Goal: Task Accomplishment & Management: Complete application form

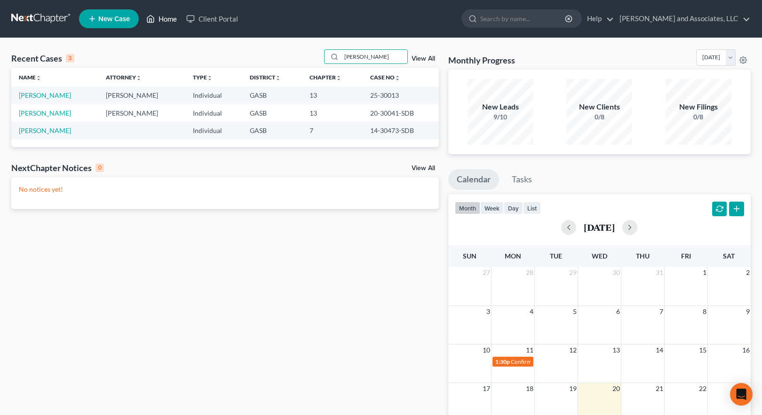
click at [169, 18] on link "Home" at bounding box center [162, 18] width 40 height 17
drag, startPoint x: 373, startPoint y: 61, endPoint x: 334, endPoint y: 59, distance: 38.6
click at [334, 59] on div "rozier" at bounding box center [366, 56] width 84 height 15
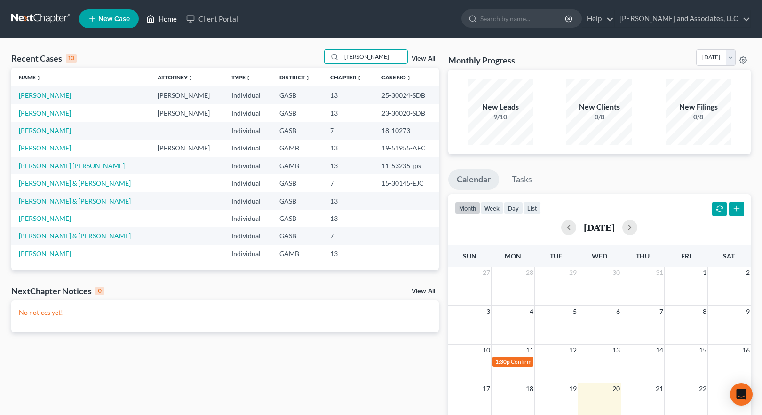
click at [166, 19] on link "Home" at bounding box center [162, 18] width 40 height 17
drag, startPoint x: 362, startPoint y: 54, endPoint x: 291, endPoint y: 55, distance: 70.5
click at [291, 55] on div "Recent Cases 10 mitchell View All" at bounding box center [224, 58] width 427 height 18
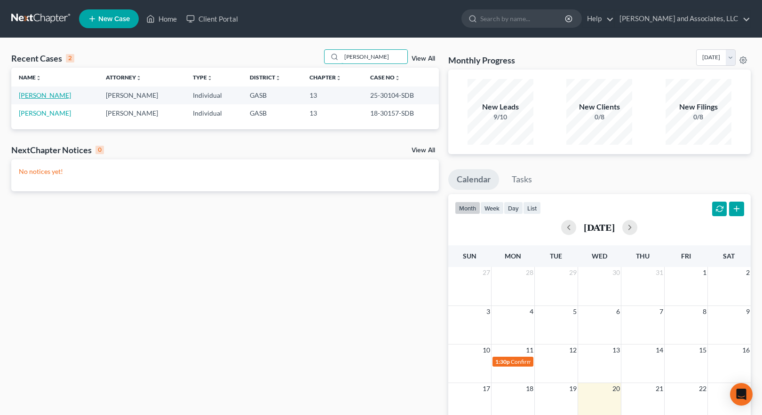
type input "baskin"
click at [45, 97] on link "[PERSON_NAME]" at bounding box center [45, 95] width 52 height 8
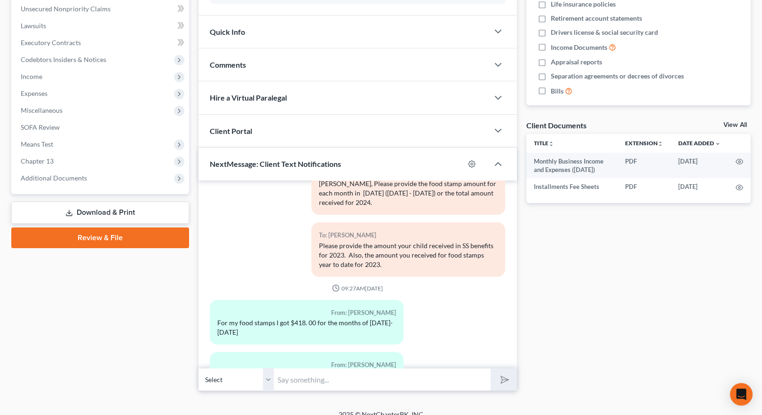
scroll to position [244, 0]
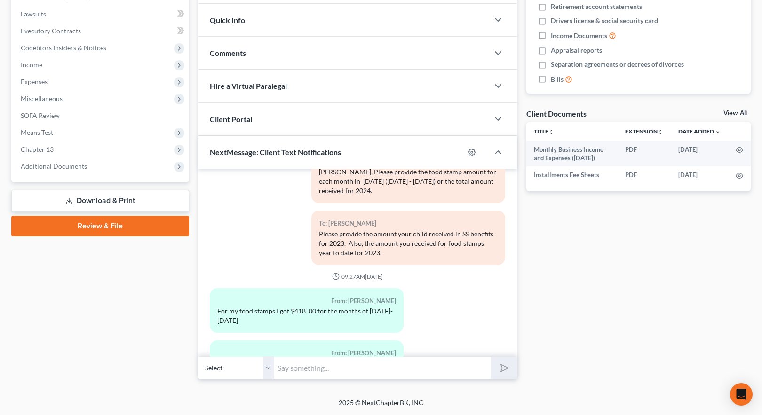
click at [310, 367] on input "text" at bounding box center [382, 367] width 217 height 23
click at [416, 367] on input "Hi Ms. Baskin, thank you for your promptness in sending in the information requ…" at bounding box center [382, 367] width 217 height 23
click at [417, 369] on input "Hi Ms. Baskin, thank you for your promptness in sending in the information requ…" at bounding box center [382, 367] width 217 height 23
click at [476, 366] on input "Hi Ms. Baskin, thank you for your promptness in sending in the information requ…" at bounding box center [382, 367] width 217 height 23
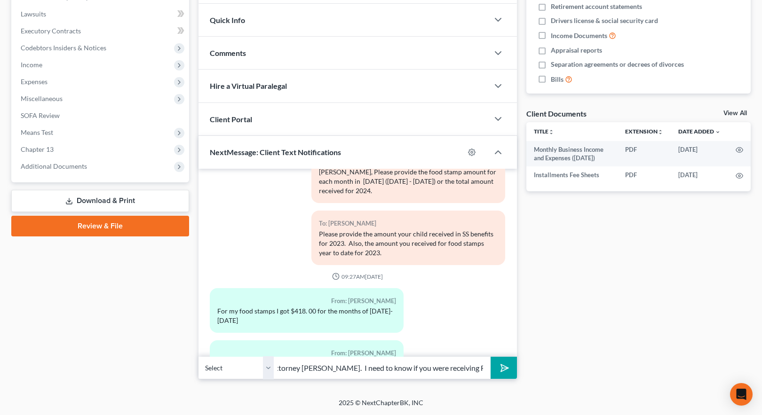
scroll to position [0, 313]
type input "Hi [PERSON_NAME], thank you for your promptness in sending in the information r…"
click at [505, 369] on icon "submit" at bounding box center [502, 368] width 13 height 13
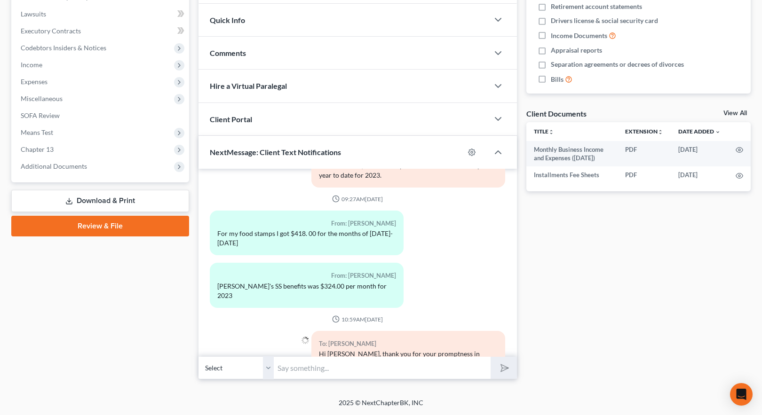
click at [343, 372] on input "text" at bounding box center [382, 367] width 217 height 23
type input "2023, and if so how much did you receive per month or for the year of 2023. Tha…"
click at [504, 368] on icon "submit" at bounding box center [502, 368] width 13 height 13
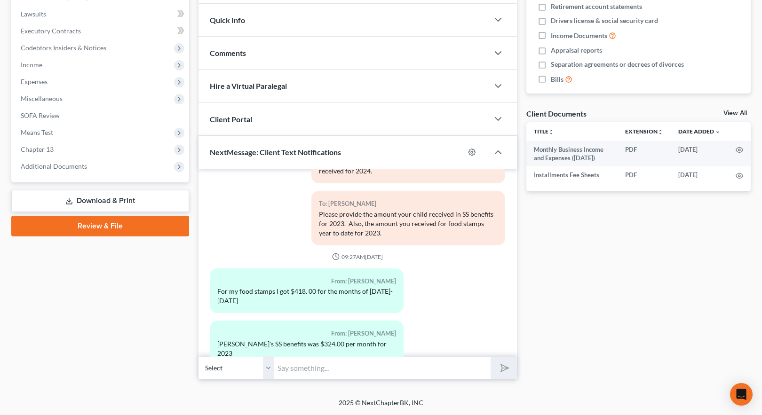
scroll to position [857, 0]
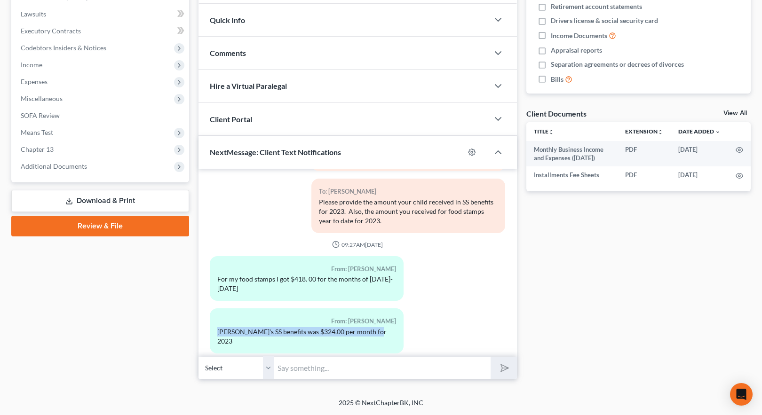
drag, startPoint x: 217, startPoint y: 292, endPoint x: 377, endPoint y: 294, distance: 159.4
click at [377, 308] on div "From: Denise Baskin Matthew's SS benefits was $324.00 per month for 2023" at bounding box center [307, 330] width 194 height 45
copy div "[PERSON_NAME]'s SS benefits was $324.00 per month for 2023"
click at [319, 369] on input "text" at bounding box center [382, 367] width 217 height 23
paste input "[PERSON_NAME]'s SS benefits was $324.00 per month for 2023"
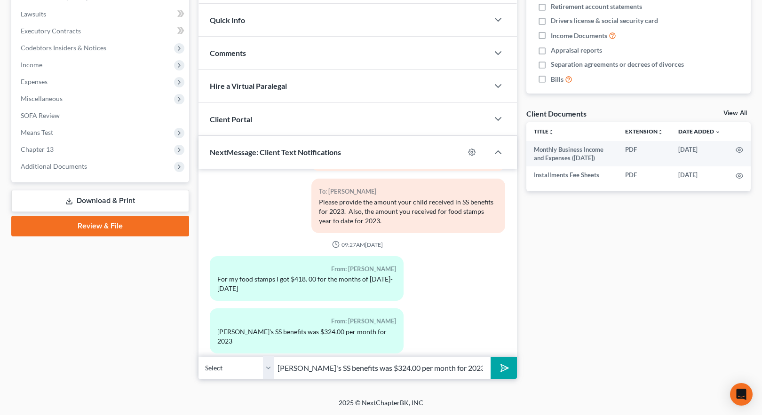
click at [278, 367] on input "[PERSON_NAME]'s SS benefits was $324.00 per month for 2023" at bounding box center [382, 367] width 217 height 23
type input "We need [PERSON_NAME]'s SS benefits per month for 2025."
click at [505, 366] on polygon "submit" at bounding box center [502, 368] width 11 height 11
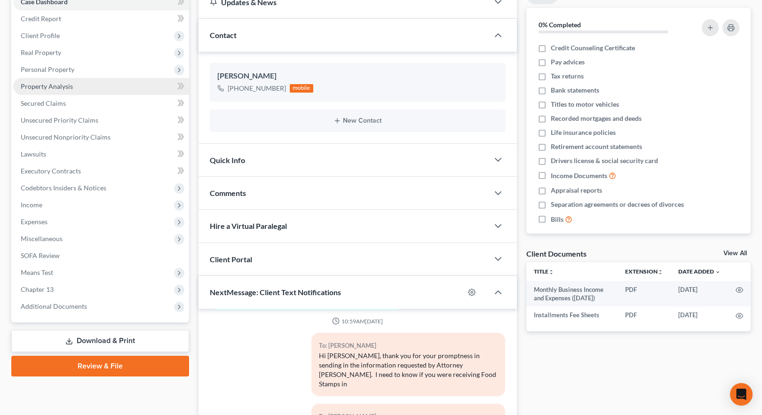
scroll to position [103, 0]
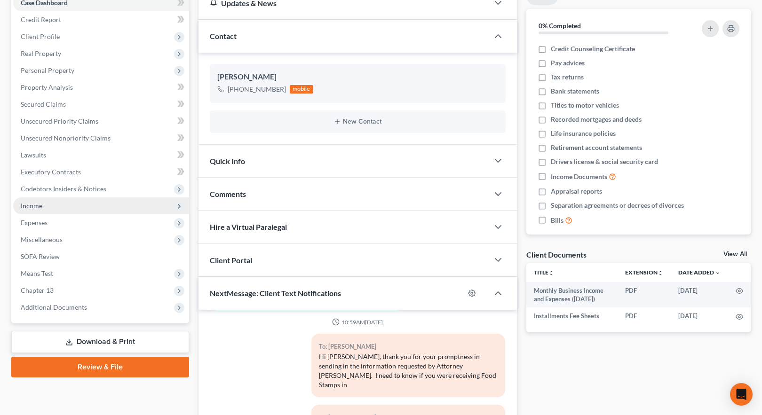
click at [42, 205] on span "Income" at bounding box center [101, 205] width 176 height 17
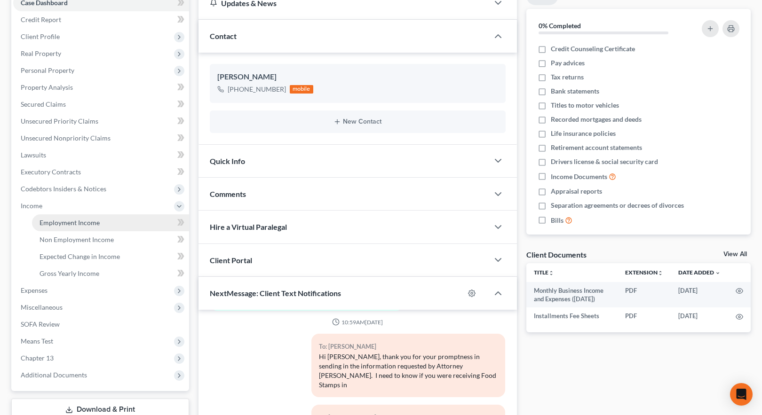
click at [63, 222] on span "Employment Income" at bounding box center [69, 223] width 60 height 8
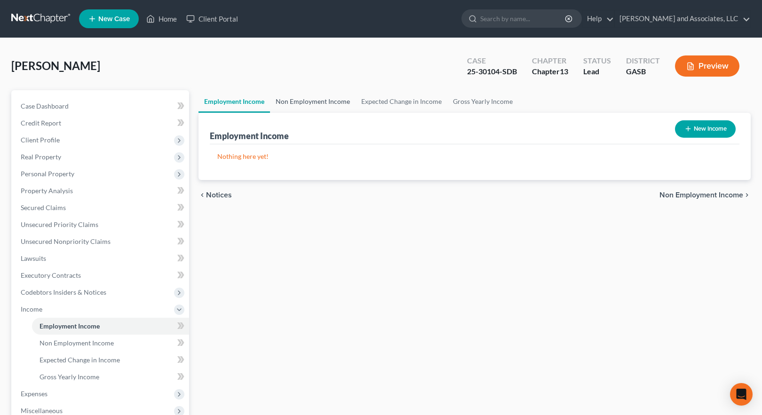
click at [299, 100] on link "Non Employment Income" at bounding box center [313, 101] width 86 height 23
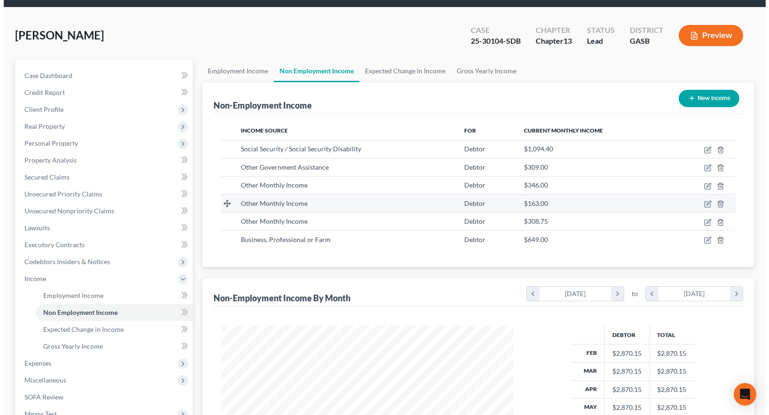
scroll to position [47, 0]
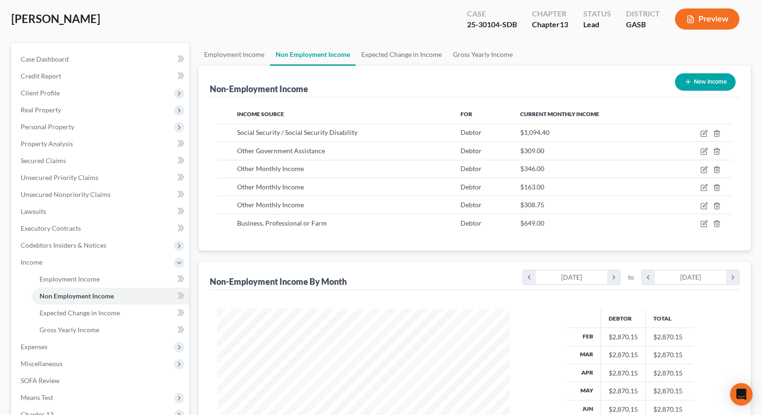
click at [707, 19] on button "Preview" at bounding box center [707, 18] width 64 height 21
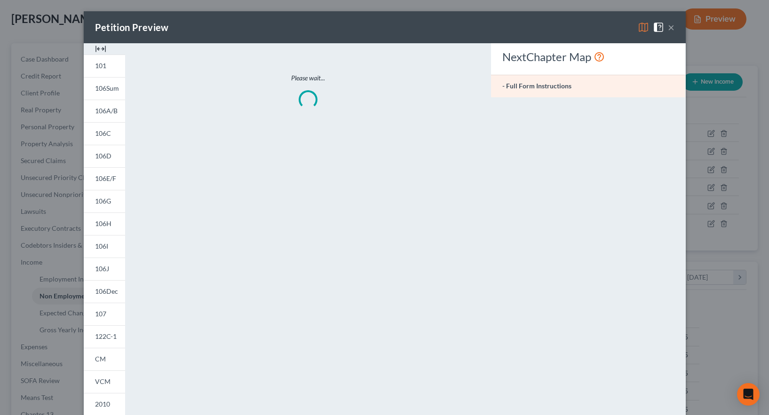
scroll to position [169, 314]
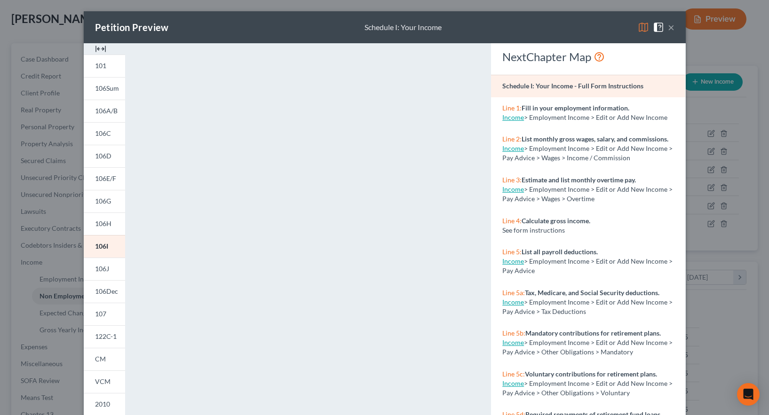
click at [641, 23] on img at bounding box center [643, 27] width 11 height 11
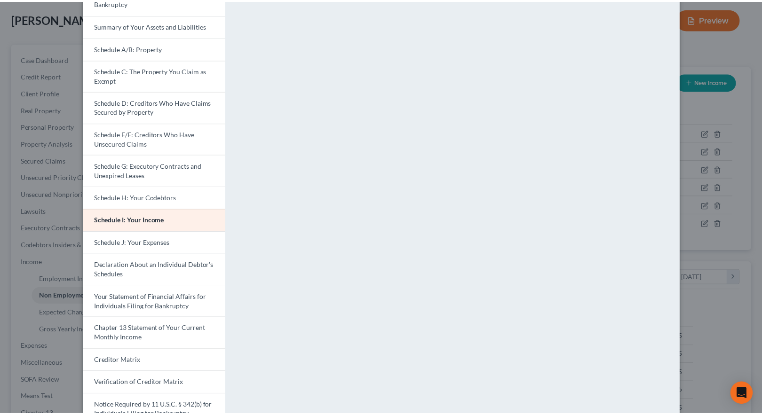
scroll to position [0, 0]
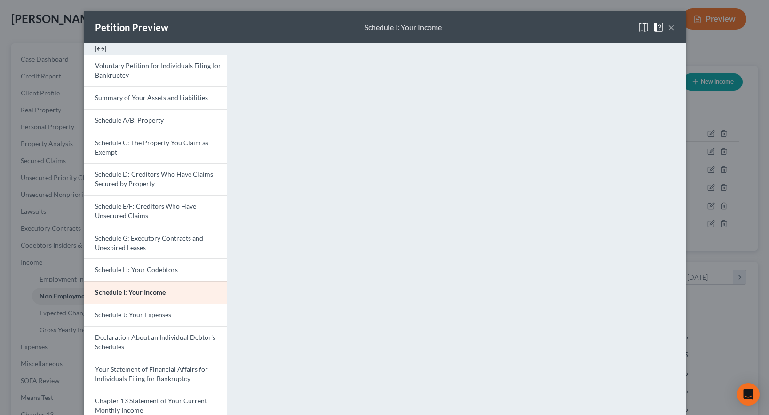
click at [668, 26] on button "×" at bounding box center [671, 27] width 7 height 11
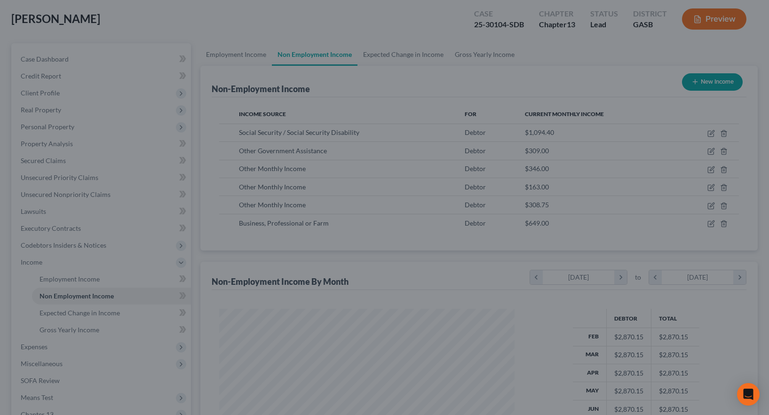
scroll to position [470017, 469874]
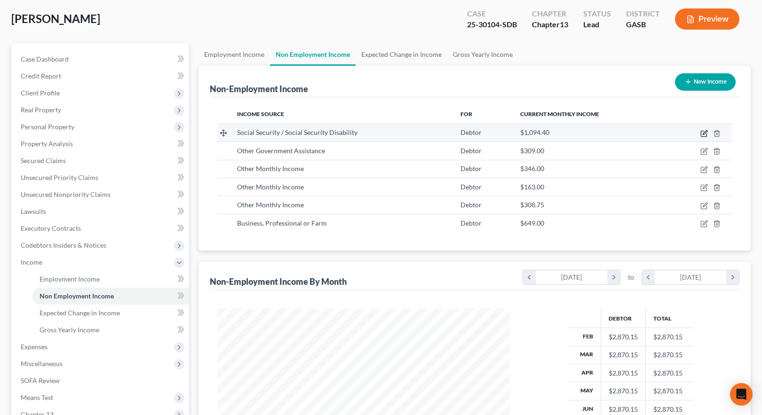
click at [705, 134] on icon "button" at bounding box center [704, 132] width 4 height 4
select select "4"
select select "0"
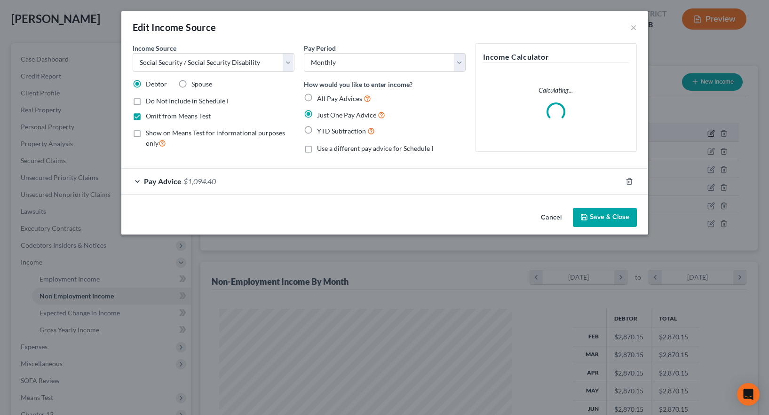
scroll to position [169, 314]
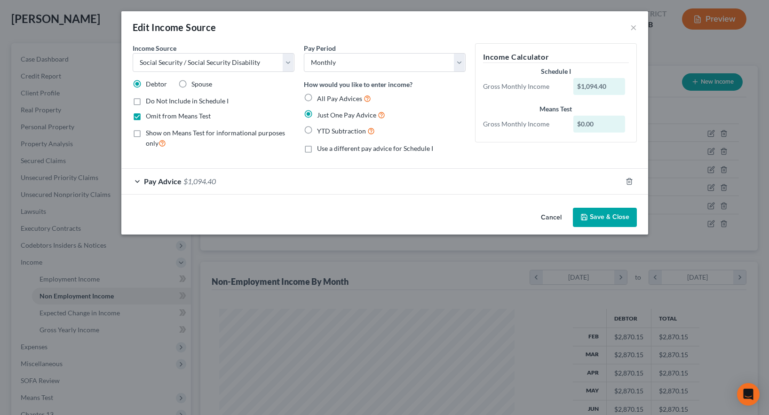
click at [325, 183] on div "Pay Advice $1,094.40" at bounding box center [371, 181] width 500 height 25
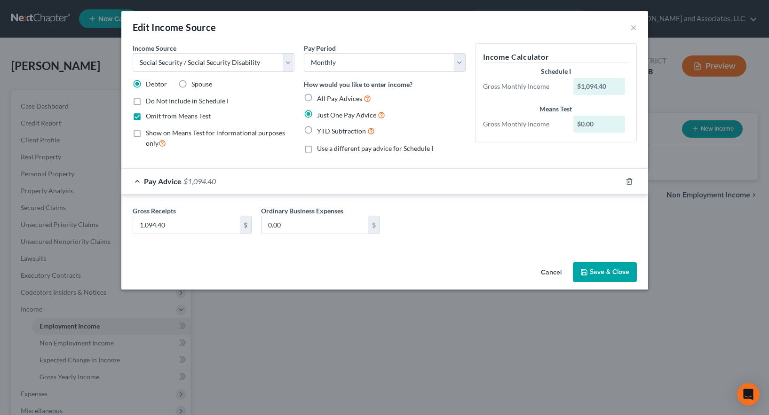
click at [595, 273] on button "Save & Close" at bounding box center [605, 272] width 64 height 20
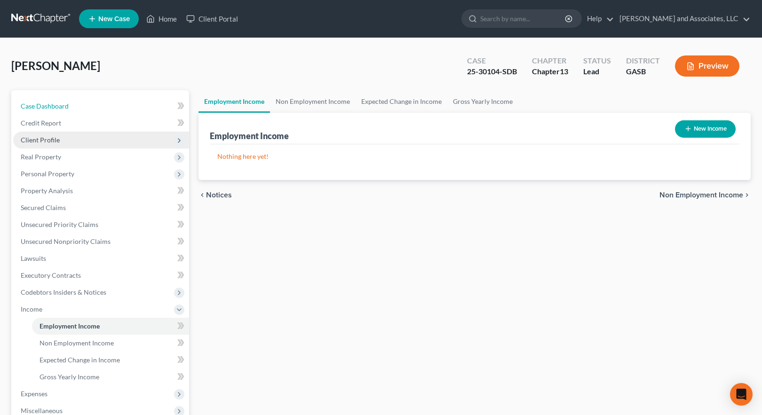
drag, startPoint x: 46, startPoint y: 106, endPoint x: 187, endPoint y: 134, distance: 143.8
click at [47, 106] on span "Case Dashboard" at bounding box center [45, 106] width 48 height 8
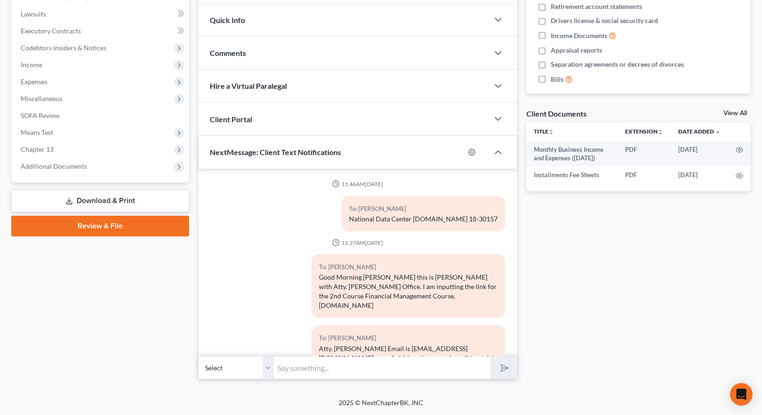
scroll to position [1041, 0]
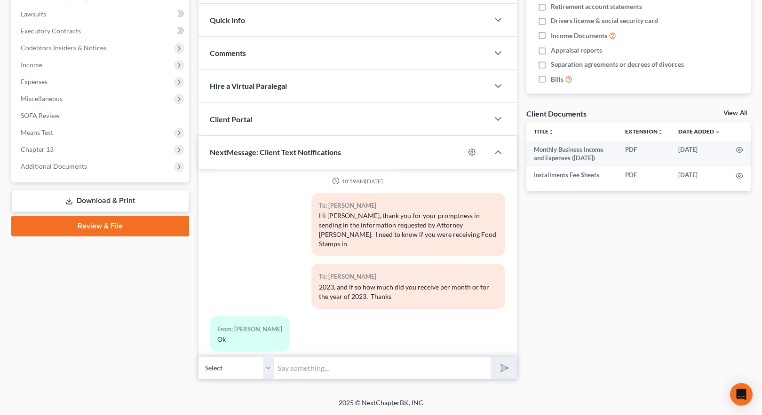
click at [330, 372] on input "text" at bounding box center [382, 367] width 217 height 23
type input "[PERSON_NAME], please disregard sending [PERSON_NAME] benefits for 2025."
click at [505, 366] on icon "submit" at bounding box center [502, 368] width 13 height 13
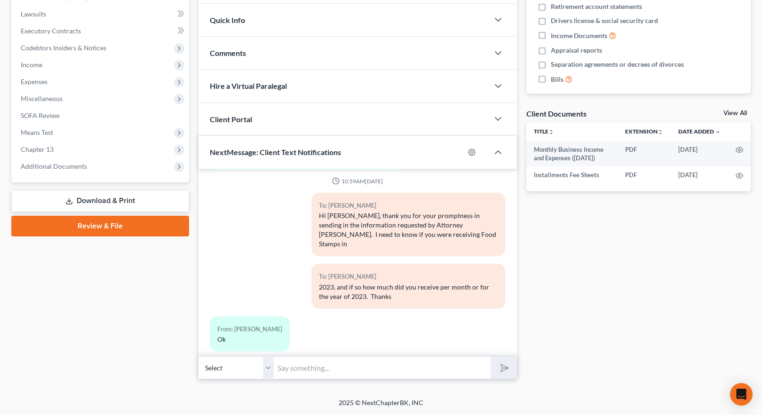
scroll to position [1093, 0]
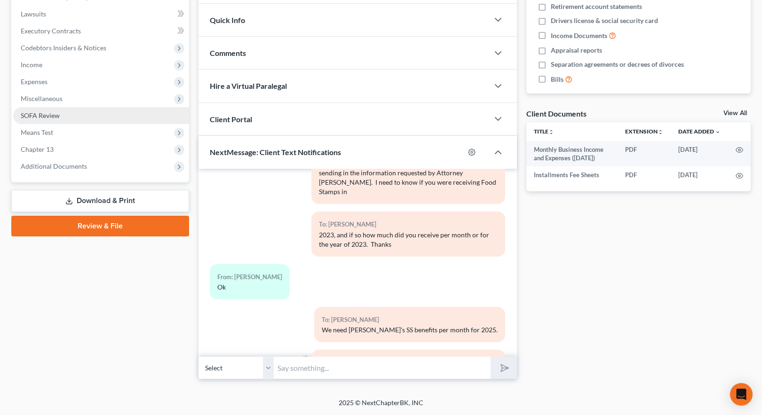
click at [39, 113] on span "SOFA Review" at bounding box center [40, 115] width 39 height 8
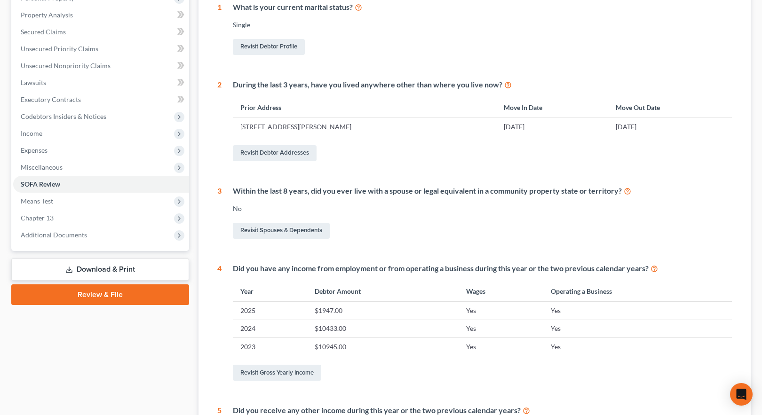
scroll to position [235, 0]
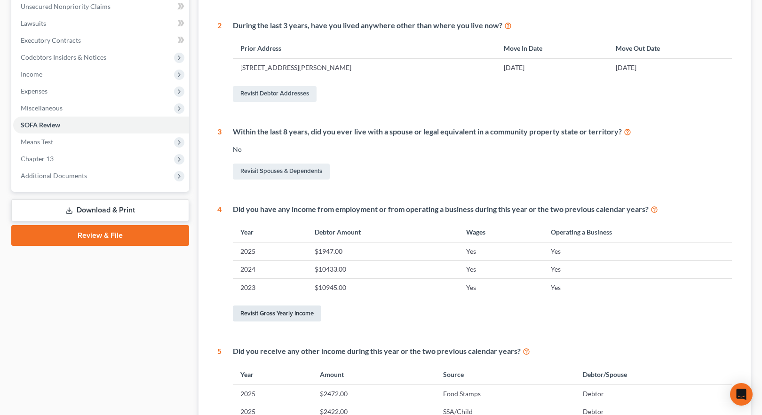
click at [290, 314] on link "Revisit Gross Yearly Income" at bounding box center [277, 314] width 88 height 16
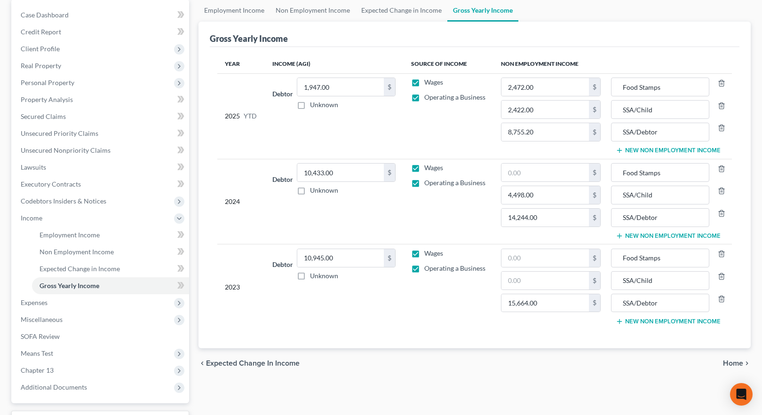
scroll to position [94, 0]
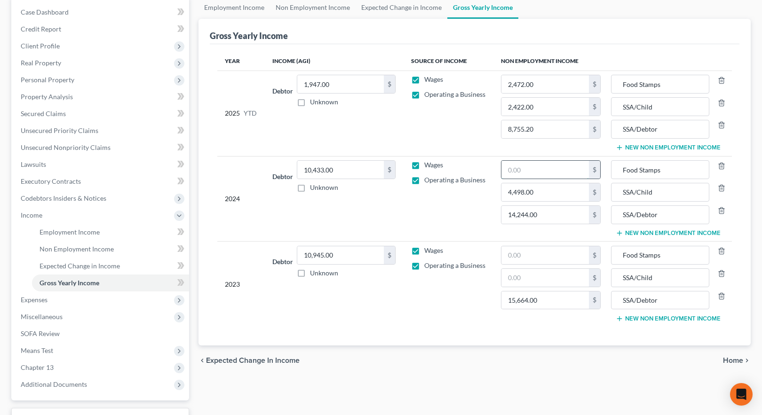
click at [550, 169] on input "text" at bounding box center [544, 170] width 87 height 18
type input "5,016.00"
click at [543, 279] on input "text" at bounding box center [544, 278] width 87 height 18
type input "3,888.00"
click at [520, 255] on input "text" at bounding box center [544, 255] width 87 height 18
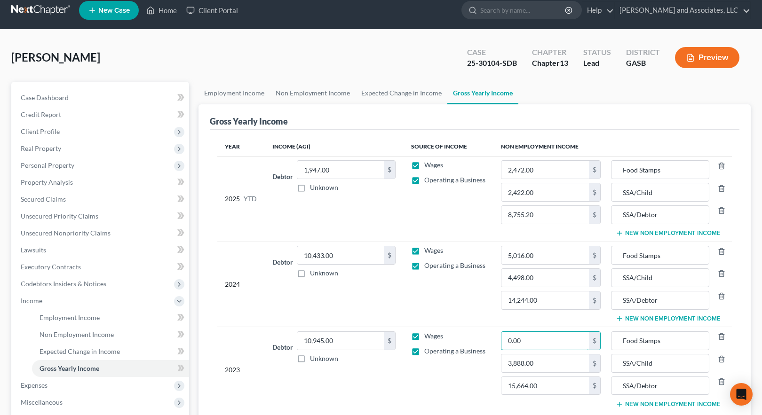
scroll to position [0, 0]
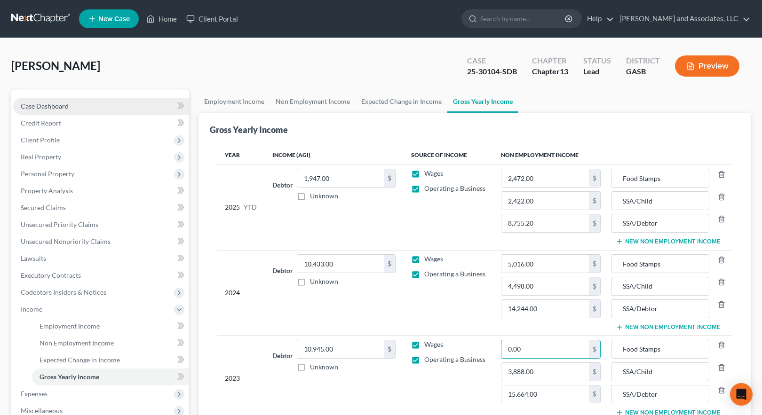
type input "0.00"
click at [49, 108] on span "Case Dashboard" at bounding box center [45, 106] width 48 height 8
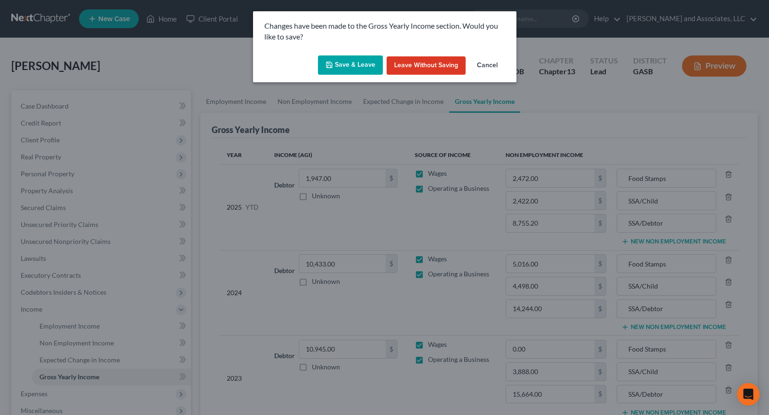
click at [355, 63] on button "Save & Leave" at bounding box center [350, 65] width 65 height 20
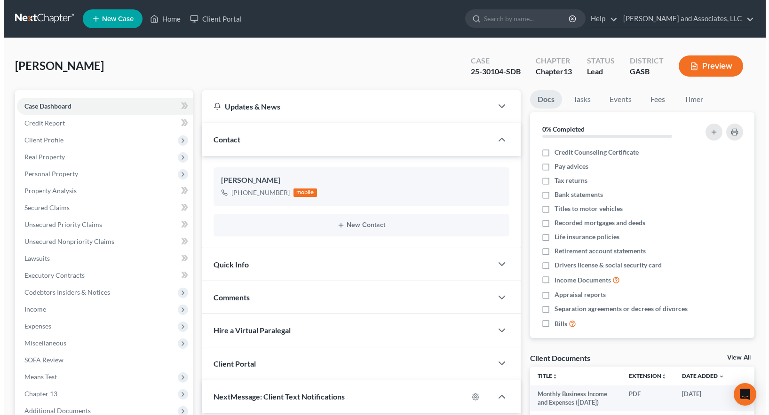
scroll to position [1093, 0]
click at [705, 63] on button "Preview" at bounding box center [707, 65] width 64 height 21
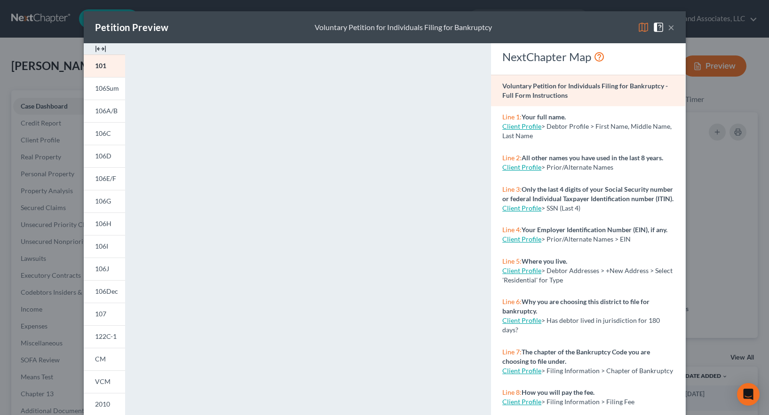
click at [639, 28] on img at bounding box center [643, 27] width 11 height 11
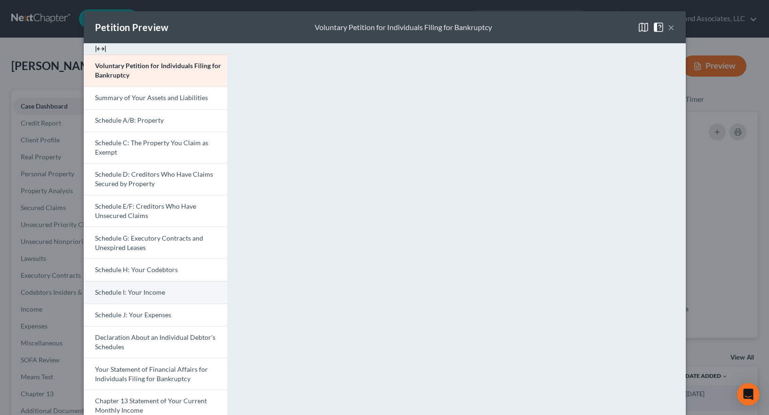
click at [136, 292] on span "Schedule I: Your Income" at bounding box center [130, 292] width 70 height 8
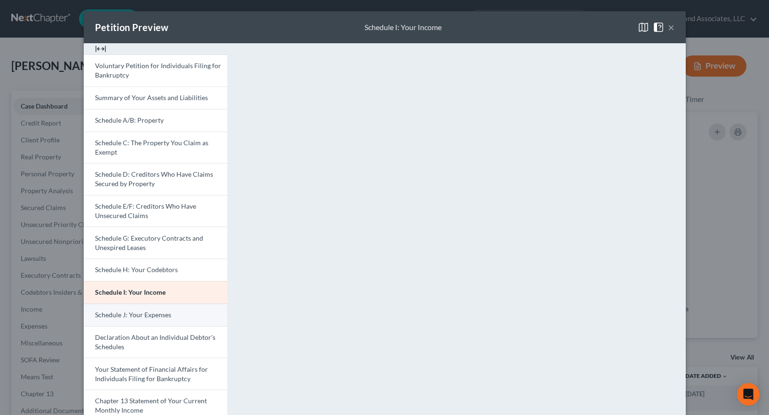
click at [156, 314] on span "Schedule J: Your Expenses" at bounding box center [133, 315] width 76 height 8
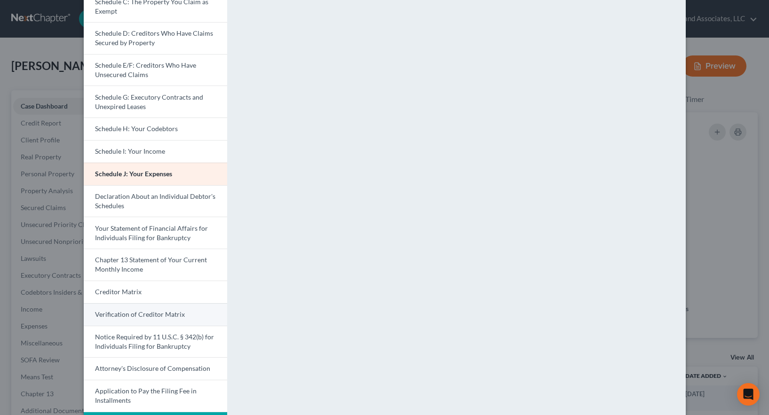
scroll to position [178, 0]
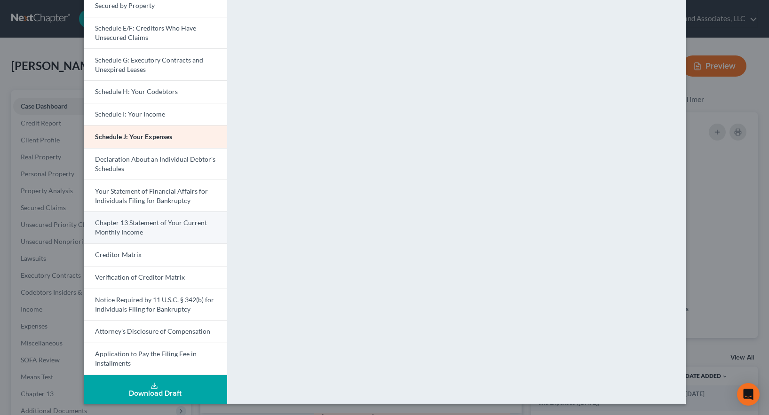
click at [159, 227] on span "Chapter 13 Statement of Your Current Monthly Income" at bounding box center [151, 227] width 112 height 17
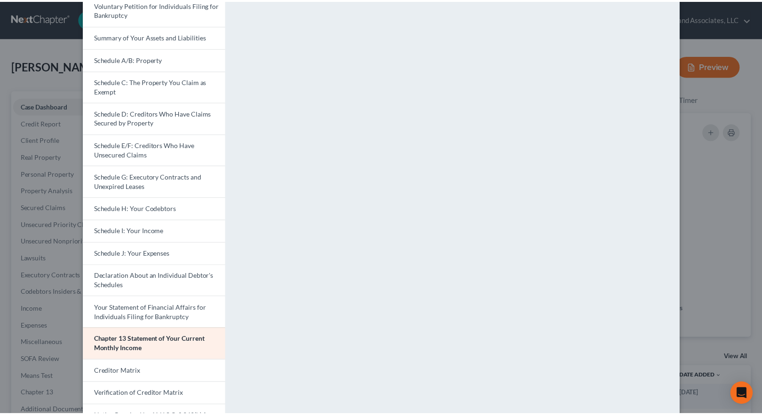
scroll to position [0, 0]
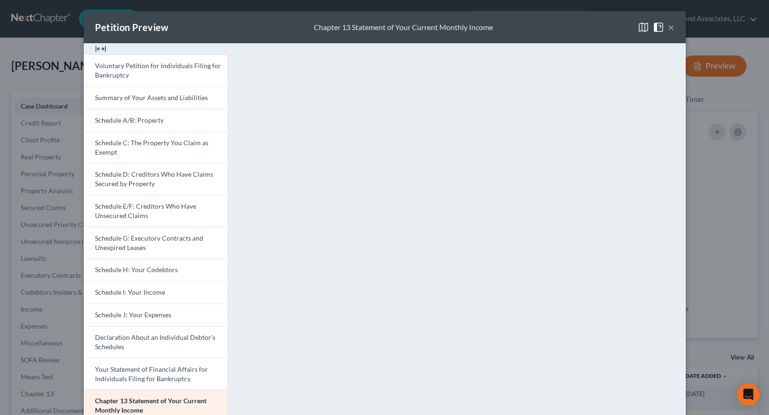
click at [668, 28] on button "×" at bounding box center [671, 27] width 7 height 11
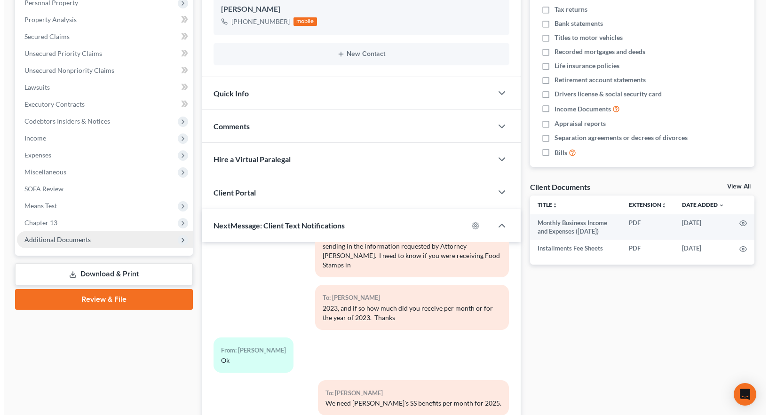
scroll to position [188, 0]
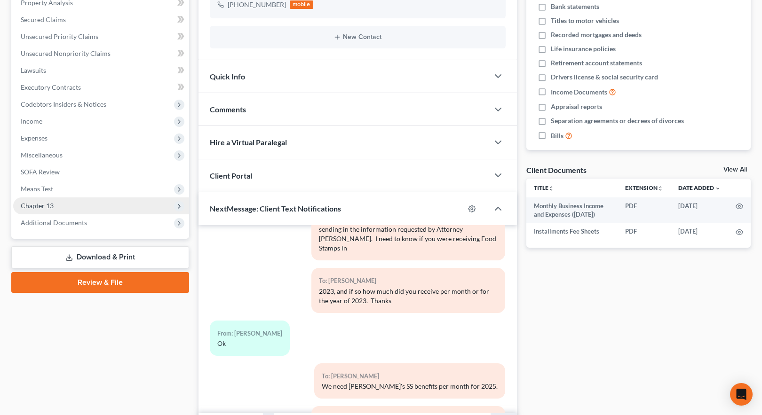
click at [40, 206] on span "Chapter 13" at bounding box center [37, 206] width 33 height 8
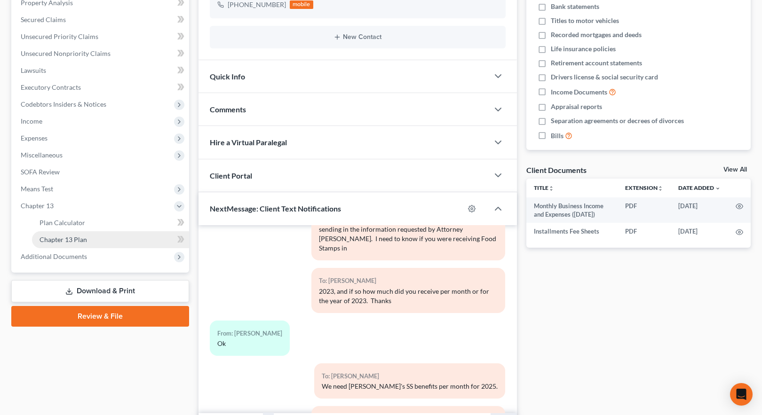
click at [70, 242] on span "Chapter 13 Plan" at bounding box center [62, 240] width 47 height 8
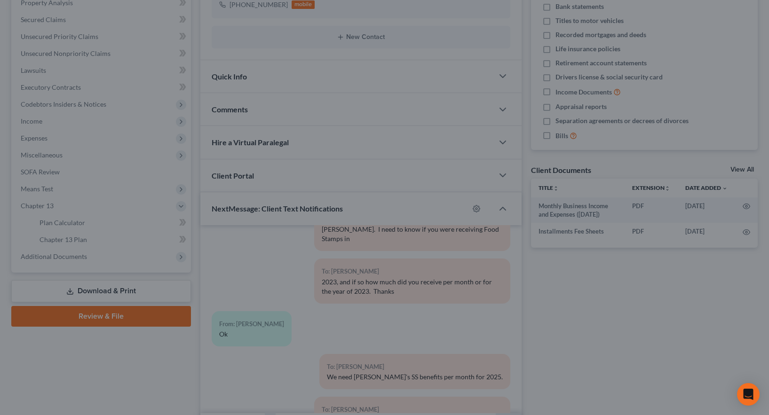
click at [79, 256] on div at bounding box center [384, 207] width 769 height 415
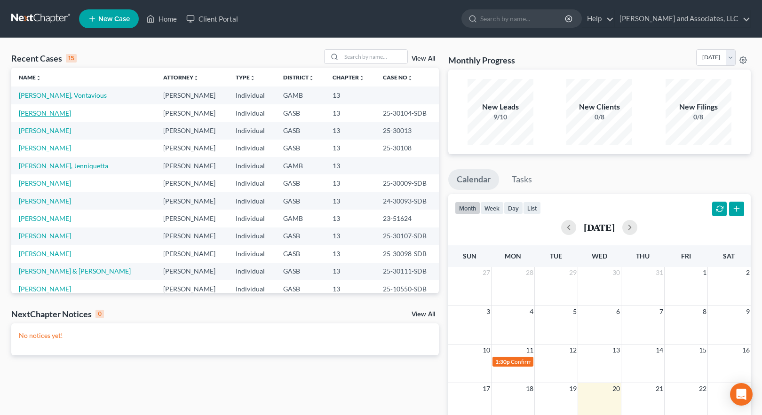
click at [51, 112] on link "[PERSON_NAME]" at bounding box center [45, 113] width 52 height 8
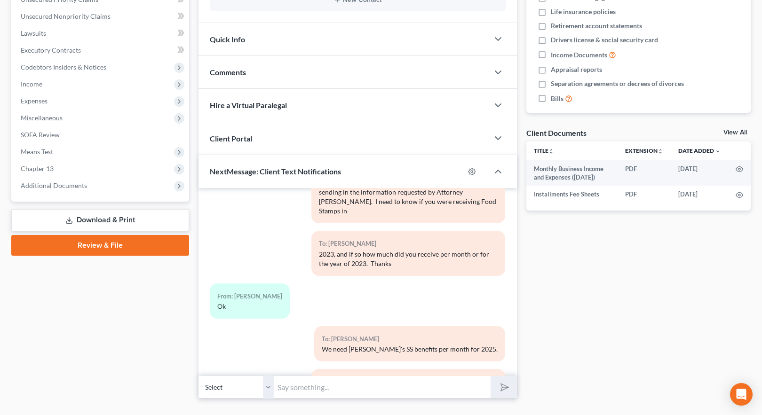
scroll to position [235, 0]
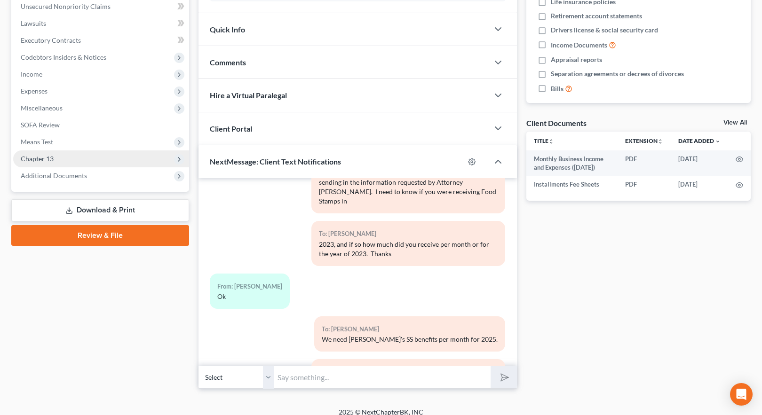
click at [49, 158] on span "Chapter 13" at bounding box center [37, 159] width 33 height 8
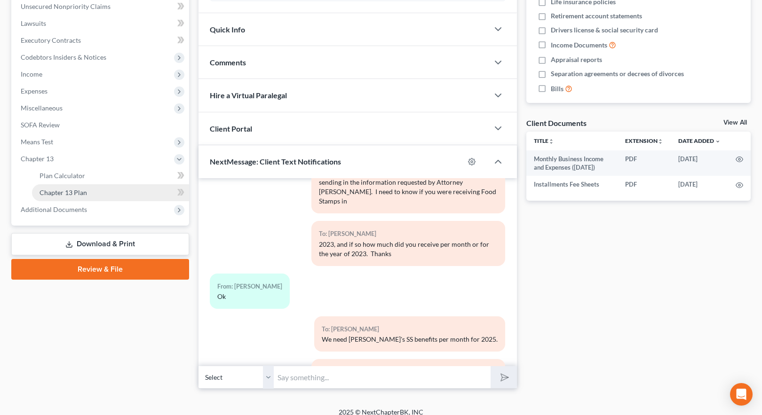
click at [84, 192] on span "Chapter 13 Plan" at bounding box center [62, 193] width 47 height 8
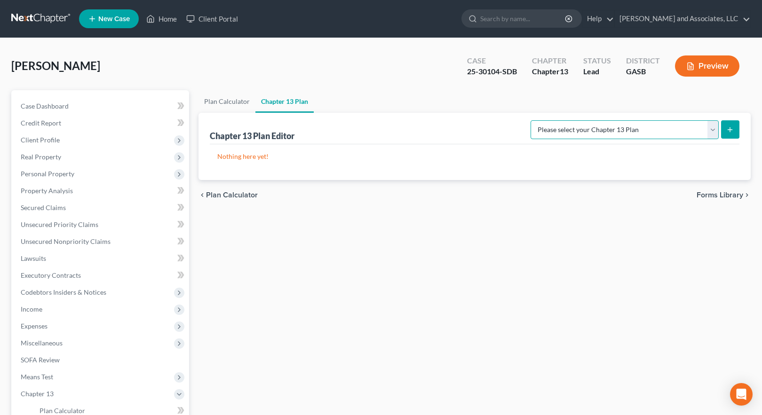
click at [712, 127] on select "Please select your Chapter 13 Plan [US_STATE] Southern Chapter 13 Plan - Effect…" at bounding box center [624, 129] width 188 height 19
select select "0"
click at [538, 120] on select "Please select your Chapter 13 Plan [US_STATE] Southern Chapter 13 Plan - Effect…" at bounding box center [624, 129] width 188 height 19
click at [731, 128] on icon "submit" at bounding box center [730, 130] width 8 height 8
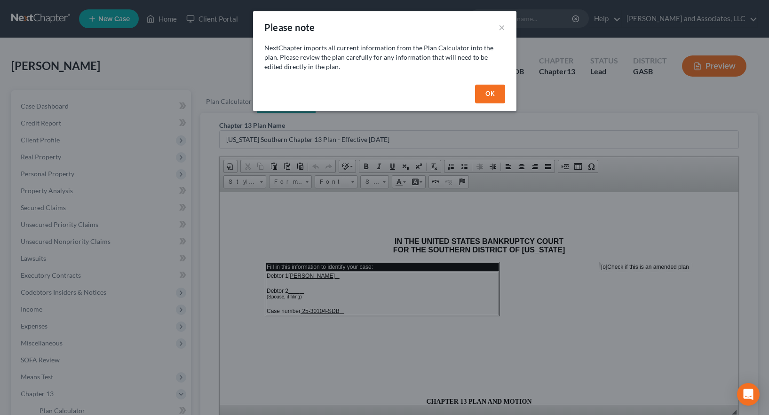
click at [488, 95] on button "OK" at bounding box center [490, 94] width 30 height 19
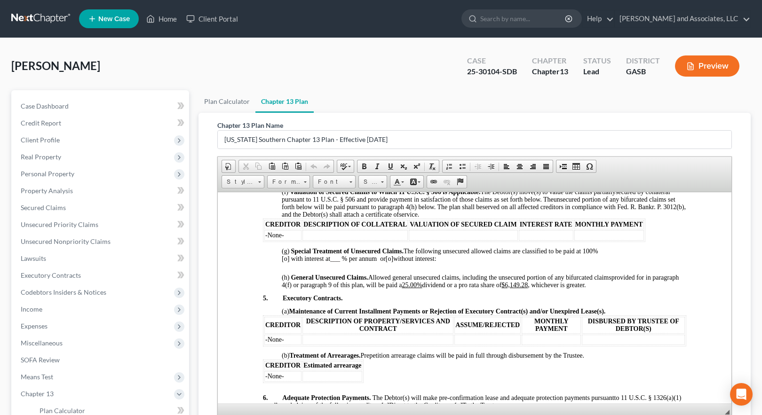
scroll to position [940, 0]
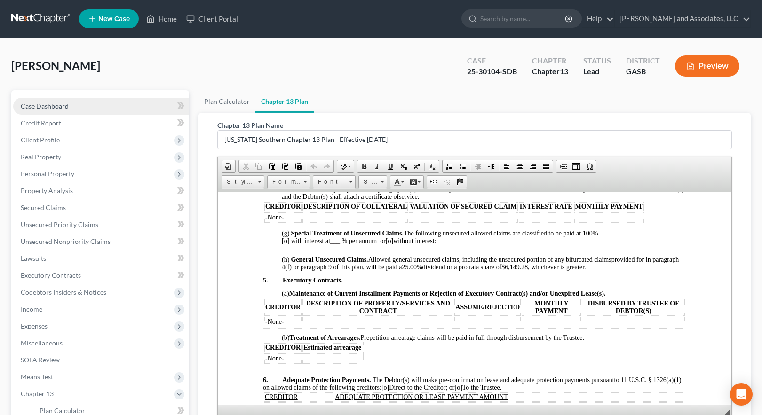
click at [55, 106] on span "Case Dashboard" at bounding box center [45, 106] width 48 height 8
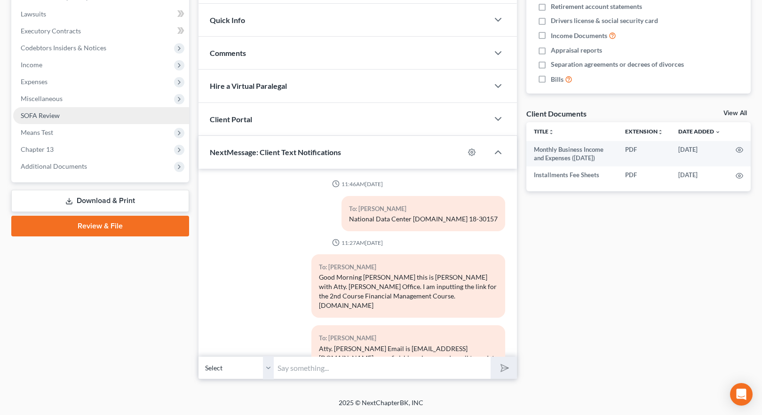
click at [43, 115] on span "SOFA Review" at bounding box center [40, 115] width 39 height 8
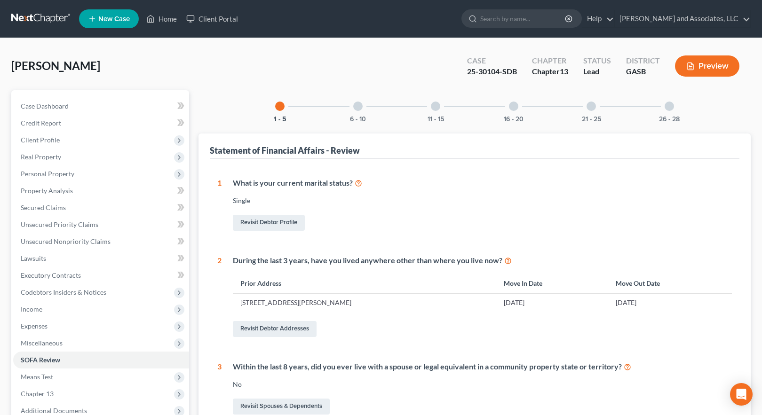
click at [361, 108] on div at bounding box center [357, 106] width 9 height 9
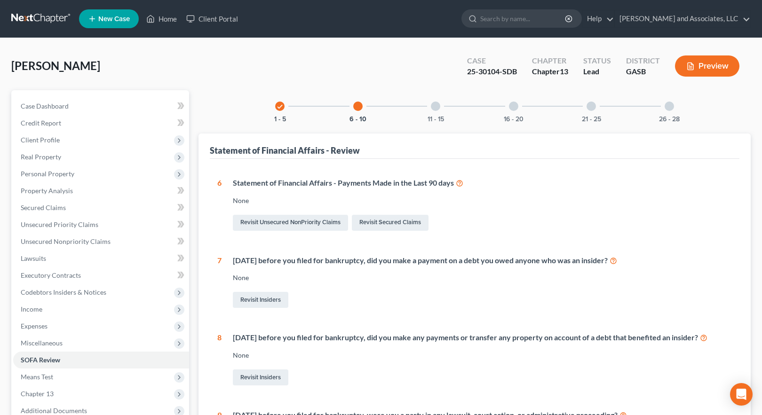
click at [433, 109] on div at bounding box center [435, 106] width 9 height 9
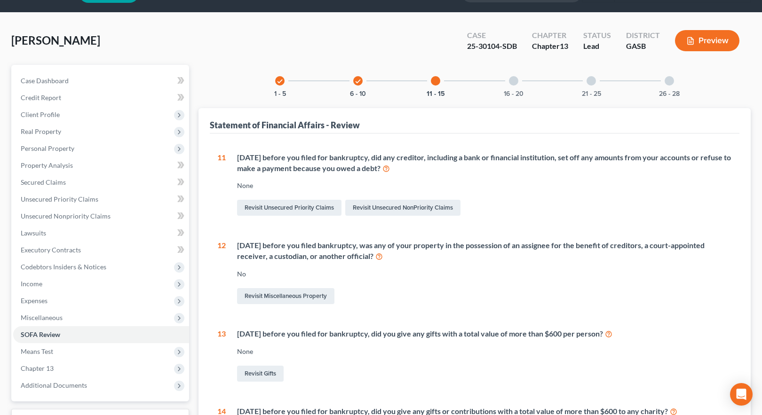
scroll to position [24, 0]
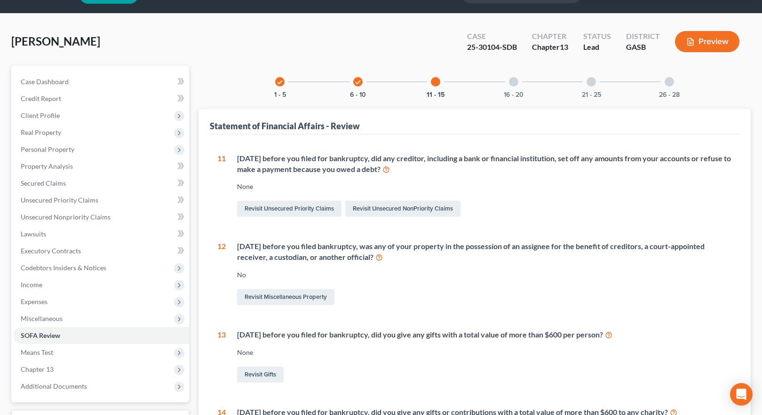
click at [278, 81] on icon "check" at bounding box center [279, 82] width 7 height 7
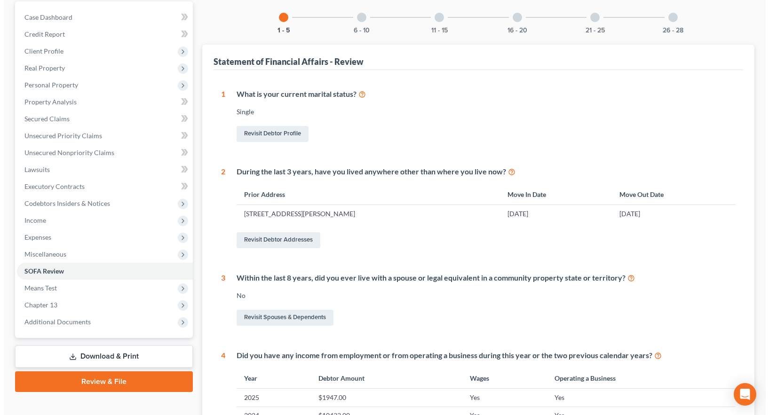
scroll to position [0, 0]
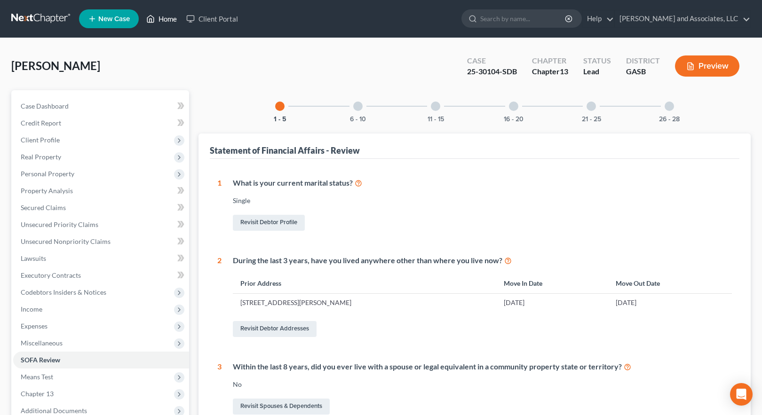
click at [162, 18] on link "Home" at bounding box center [162, 18] width 40 height 17
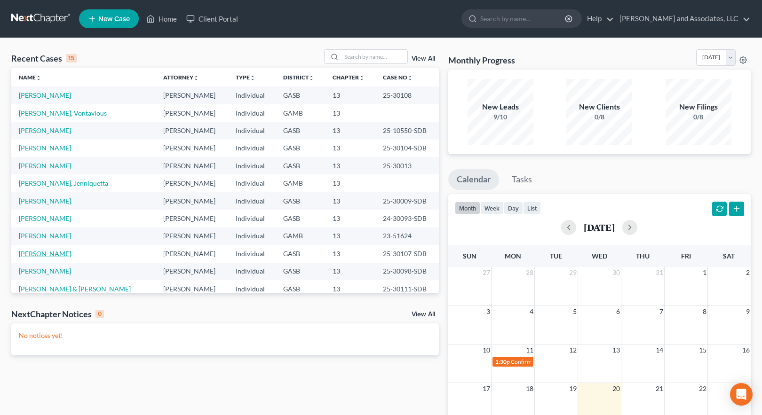
click at [39, 253] on link "[PERSON_NAME]" at bounding box center [45, 254] width 52 height 8
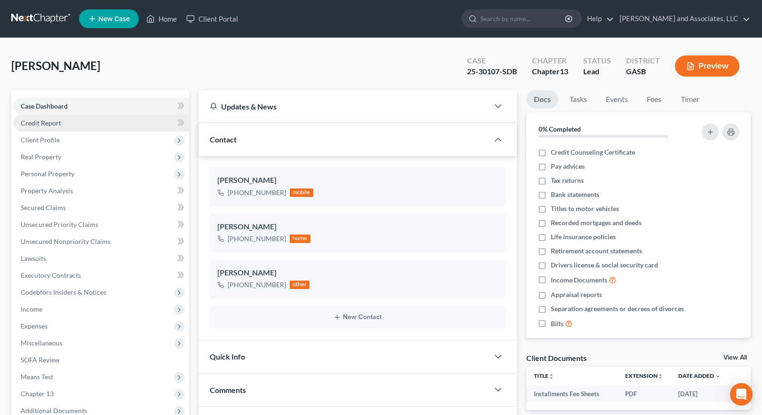
click at [47, 124] on span "Credit Report" at bounding box center [41, 123] width 40 height 8
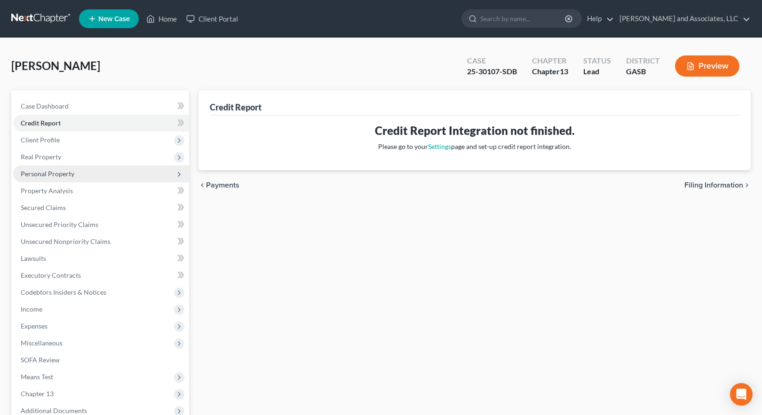
click at [52, 175] on span "Personal Property" at bounding box center [48, 174] width 54 height 8
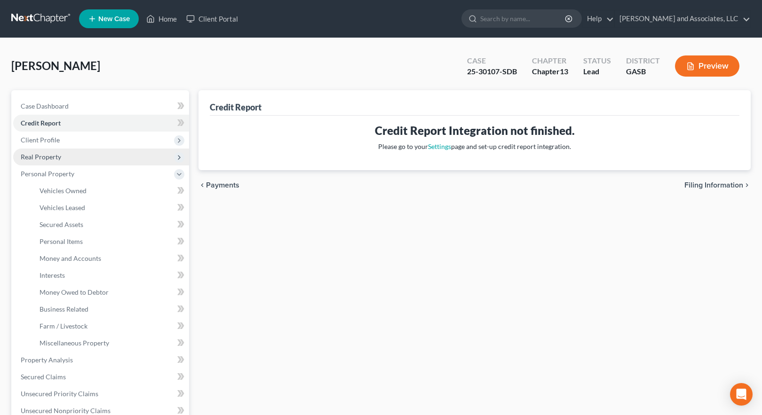
click at [44, 157] on span "Real Property" at bounding box center [41, 157] width 40 height 8
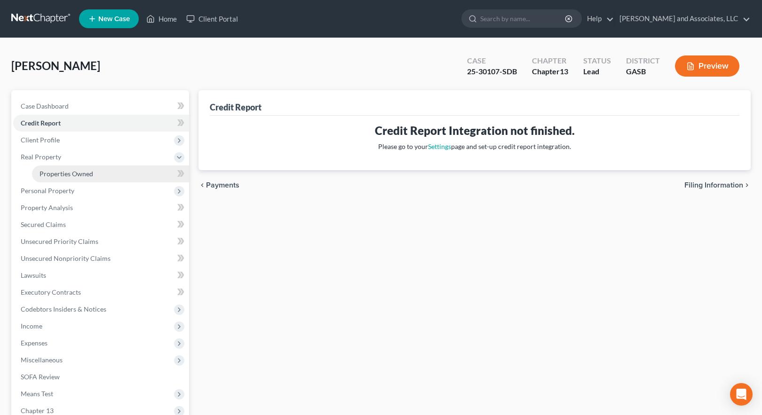
click at [60, 174] on span "Properties Owned" at bounding box center [66, 174] width 54 height 8
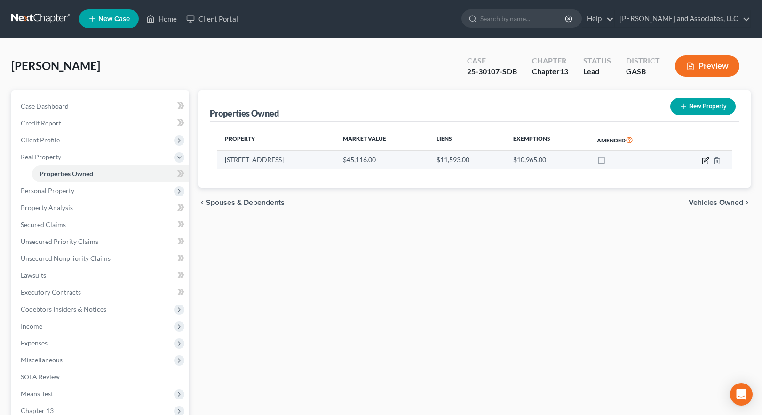
click at [706, 161] on icon "button" at bounding box center [706, 160] width 4 height 4
select select "10"
select select "3"
select select "1"
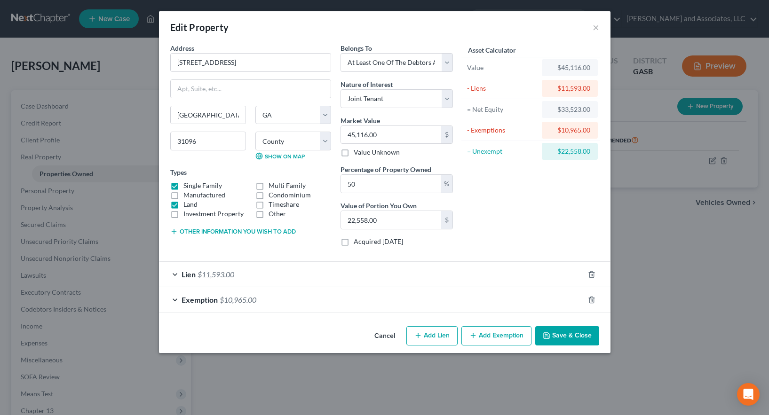
click at [247, 231] on button "Other information you wish to add" at bounding box center [233, 232] width 126 height 8
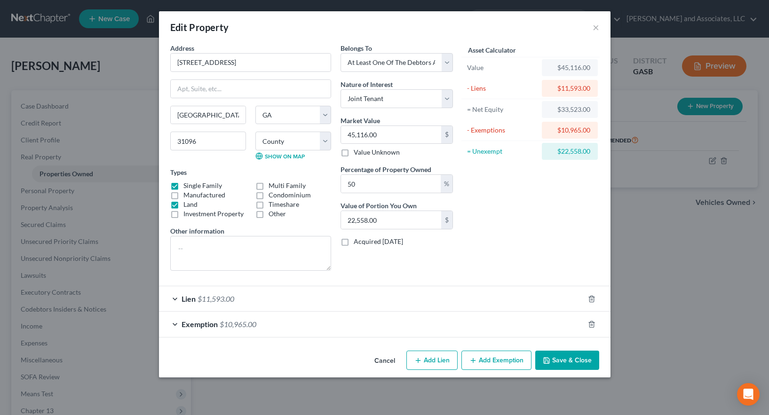
click at [258, 302] on div "Lien $11,593.00" at bounding box center [371, 298] width 425 height 25
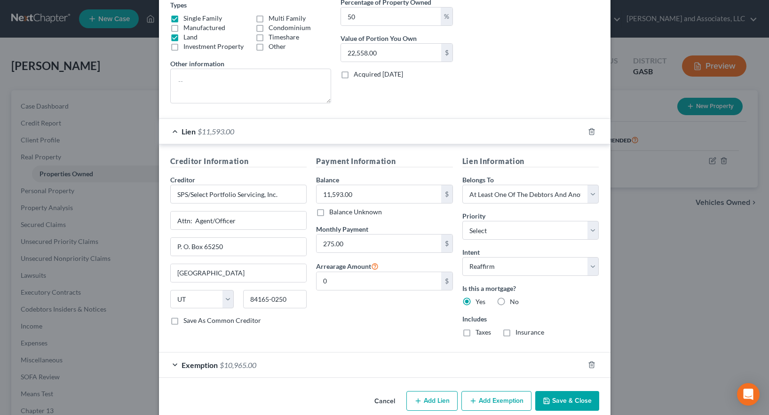
scroll to position [182, 0]
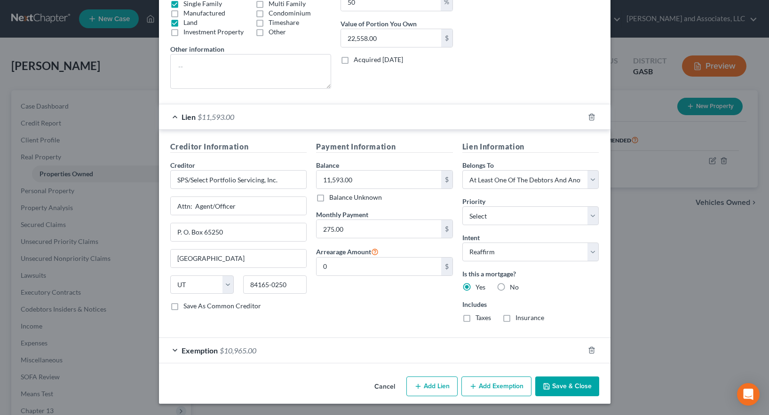
click at [323, 354] on div "Exemption $10,965.00" at bounding box center [371, 350] width 425 height 25
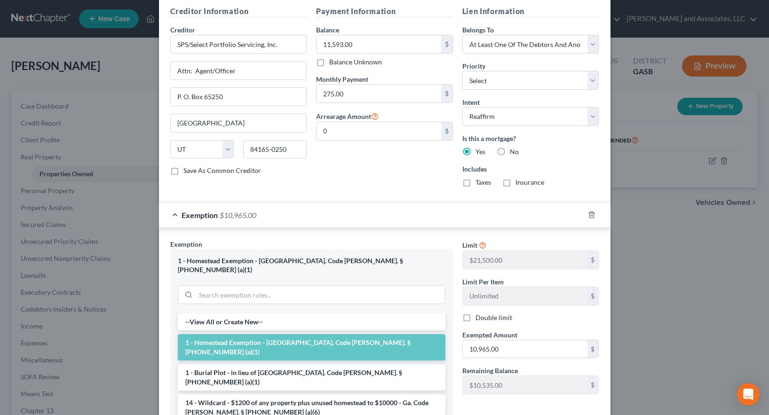
scroll to position [323, 0]
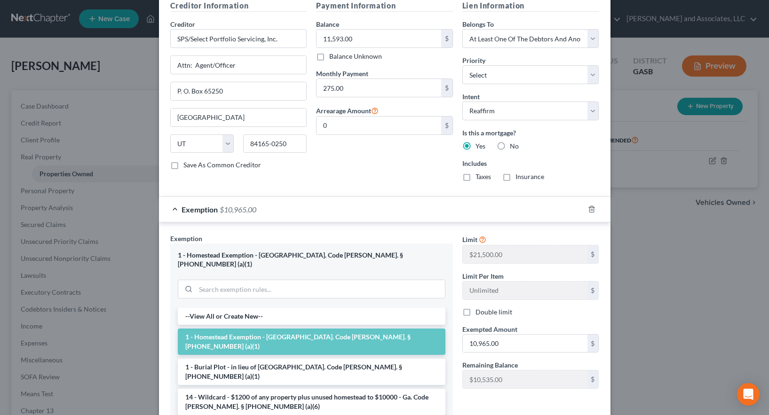
click at [475, 312] on label "Double limit" at bounding box center [493, 312] width 37 height 9
click at [479, 312] on input "Double limit" at bounding box center [482, 311] width 6 height 6
checkbox input "true"
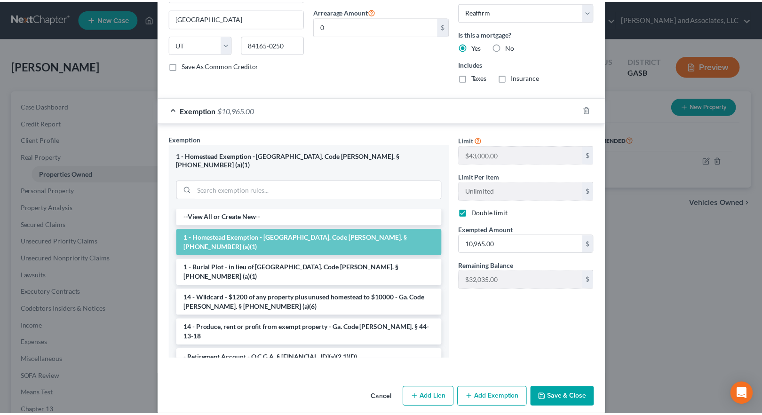
scroll to position [425, 0]
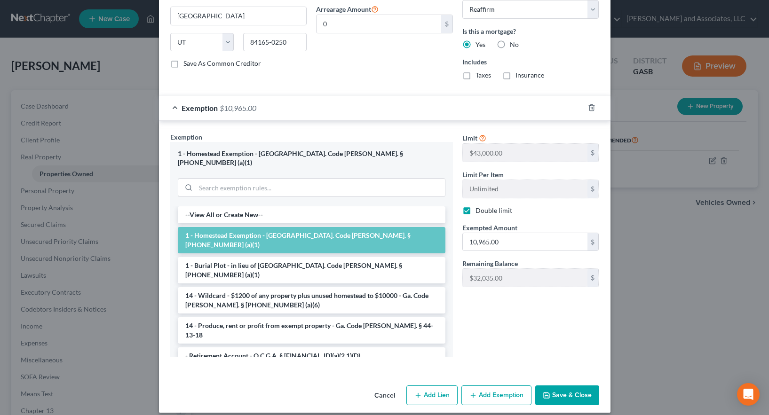
click at [560, 386] on button "Save & Close" at bounding box center [567, 396] width 64 height 20
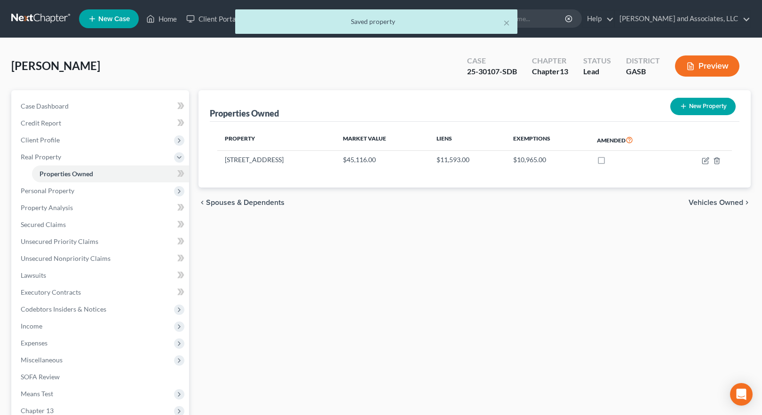
click at [166, 17] on div "× Saved property" at bounding box center [376, 23] width 762 height 29
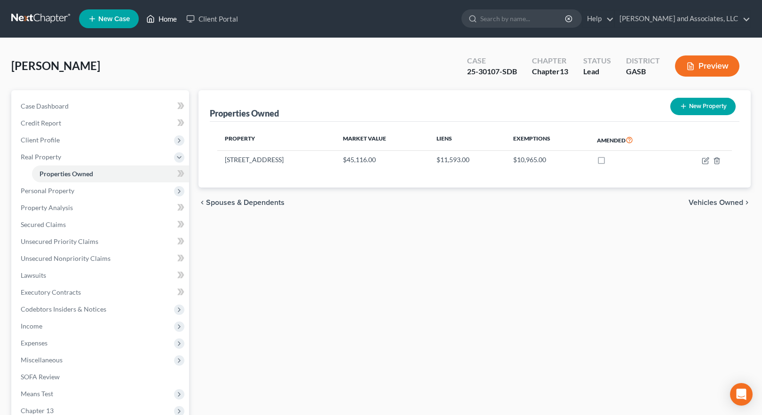
click at [162, 17] on link "Home" at bounding box center [162, 18] width 40 height 17
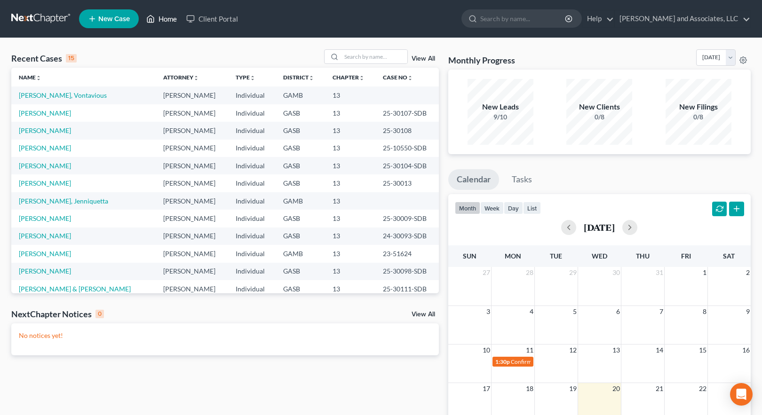
scroll to position [47, 0]
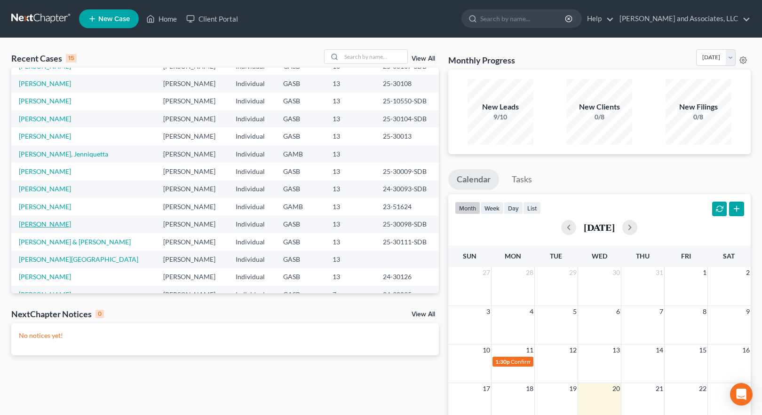
click at [43, 225] on link "[PERSON_NAME]" at bounding box center [45, 224] width 52 height 8
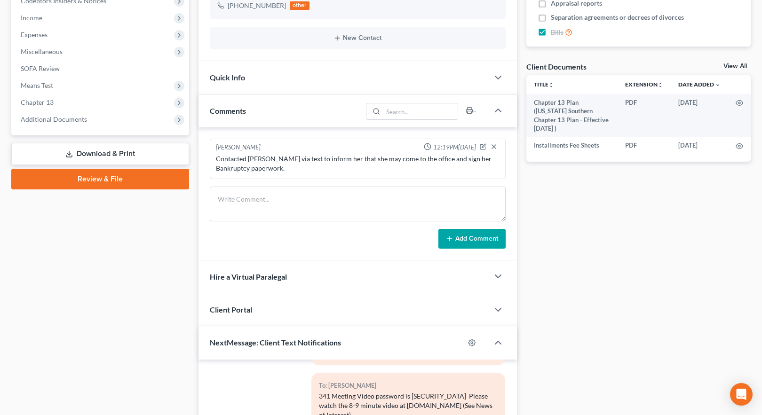
scroll to position [329, 0]
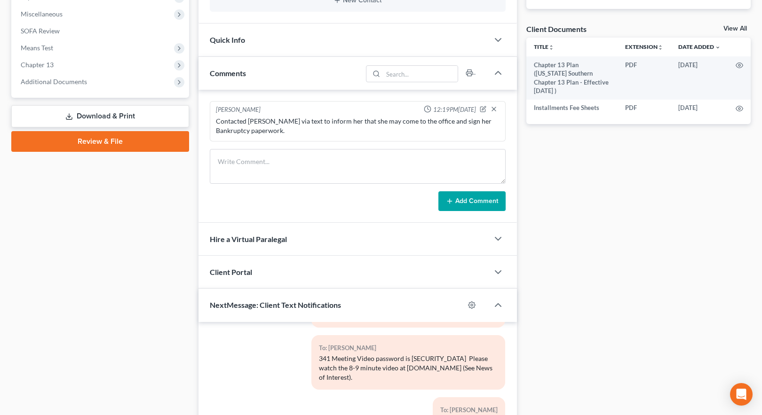
click at [95, 118] on link "Download & Print" at bounding box center [100, 116] width 178 height 22
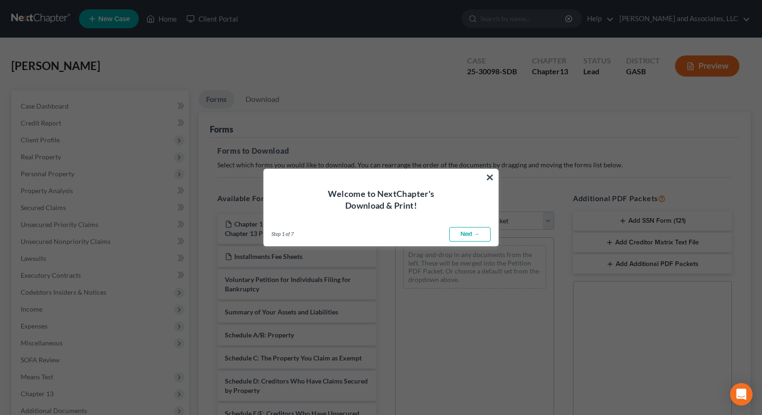
click at [468, 236] on link "Next →" at bounding box center [469, 234] width 41 height 15
select select "0"
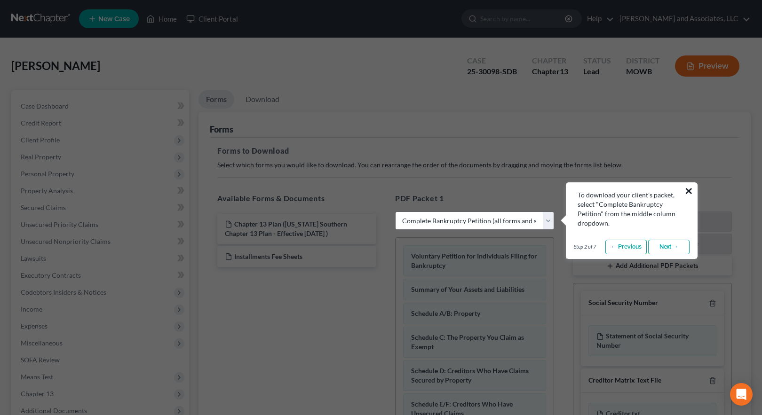
click at [691, 190] on button "×" at bounding box center [688, 190] width 9 height 15
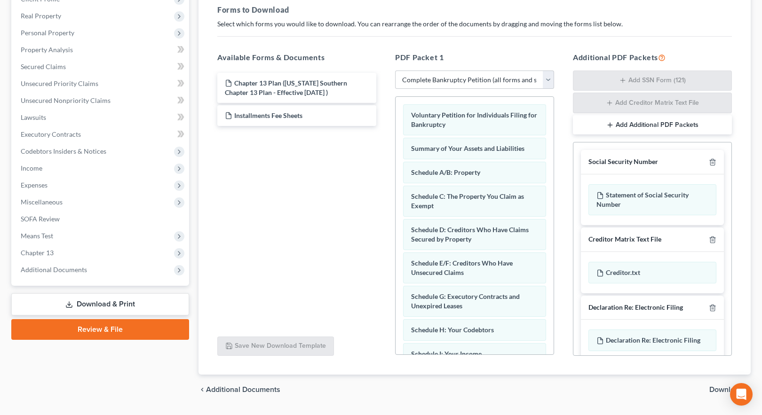
scroll to position [166, 0]
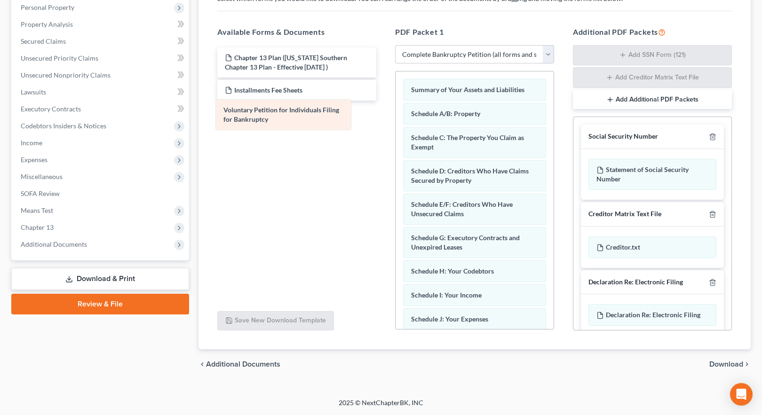
drag, startPoint x: 439, startPoint y: 90, endPoint x: 249, endPoint y: 110, distance: 190.9
click at [395, 110] on div "Voluntary Petition for Individuals Filing for Bankruptcy Voluntary Petition for…" at bounding box center [474, 329] width 158 height 517
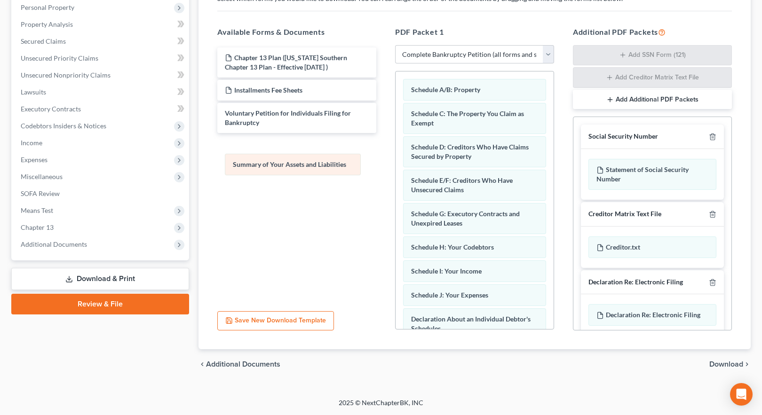
drag, startPoint x: 442, startPoint y: 91, endPoint x: 235, endPoint y: 135, distance: 211.2
click at [395, 140] on div "Summary of Your Assets and Liabilities Summary of Your Assets and Liabilities S…" at bounding box center [474, 317] width 158 height 493
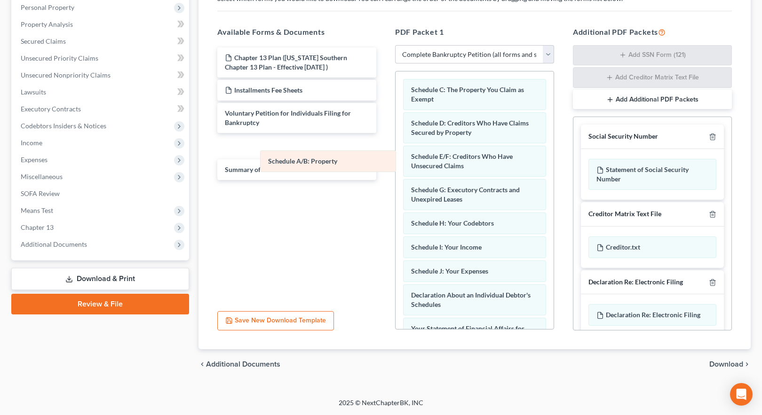
drag, startPoint x: 451, startPoint y: 87, endPoint x: 243, endPoint y: 147, distance: 216.5
click at [395, 150] on div "Schedule A/B: Property Schedule A/B: Property Schedule C: The Property You Clai…" at bounding box center [474, 305] width 158 height 469
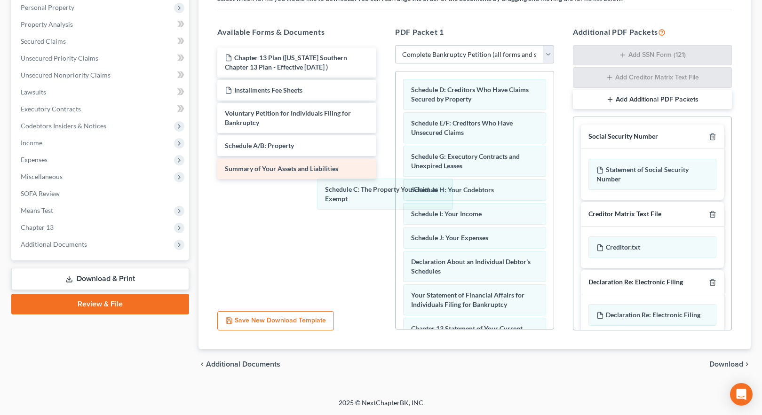
drag, startPoint x: 438, startPoint y: 95, endPoint x: 249, endPoint y: 177, distance: 205.8
click at [395, 189] on div "Schedule C: The Property You Claim as Exempt Schedule C: The Property You Claim…" at bounding box center [474, 289] width 158 height 436
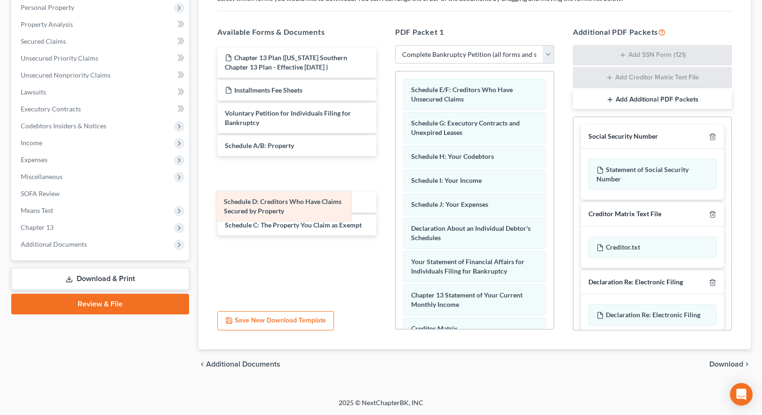
drag, startPoint x: 469, startPoint y: 90, endPoint x: 276, endPoint y: 177, distance: 211.9
click at [395, 185] on div "Schedule D: Creditors Who Have Claims Secured by Property Schedule D: Creditors…" at bounding box center [474, 272] width 158 height 402
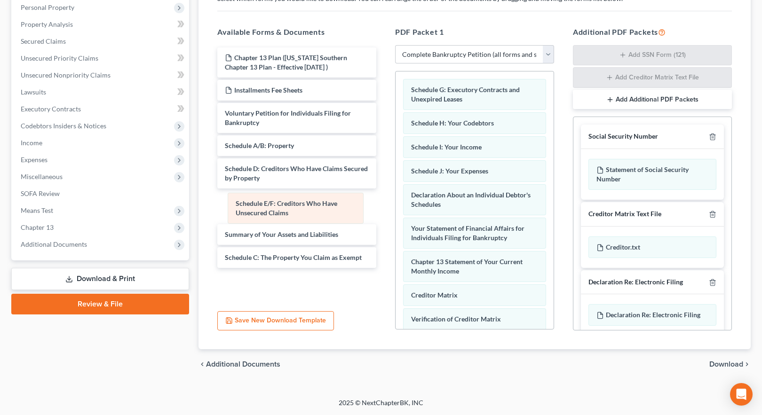
drag, startPoint x: 457, startPoint y: 94, endPoint x: 276, endPoint y: 201, distance: 211.0
click at [395, 206] on div "Schedule E/F: Creditors Who Have Unsecured Claims Schedule E/F: Creditors Who H…" at bounding box center [474, 255] width 158 height 369
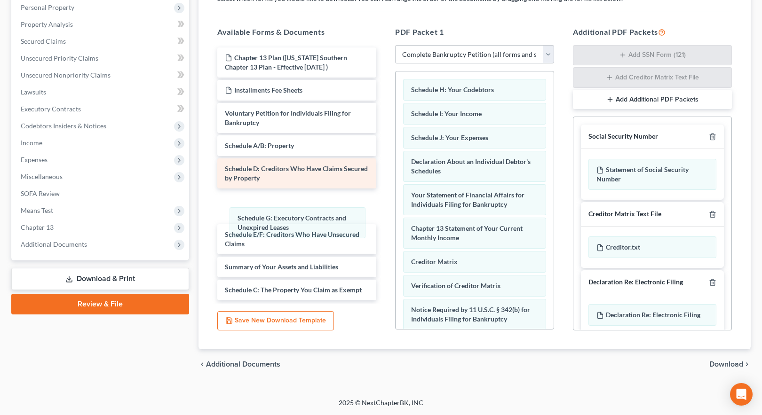
drag, startPoint x: 442, startPoint y: 95, endPoint x: 260, endPoint y: 176, distance: 199.1
click at [395, 208] on div "Schedule G: Executory Contracts and Unexpired Leases Schedule G: Executory Cont…" at bounding box center [474, 239] width 158 height 336
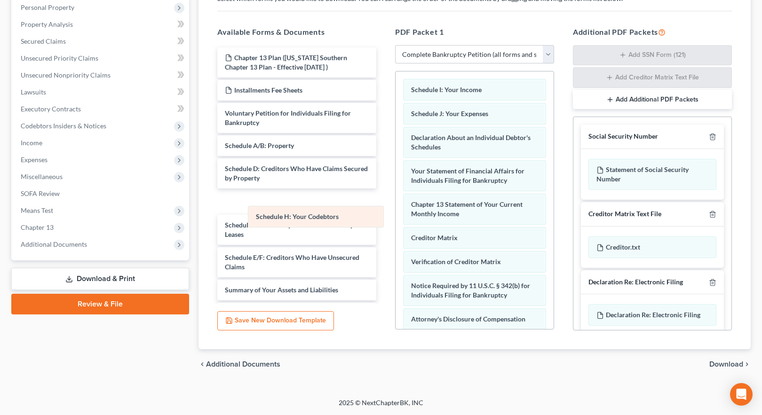
drag, startPoint x: 442, startPoint y: 91, endPoint x: 284, endPoint y: 205, distance: 194.2
click at [395, 212] on div "Schedule H: Your Codebtors Schedule H: Your Codebtors Schedule I: Your Income S…" at bounding box center [474, 227] width 158 height 312
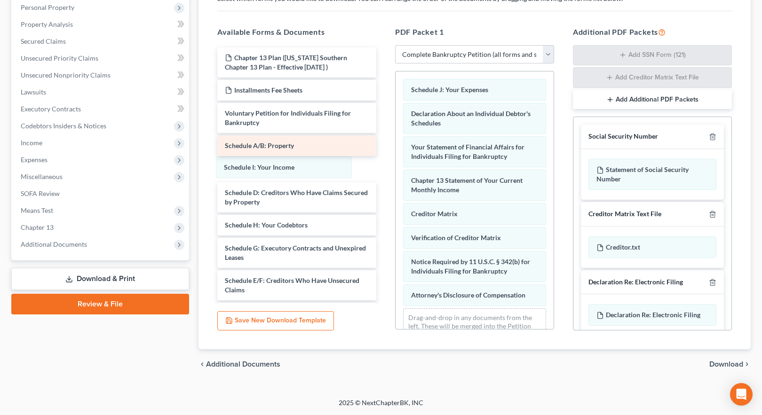
drag, startPoint x: 465, startPoint y: 86, endPoint x: 275, endPoint y: 150, distance: 201.2
click at [395, 158] on div "Schedule I: Your Income Schedule I: Your Income Schedule J: Your Expenses Decla…" at bounding box center [474, 215] width 158 height 288
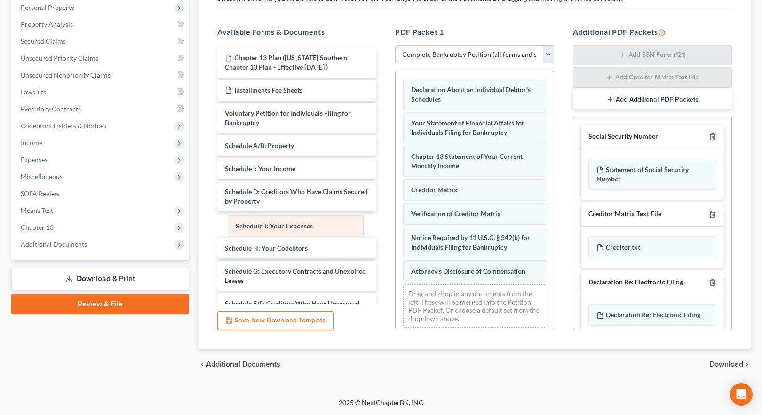
drag, startPoint x: 442, startPoint y: 94, endPoint x: 260, endPoint y: 208, distance: 214.6
click at [395, 214] on div "Schedule J: Your Expenses Schedule J: Your Expenses Declaration About an Indivi…" at bounding box center [474, 203] width 158 height 264
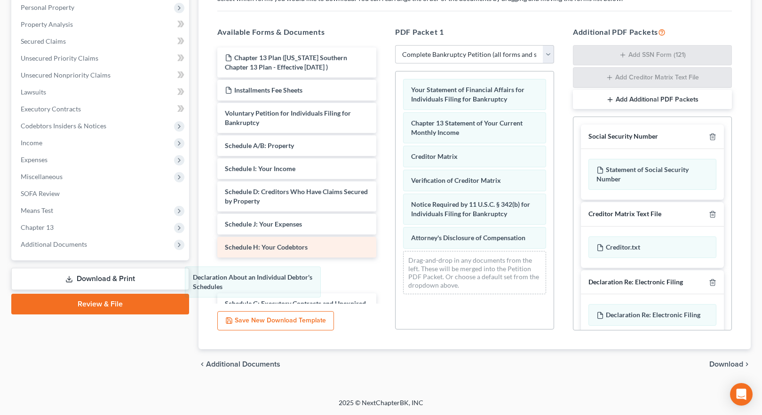
drag, startPoint x: 350, startPoint y: 253, endPoint x: 259, endPoint y: 241, distance: 91.6
click at [395, 275] on div "Declaration About an Individual Debtor's Schedules Declaration About an Individ…" at bounding box center [474, 186] width 158 height 230
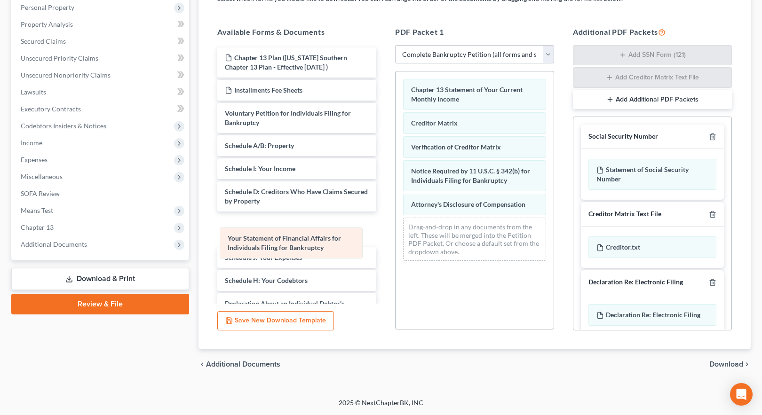
drag, startPoint x: 450, startPoint y: 100, endPoint x: 265, endPoint y: 238, distance: 230.8
click at [395, 242] on div "Your Statement of Financial Affairs for Individuals Filing for Bankruptcy Your …" at bounding box center [474, 169] width 158 height 197
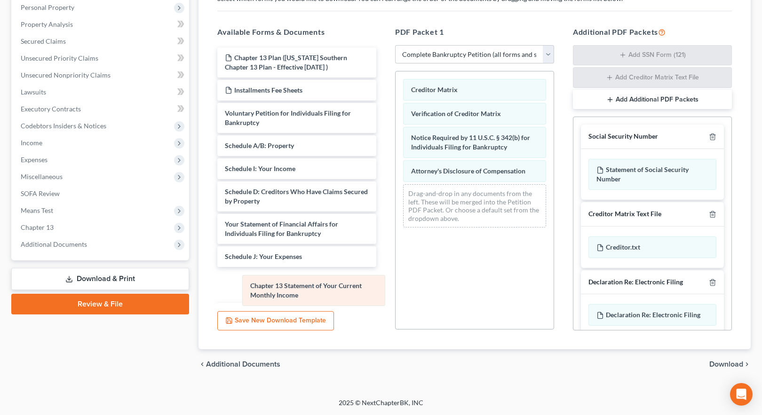
drag, startPoint x: 433, startPoint y: 96, endPoint x: 244, endPoint y: 265, distance: 252.8
click at [395, 235] on div "Chapter 13 Statement of Your Current Monthly Income Chapter 13 Statement of You…" at bounding box center [474, 153] width 158 height 164
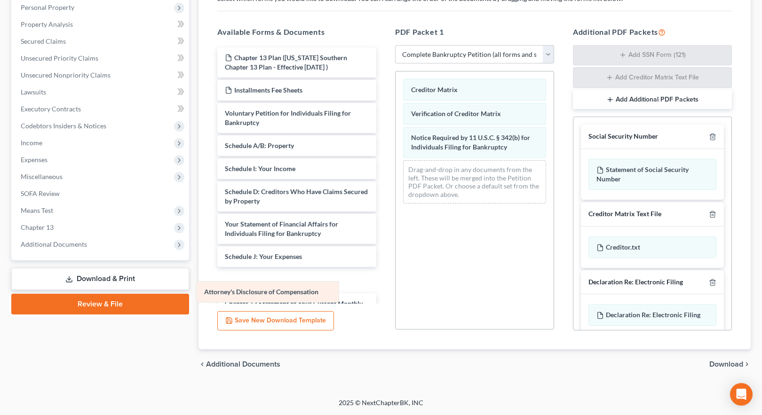
drag, startPoint x: 465, startPoint y: 168, endPoint x: 257, endPoint y: 288, distance: 240.2
click at [395, 211] on div "Attorney's Disclosure of Compensation Creditor Matrix Verification of Creditor …" at bounding box center [474, 141] width 158 height 140
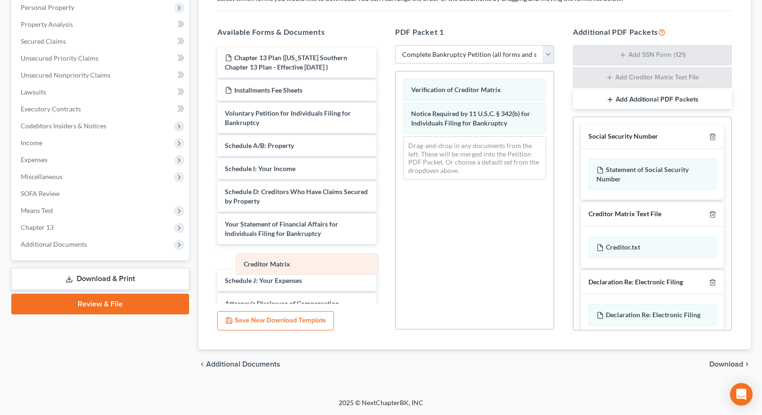
drag, startPoint x: 434, startPoint y: 92, endPoint x: 257, endPoint y: 260, distance: 243.4
click at [395, 187] on div "Creditor Matrix Creditor Matrix Verification of Creditor Matrix Notice Required…" at bounding box center [474, 129] width 158 height 116
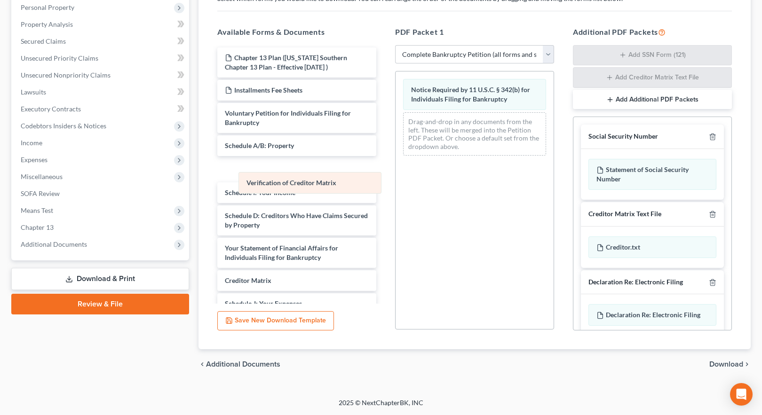
drag, startPoint x: 426, startPoint y: 93, endPoint x: 260, endPoint y: 185, distance: 190.3
click at [395, 163] on div "Verification of Creditor Matrix Verification of Creditor Matrix Notice Required…" at bounding box center [474, 117] width 158 height 92
click at [719, 365] on span "Download" at bounding box center [726, 365] width 34 height 8
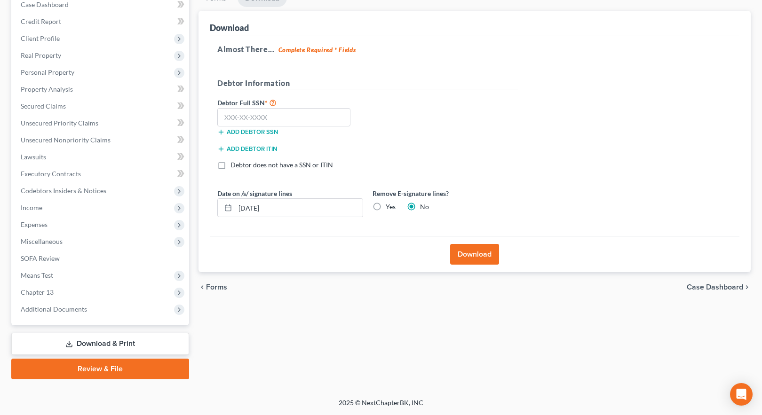
scroll to position [102, 0]
drag, startPoint x: 475, startPoint y: 254, endPoint x: 486, endPoint y: 258, distance: 11.4
click at [480, 256] on button "Download" at bounding box center [474, 254] width 49 height 21
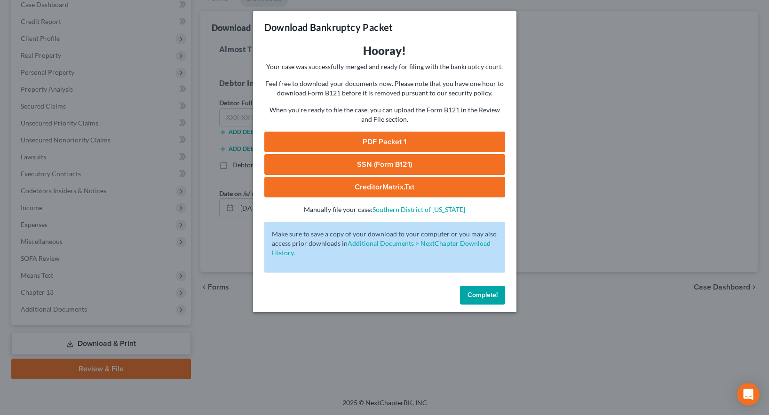
click at [483, 297] on span "Complete!" at bounding box center [482, 295] width 30 height 8
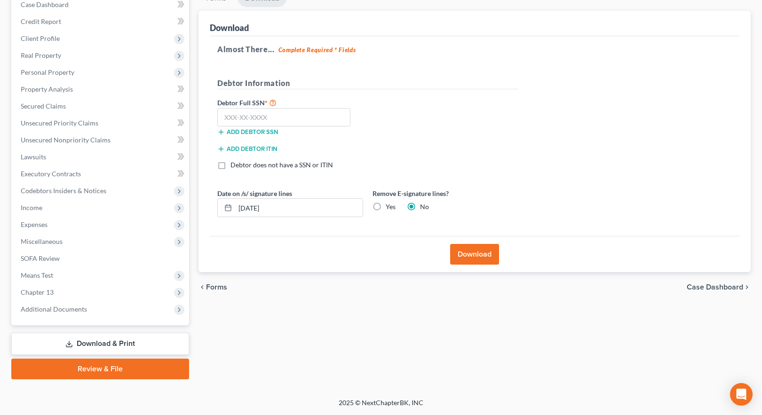
click at [708, 288] on span "Case Dashboard" at bounding box center [714, 288] width 56 height 8
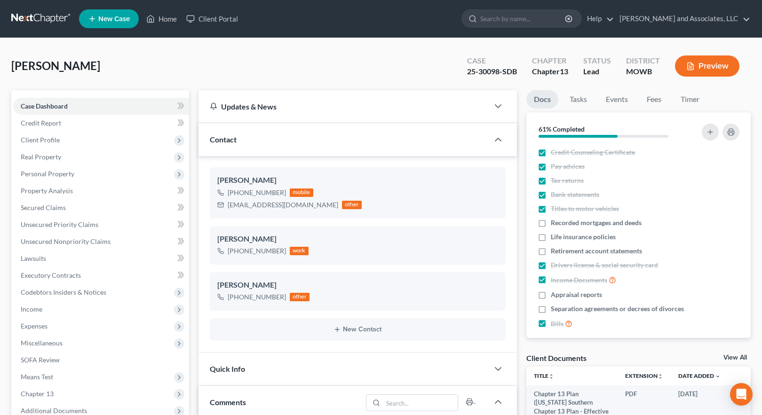
scroll to position [1182, 0]
click at [55, 105] on span "Case Dashboard" at bounding box center [44, 106] width 47 height 8
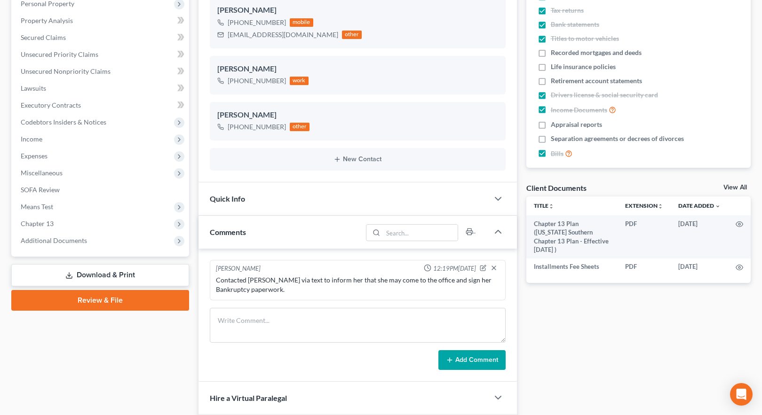
scroll to position [235, 0]
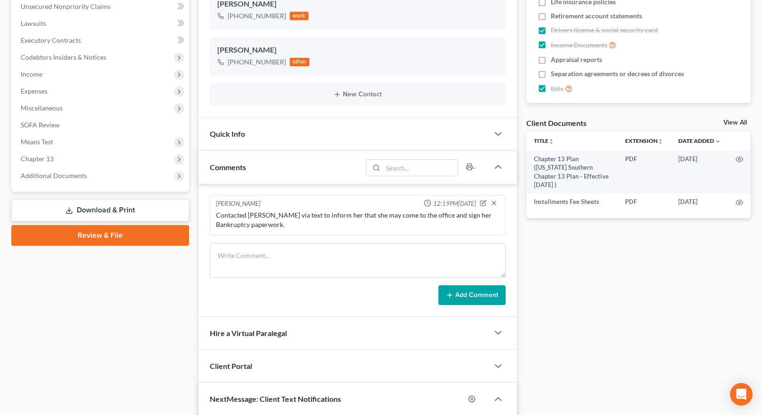
click at [101, 210] on link "Download & Print" at bounding box center [100, 210] width 178 height 22
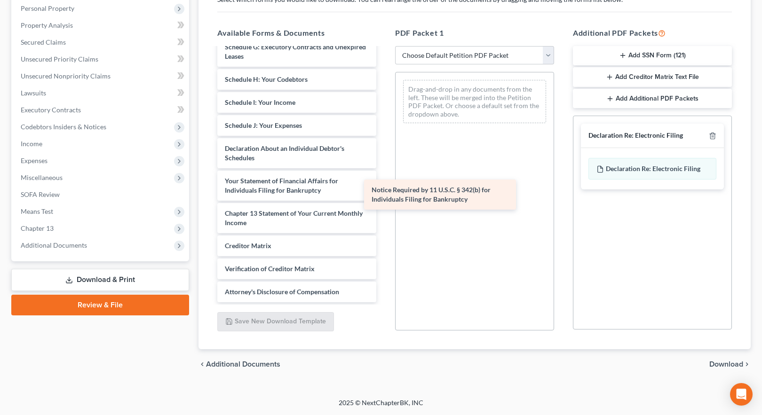
scroll to position [234, 0]
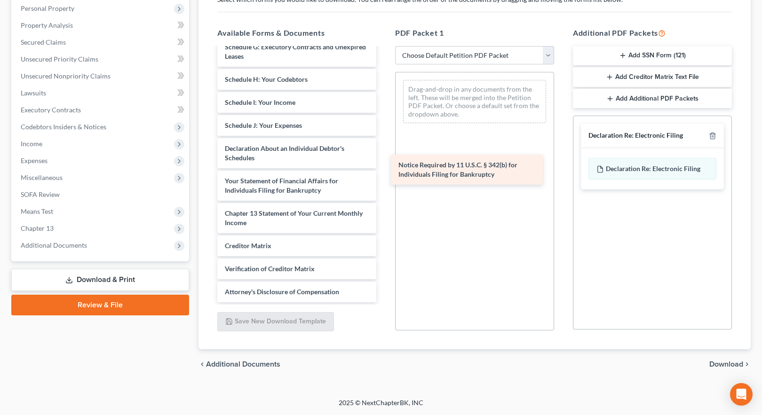
drag, startPoint x: 284, startPoint y: 264, endPoint x: 457, endPoint y: 169, distance: 197.6
click at [384, 169] on div "Notice Required by 11 U.S.C. § 342(b) for Individuals Filing for Bankruptcy Cha…" at bounding box center [297, 59] width 174 height 488
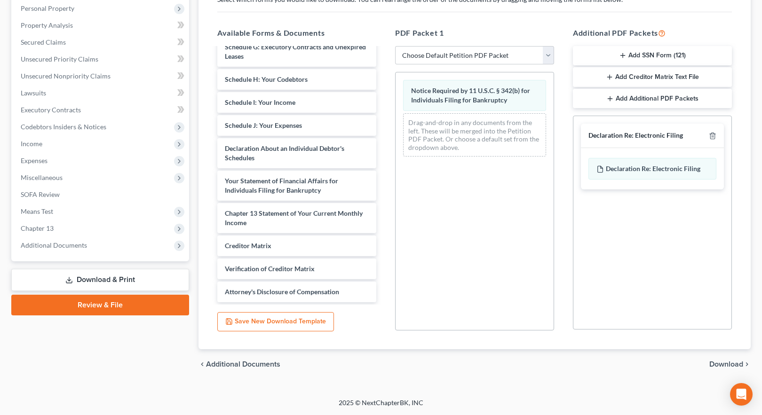
click at [733, 362] on span "Download" at bounding box center [726, 365] width 34 height 8
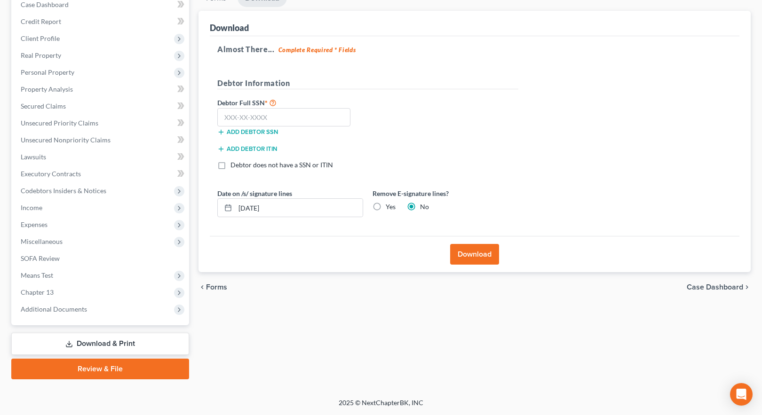
scroll to position [102, 0]
click at [475, 256] on button "Download" at bounding box center [474, 254] width 49 height 21
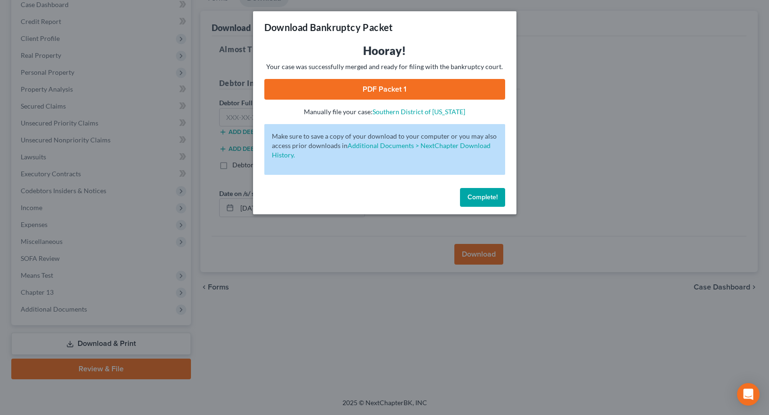
click at [393, 87] on link "PDF Packet 1" at bounding box center [384, 89] width 241 height 21
click at [410, 87] on link "PDF Packet 1" at bounding box center [384, 89] width 241 height 21
click at [484, 196] on span "Complete!" at bounding box center [482, 197] width 30 height 8
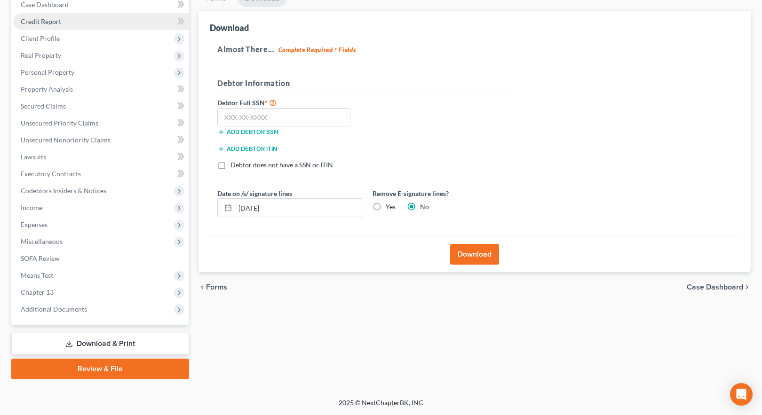
scroll to position [0, 0]
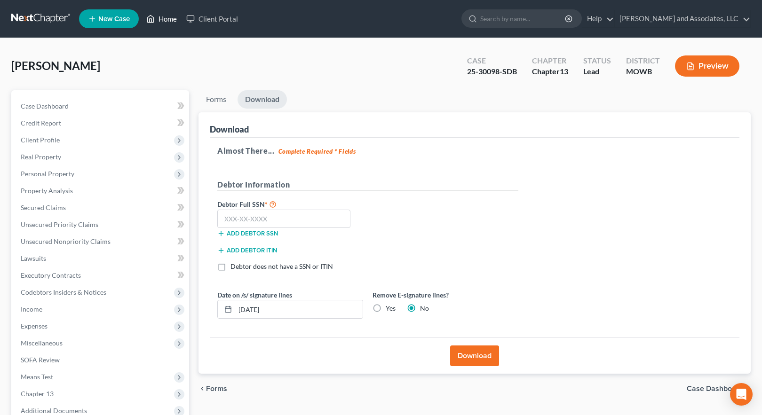
click at [160, 20] on link "Home" at bounding box center [162, 18] width 40 height 17
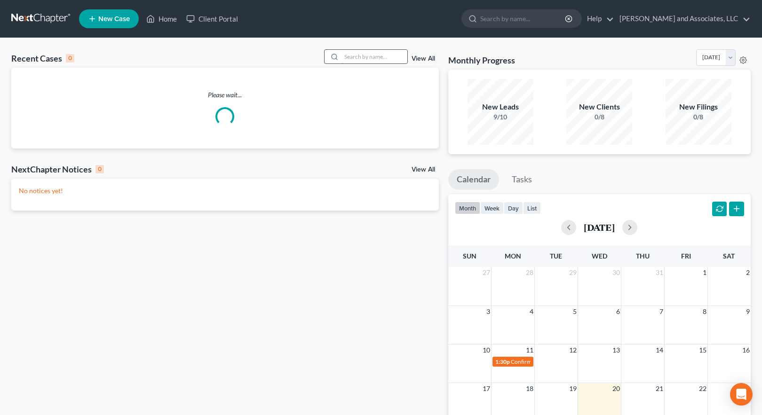
click at [351, 55] on input "search" at bounding box center [374, 57] width 66 height 14
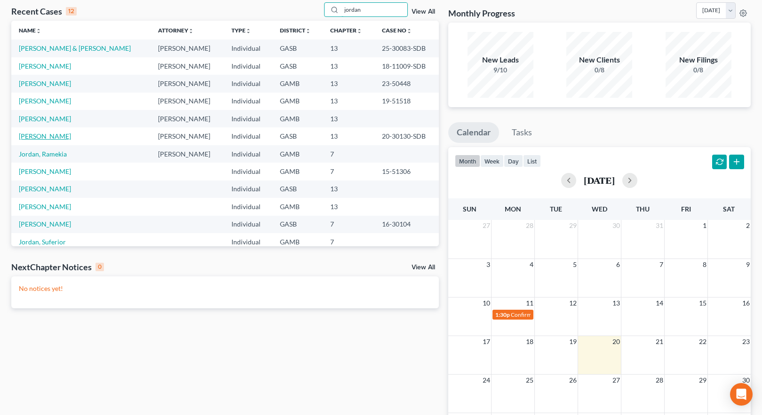
type input "jordan"
click at [33, 134] on link "[PERSON_NAME]" at bounding box center [45, 136] width 52 height 8
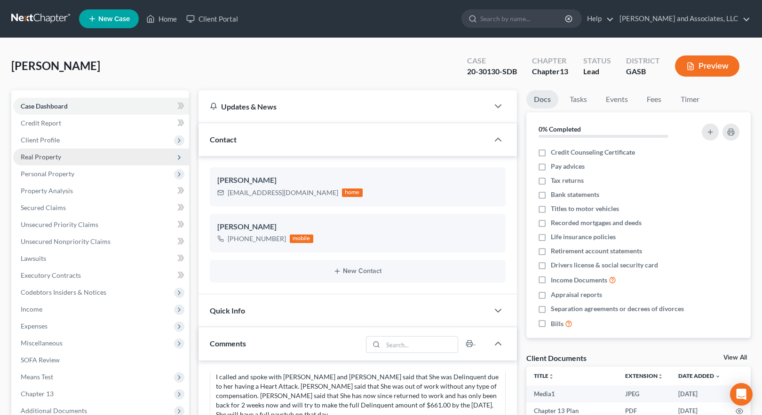
scroll to position [2050, 0]
click at [165, 17] on link "Home" at bounding box center [162, 18] width 40 height 17
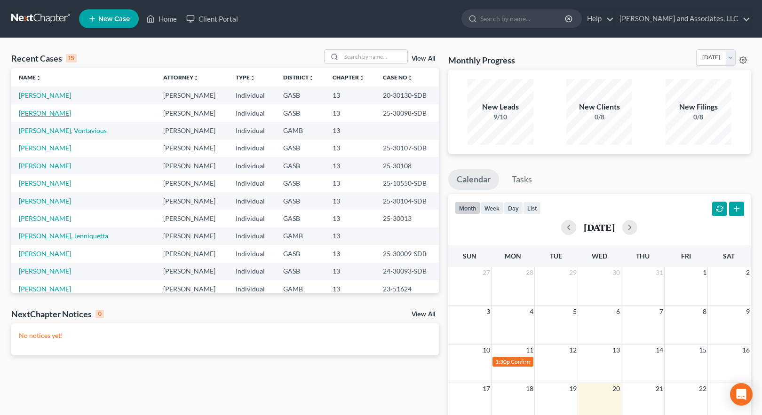
click at [57, 114] on link "[PERSON_NAME]" at bounding box center [45, 113] width 52 height 8
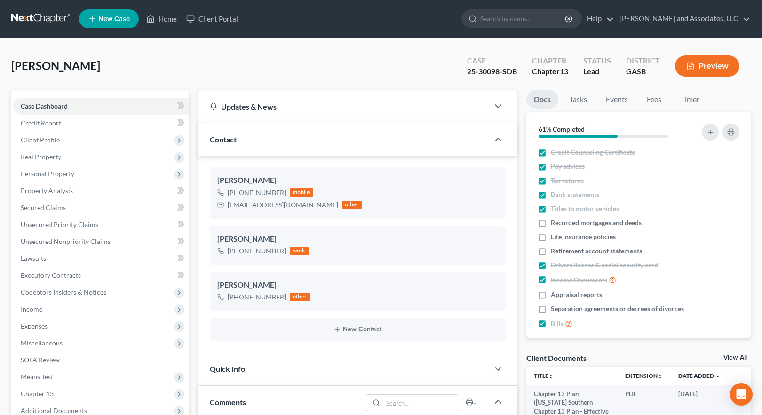
scroll to position [1182, 0]
click at [162, 16] on link "Home" at bounding box center [162, 18] width 40 height 17
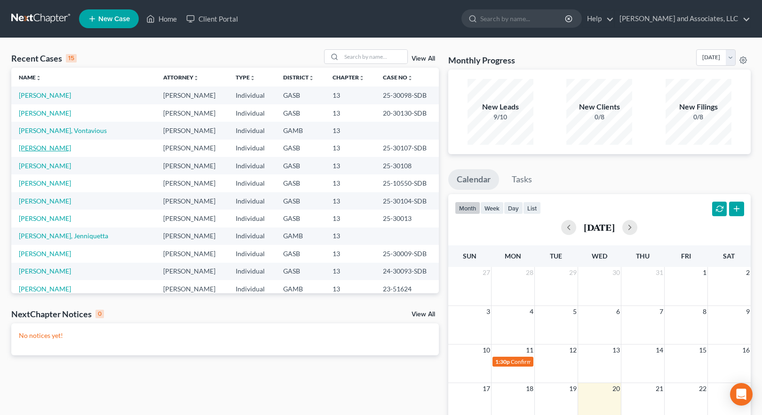
click at [39, 146] on link "[PERSON_NAME]" at bounding box center [45, 148] width 52 height 8
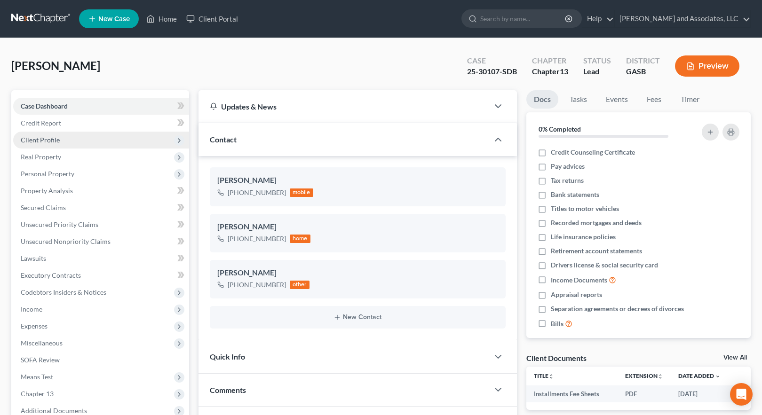
click at [46, 141] on span "Client Profile" at bounding box center [40, 140] width 39 height 8
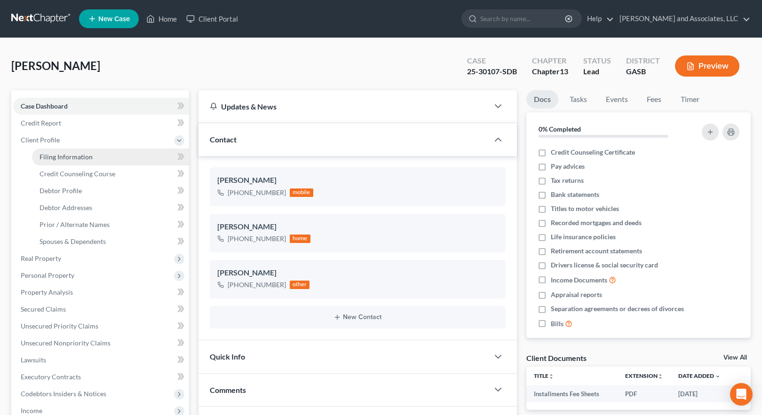
click at [63, 156] on span "Filing Information" at bounding box center [65, 157] width 53 height 8
select select "1"
select select "0"
select select "3"
select select "10"
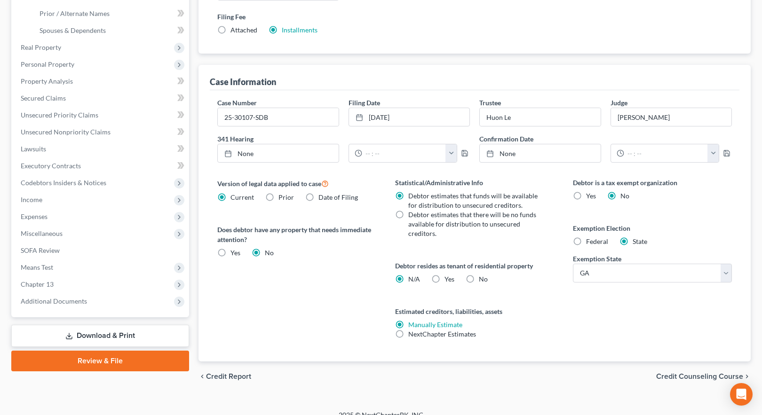
scroll to position [223, 0]
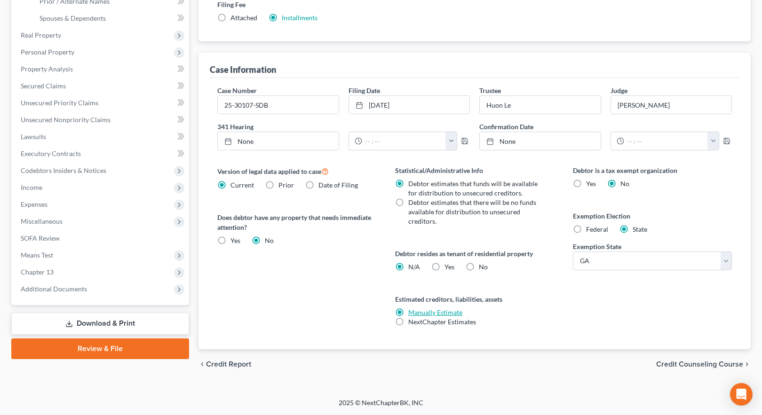
click at [445, 311] on link "Manually Estimate" at bounding box center [435, 312] width 54 height 8
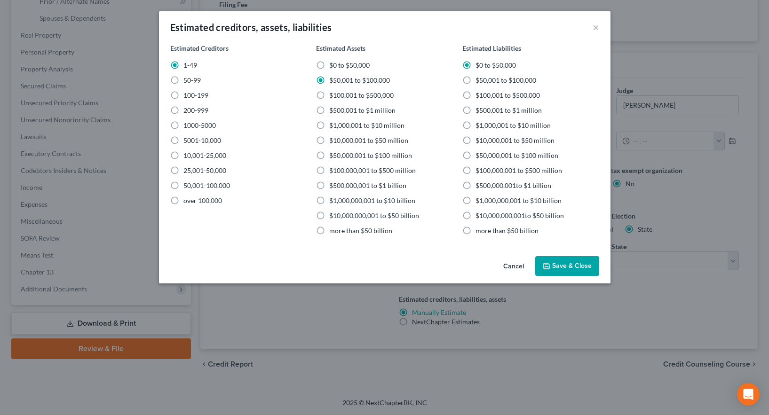
click at [564, 265] on button "Save & Close" at bounding box center [567, 266] width 64 height 20
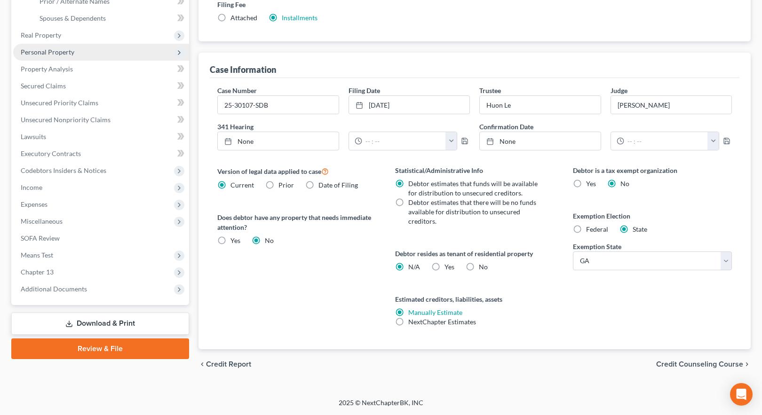
click at [46, 51] on span "Personal Property" at bounding box center [48, 52] width 54 height 8
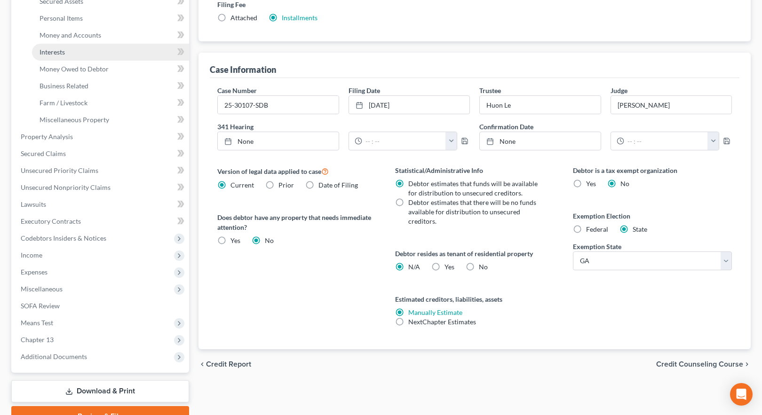
click at [55, 51] on span "Interests" at bounding box center [51, 52] width 25 height 8
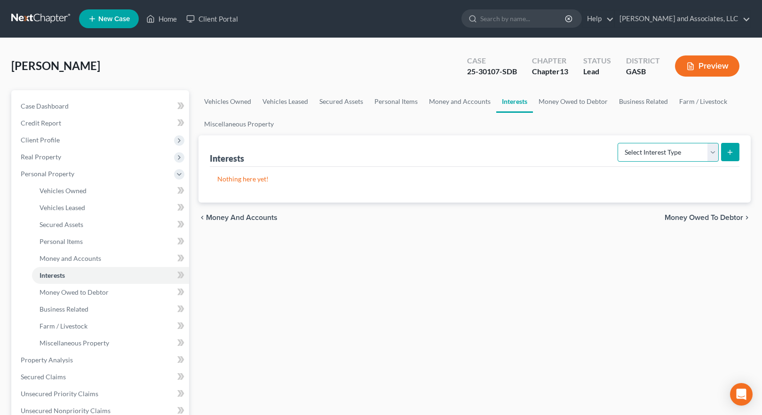
click at [652, 153] on select "Select Interest Type 401K Annuity Bond Education IRA Government Bond Government…" at bounding box center [667, 152] width 101 height 19
select select "whole_life_insurance"
click at [618, 143] on select "Select Interest Type 401K Annuity Bond Education IRA Government Bond Government…" at bounding box center [667, 152] width 101 height 19
click at [731, 153] on icon "submit" at bounding box center [730, 153] width 8 height 8
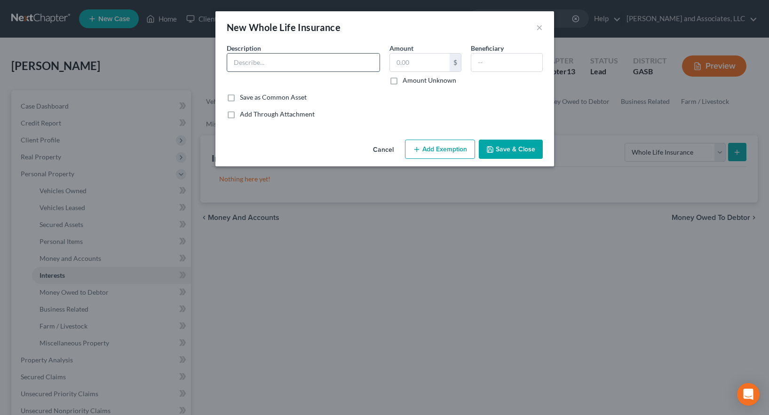
click at [252, 60] on input "text" at bounding box center [303, 63] width 152 height 18
click at [259, 55] on input "text" at bounding box center [303, 63] width 152 height 18
click at [272, 63] on input "American Anicable Life Insurance Company" at bounding box center [303, 63] width 152 height 18
drag, startPoint x: 233, startPoint y: 63, endPoint x: 362, endPoint y: 71, distance: 128.6
click at [362, 71] on input "American Amicable Life Insurance Company" at bounding box center [303, 63] width 152 height 18
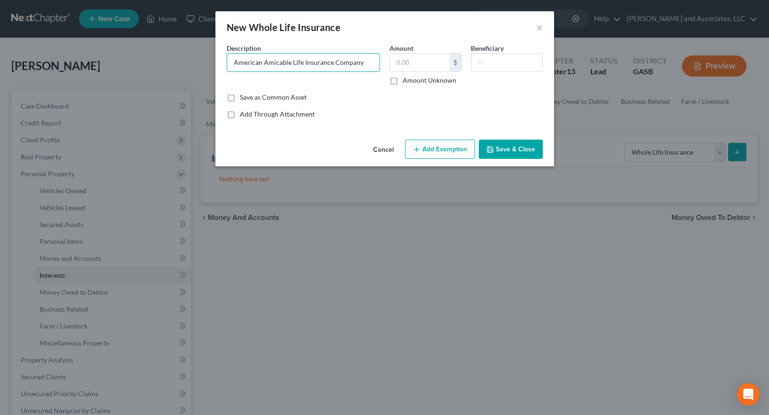
type input "American Amicable Life Insurance Company"
click at [403, 59] on input "text" at bounding box center [420, 63] width 60 height 18
type input "150.00"
click at [487, 62] on input "text" at bounding box center [506, 63] width 71 height 18
type input "[PERSON_NAME]"
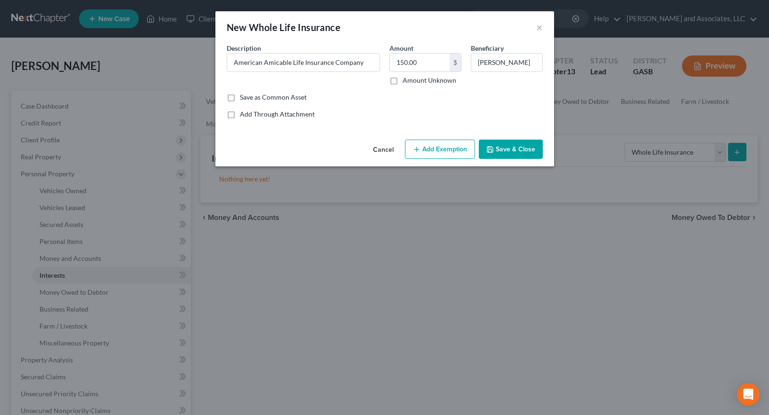
click at [453, 152] on button "Add Exemption" at bounding box center [440, 150] width 70 height 20
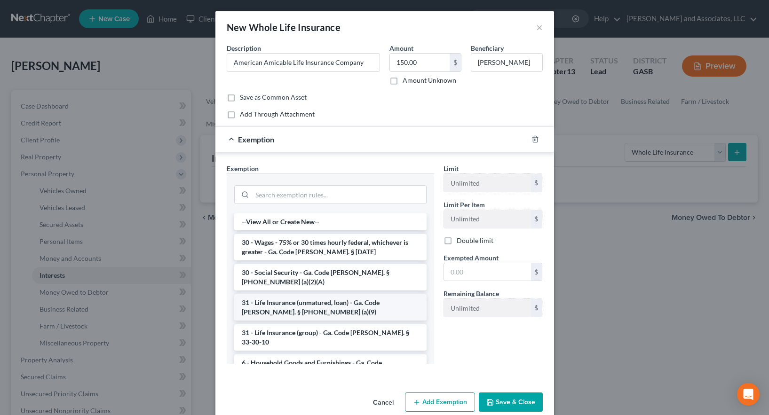
click at [315, 304] on li "31 - Life Insurance (unmatured, loan) - Ga. Code [PERSON_NAME]. § [PHONE_NUMBER…" at bounding box center [330, 307] width 192 height 26
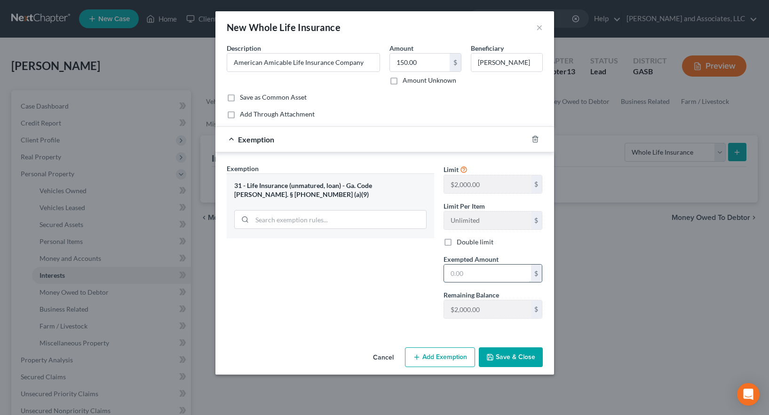
click at [458, 276] on input "text" at bounding box center [487, 274] width 87 height 18
type input "150.00"
click at [515, 357] on button "Save & Close" at bounding box center [511, 357] width 64 height 20
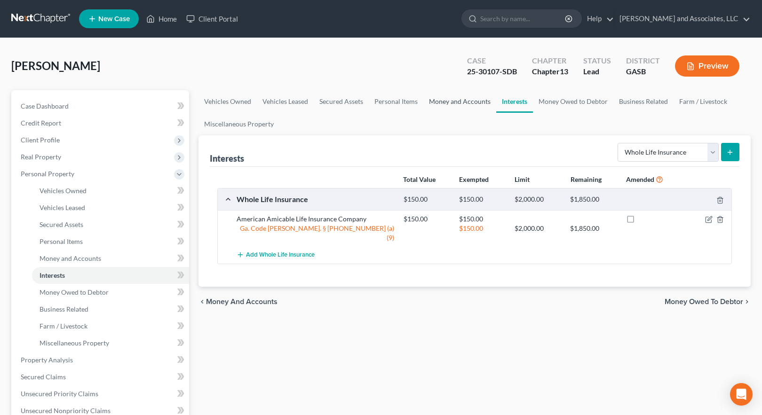
click at [449, 100] on link "Money and Accounts" at bounding box center [459, 101] width 73 height 23
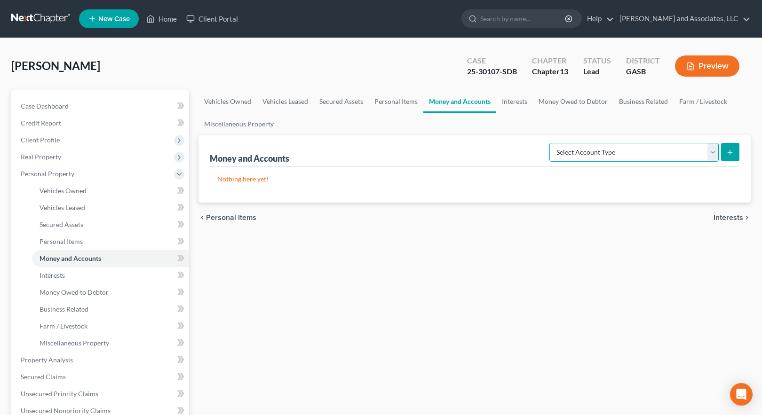
click at [636, 151] on select "Select Account Type Brokerage Cash on Hand Certificates of Deposit Checking Acc…" at bounding box center [633, 152] width 169 height 19
select select "checking"
click at [551, 143] on select "Select Account Type Brokerage Cash on Hand Certificates of Deposit Checking Acc…" at bounding box center [633, 152] width 169 height 19
click at [729, 150] on icon "submit" at bounding box center [730, 153] width 8 height 8
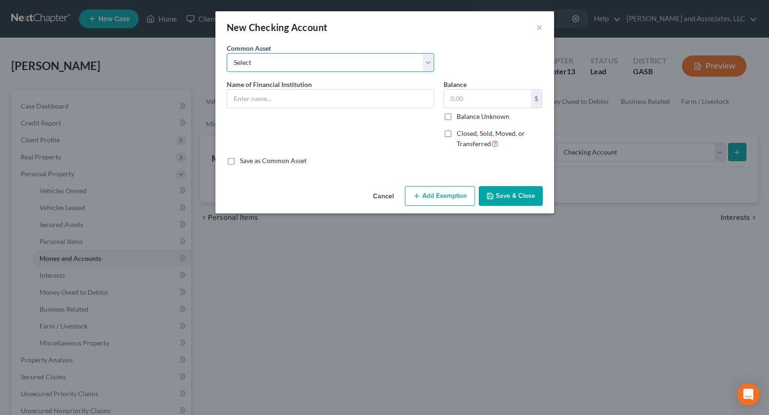
click at [309, 62] on select "Select Bank of [PERSON_NAME] Financial Group Robins Financial Credit Union [US_…" at bounding box center [330, 62] width 207 height 19
click at [288, 58] on select "Select Bank of [PERSON_NAME] Financial Group Robins Financial Credit Union [US_…" at bounding box center [330, 62] width 207 height 19
click at [270, 102] on input "text" at bounding box center [330, 99] width 206 height 18
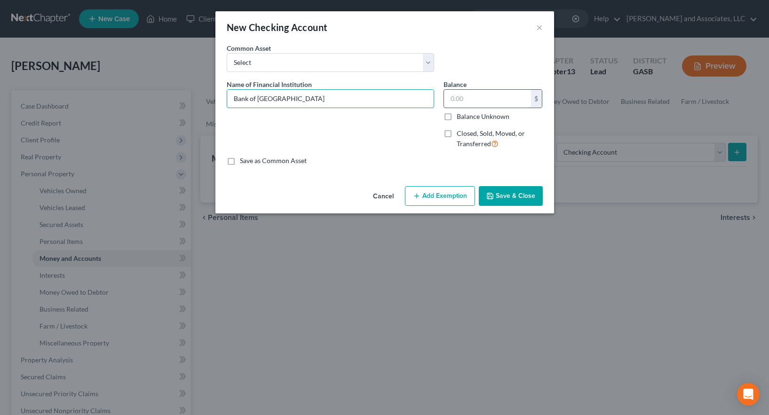
type input "Bank of [GEOGRAPHIC_DATA]"
click at [452, 94] on input "text" at bounding box center [487, 99] width 87 height 18
type input "200.00"
click at [432, 198] on button "Add Exemption" at bounding box center [440, 196] width 70 height 20
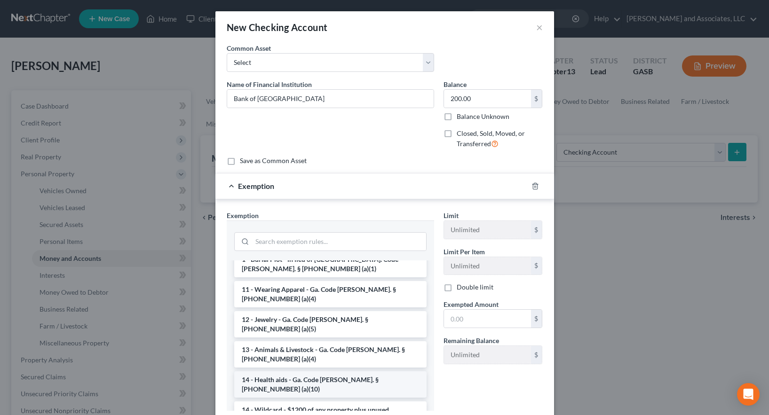
scroll to position [94, 0]
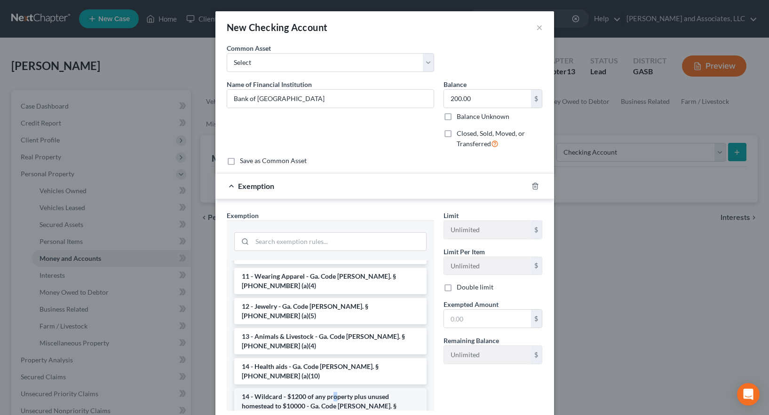
click at [331, 388] on li "14 - Wildcard - $1200 of any property plus unused homestead to $10000 - Ga. Cod…" at bounding box center [330, 406] width 192 height 36
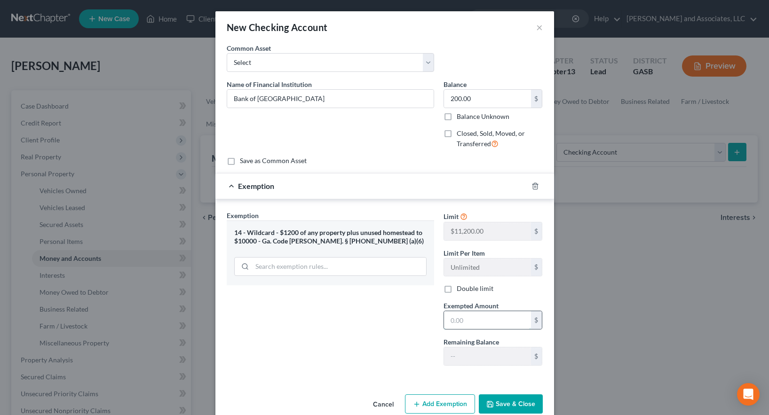
click at [460, 321] on input "text" at bounding box center [487, 320] width 87 height 18
type input "200.00"
click at [504, 403] on button "Save & Close" at bounding box center [511, 404] width 64 height 20
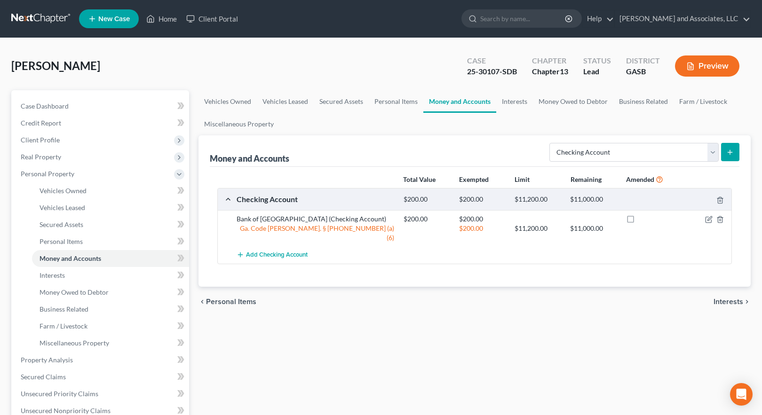
click at [733, 150] on icon "submit" at bounding box center [730, 153] width 8 height 8
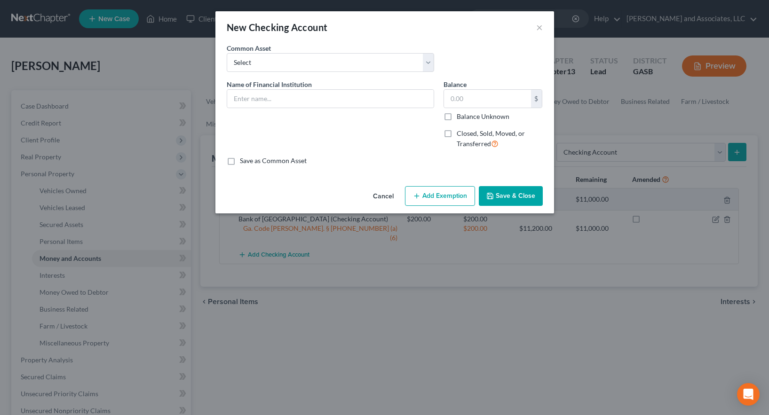
click at [382, 196] on button "Cancel" at bounding box center [383, 196] width 36 height 19
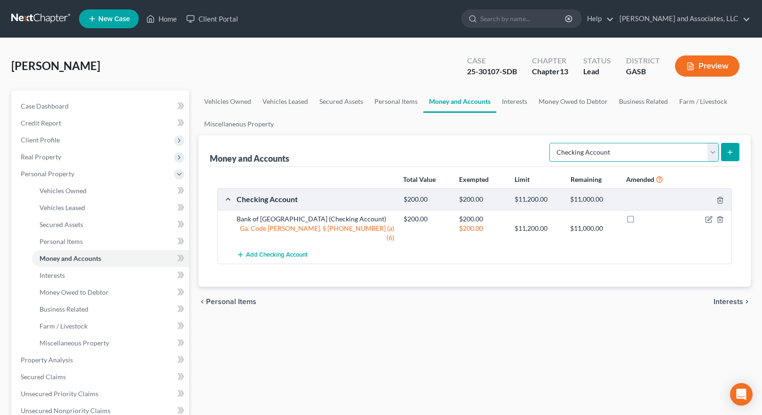
click at [713, 151] on select "Select Account Type Brokerage Cash on Hand Certificates of Deposit Checking Acc…" at bounding box center [633, 152] width 169 height 19
select select "savings"
click at [551, 143] on select "Select Account Type Brokerage Cash on Hand Certificates of Deposit Checking Acc…" at bounding box center [633, 152] width 169 height 19
click at [731, 151] on icon "submit" at bounding box center [730, 153] width 8 height 8
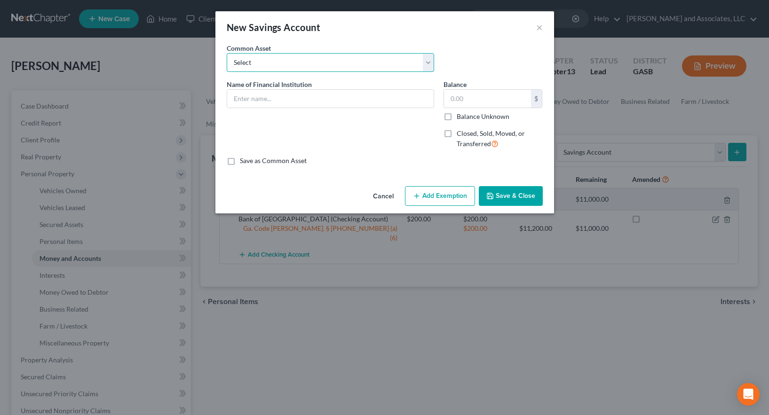
click at [278, 58] on select "Select Capital City Bank [PERSON_NAME] Fargo [PERSON_NAME] Financial Credit Uni…" at bounding box center [330, 62] width 207 height 19
click at [271, 63] on select "Select Capital City Bank [PERSON_NAME] Fargo [PERSON_NAME] Financial Credit Uni…" at bounding box center [330, 62] width 207 height 19
click at [256, 98] on input "text" at bounding box center [330, 99] width 206 height 18
type input "Bank of [GEOGRAPHIC_DATA]"
click at [240, 161] on label "Save as Common Asset" at bounding box center [273, 160] width 67 height 9
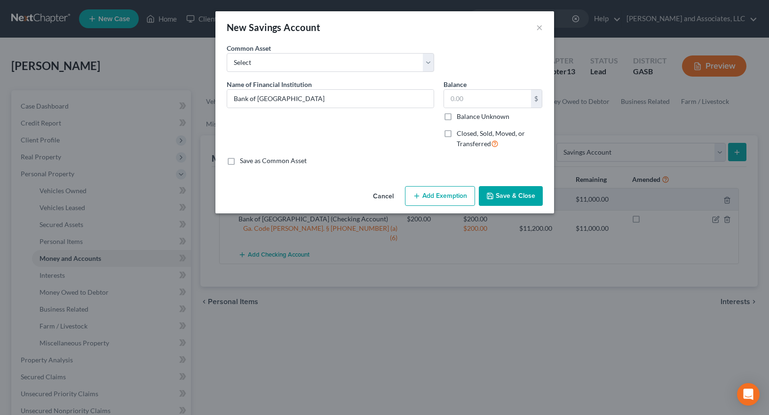
click at [244, 161] on input "Save as Common Asset" at bounding box center [247, 159] width 6 height 6
checkbox input "true"
click at [458, 99] on input "text" at bounding box center [487, 99] width 87 height 18
type input "100.00"
click at [449, 199] on button "Add Exemption" at bounding box center [440, 196] width 70 height 20
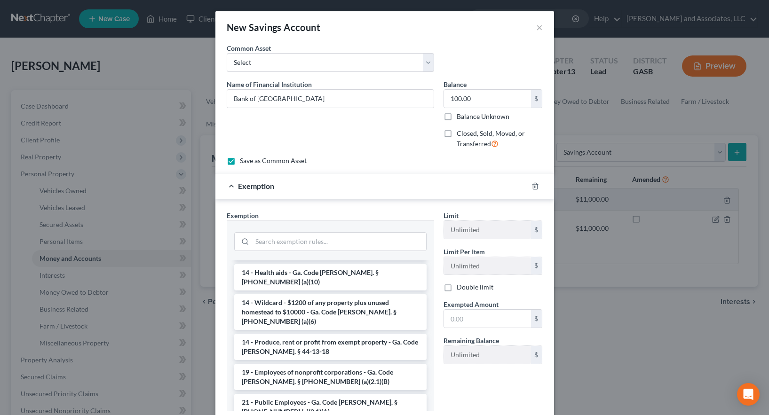
scroll to position [141, 0]
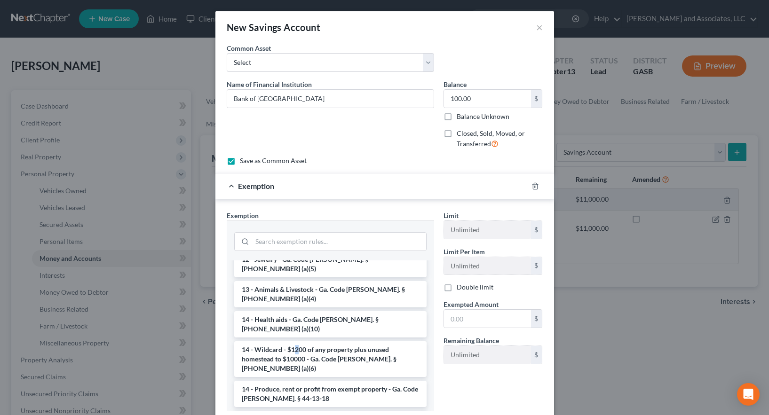
drag, startPoint x: 293, startPoint y: 323, endPoint x: 305, endPoint y: 324, distance: 12.3
click at [293, 341] on li "14 - Wildcard - $1200 of any property plus unused homestead to $10000 - Ga. Cod…" at bounding box center [330, 359] width 192 height 36
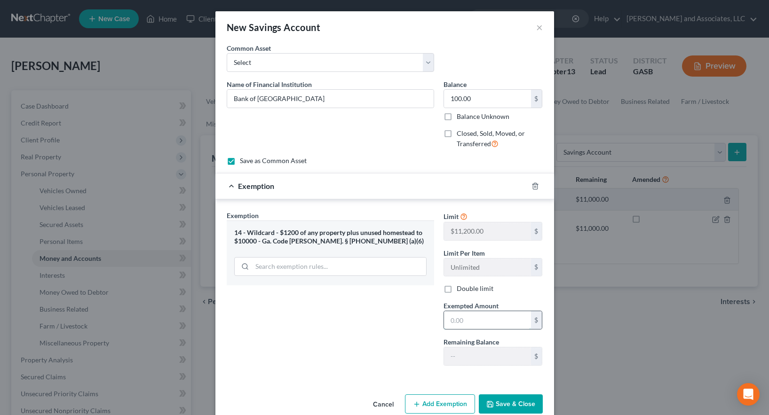
click at [458, 323] on input "text" at bounding box center [487, 320] width 87 height 18
type input "100.00"
click at [401, 347] on div "Exemption Set must be selected for CA. Exemption * 14 - Wildcard - $1200 of any…" at bounding box center [330, 292] width 217 height 163
click at [514, 402] on button "Save & Close" at bounding box center [511, 404] width 64 height 20
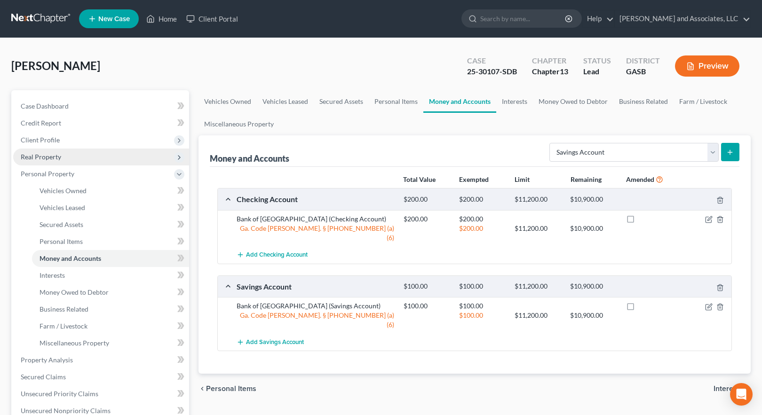
click at [54, 158] on span "Real Property" at bounding box center [41, 157] width 40 height 8
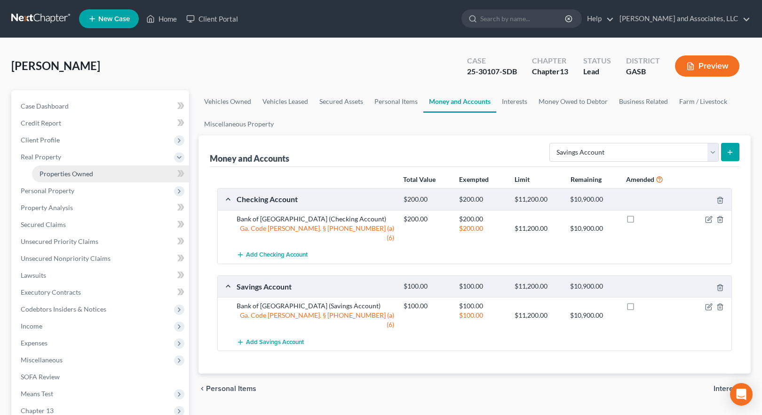
click at [71, 174] on span "Properties Owned" at bounding box center [66, 174] width 54 height 8
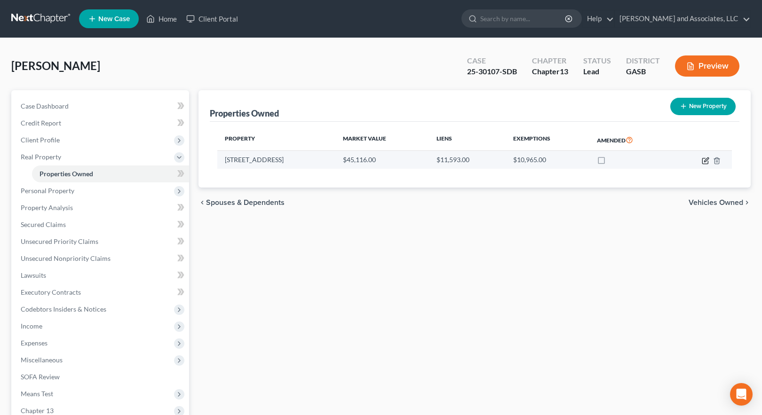
click at [704, 161] on icon "button" at bounding box center [706, 160] width 4 height 4
select select "10"
select select "82"
select select "3"
select select "1"
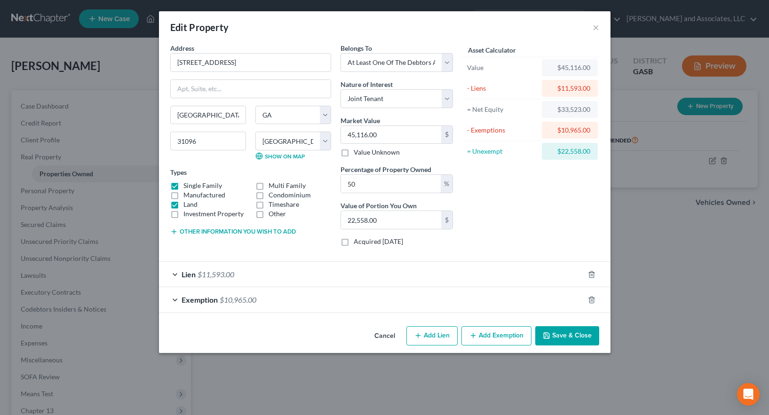
click at [201, 229] on button "Other information you wish to add" at bounding box center [233, 232] width 126 height 8
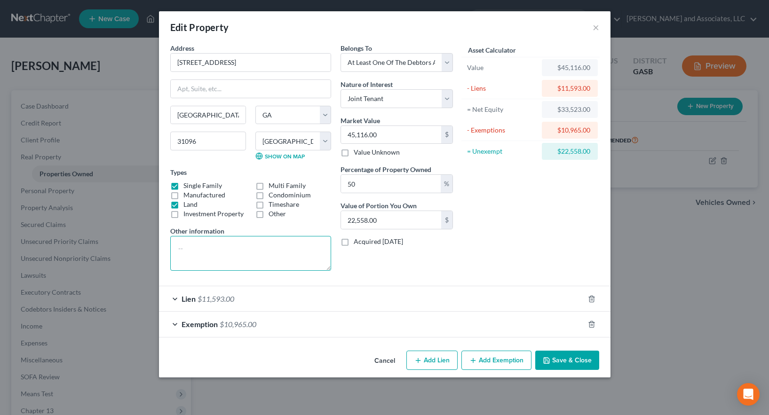
click at [185, 246] on textarea at bounding box center [250, 253] width 161 height 35
type textarea "Property ID#: W17 039"
click at [231, 302] on span "$11,593.00" at bounding box center [215, 298] width 37 height 9
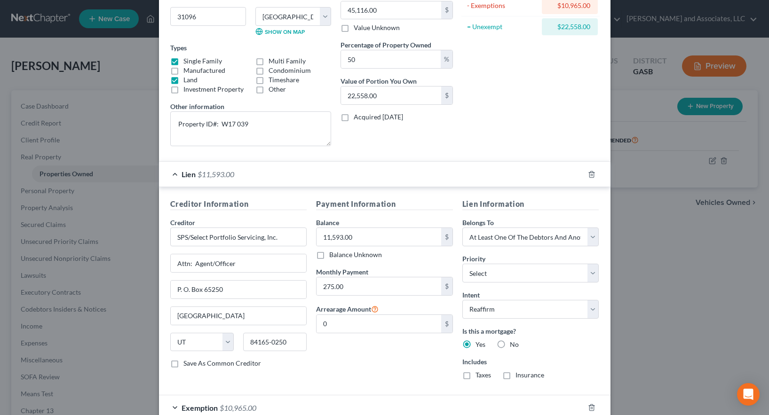
scroll to position [141, 0]
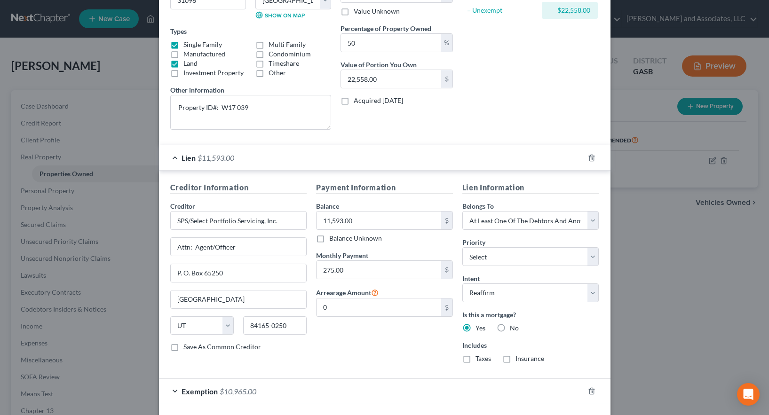
click at [183, 348] on label "Save As Common Creditor" at bounding box center [222, 346] width 78 height 9
click at [187, 348] on input "Save As Common Creditor" at bounding box center [190, 345] width 6 height 6
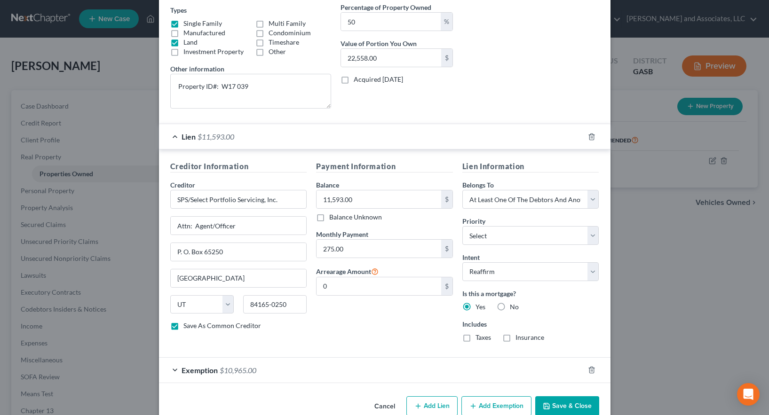
scroll to position [182, 0]
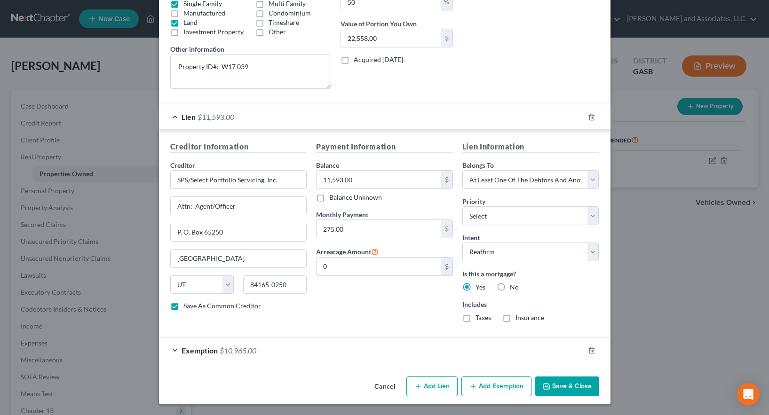
click at [305, 355] on div "Exemption $10,965.00" at bounding box center [371, 350] width 425 height 25
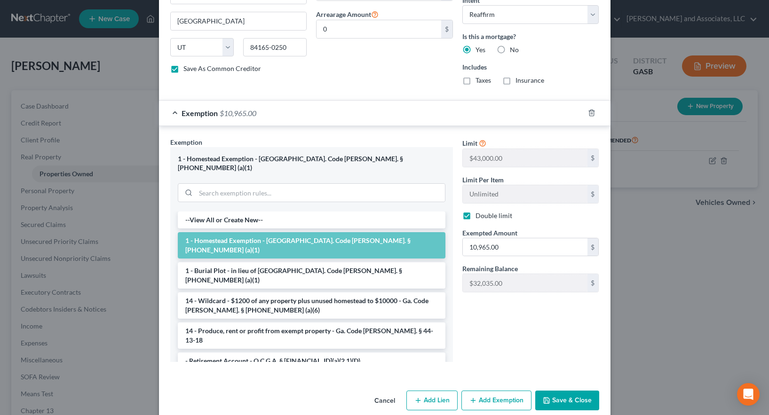
scroll to position [425, 0]
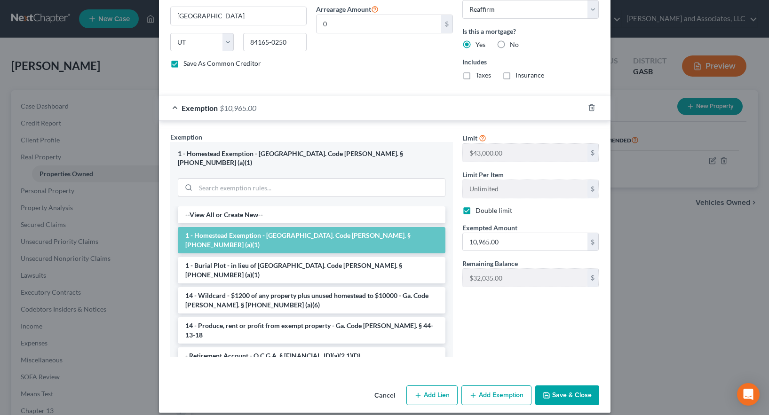
click at [560, 387] on button "Save & Close" at bounding box center [567, 396] width 64 height 20
checkbox input "false"
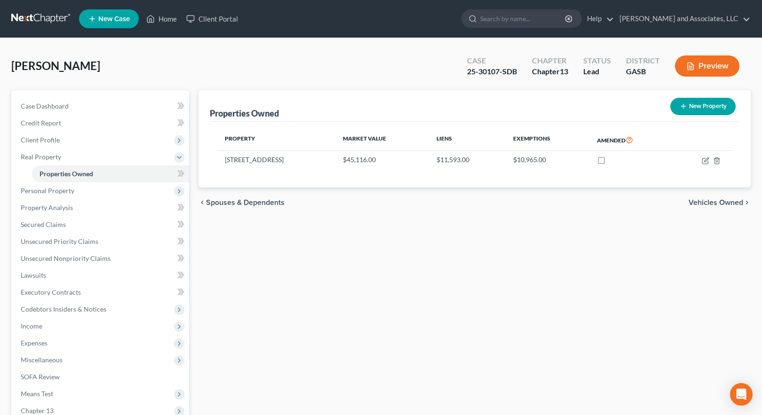
click at [708, 106] on button "New Property" at bounding box center [702, 106] width 65 height 17
select select "10"
select select "82"
select select "0"
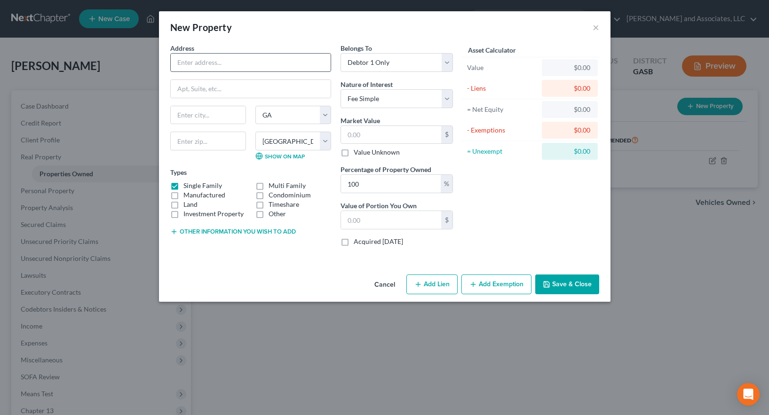
click at [245, 64] on input "text" at bounding box center [251, 63] width 160 height 18
type input "[GEOGRAPHIC_DATA]"
click at [227, 118] on input "text" at bounding box center [208, 115] width 75 height 18
type input "[GEOGRAPHIC_DATA]"
type input "31096"
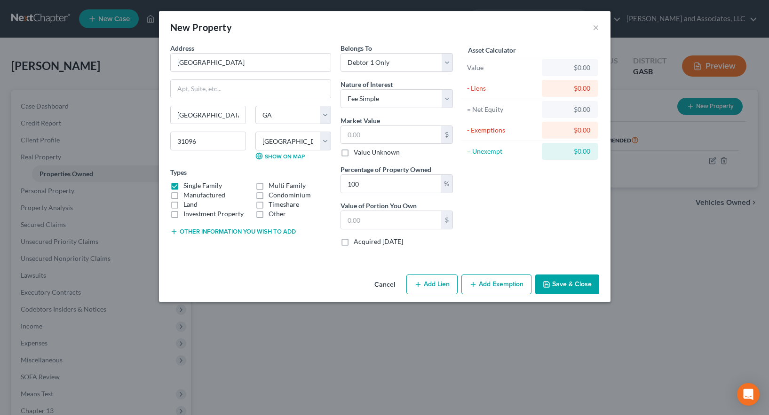
click at [183, 186] on label "Single Family" at bounding box center [202, 185] width 39 height 9
click at [187, 186] on input "Single Family" at bounding box center [190, 184] width 6 height 6
checkbox input "false"
click at [183, 206] on label "Land" at bounding box center [190, 204] width 14 height 9
click at [187, 206] on input "Land" at bounding box center [190, 203] width 6 height 6
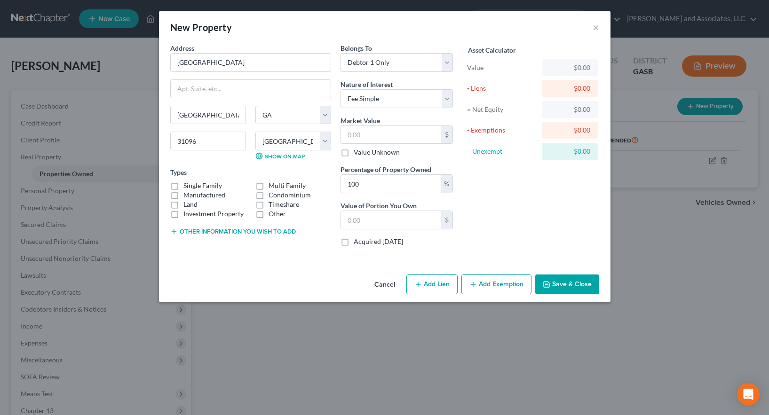
checkbox input "true"
drag, startPoint x: 358, startPoint y: 134, endPoint x: 363, endPoint y: 137, distance: 5.7
click at [358, 134] on input "text" at bounding box center [391, 135] width 100 height 18
type input "2"
type input "2.00"
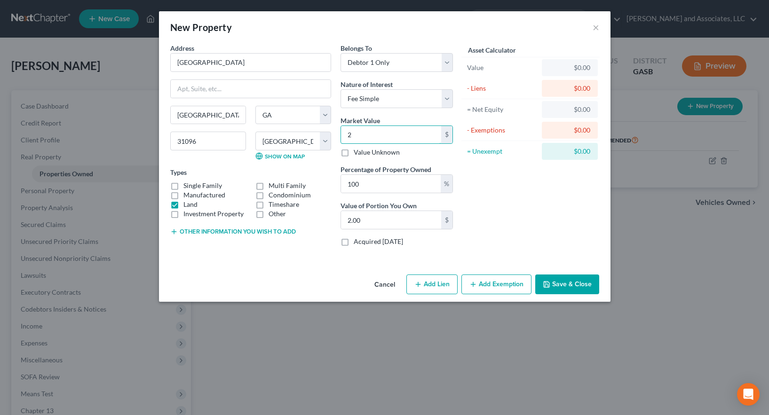
type input "28"
type input "28.00"
type input "286"
type input "286.00"
type input "2866"
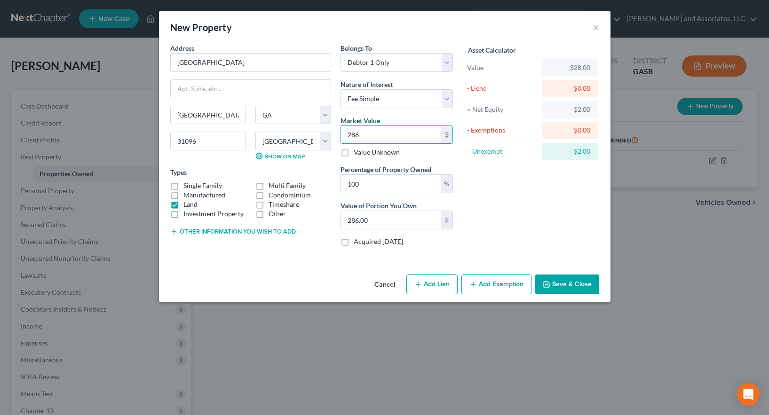
type input "2,866.00"
click at [258, 231] on button "Other information you wish to add" at bounding box center [233, 232] width 126 height 8
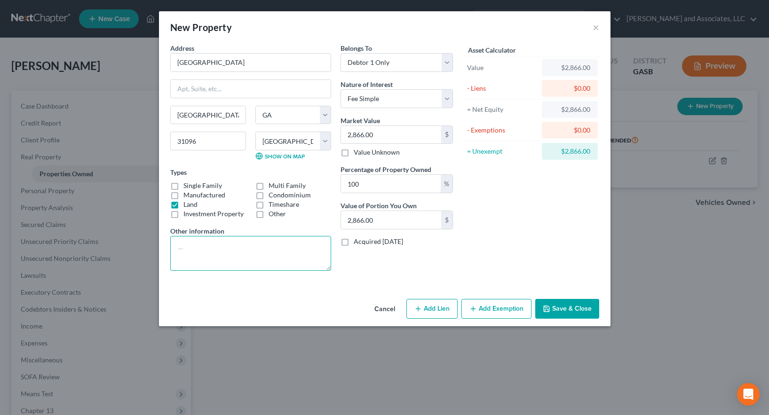
click at [219, 257] on textarea at bounding box center [250, 253] width 161 height 35
type textarea "Property ID#: W17 101"
click at [497, 312] on button "Add Exemption" at bounding box center [496, 309] width 70 height 20
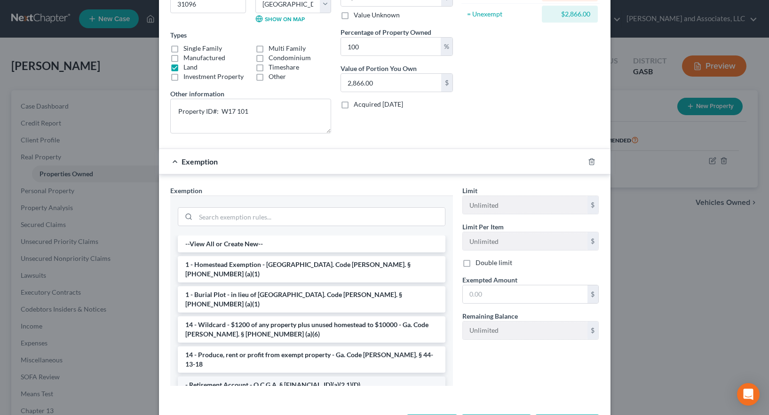
scroll to position [141, 0]
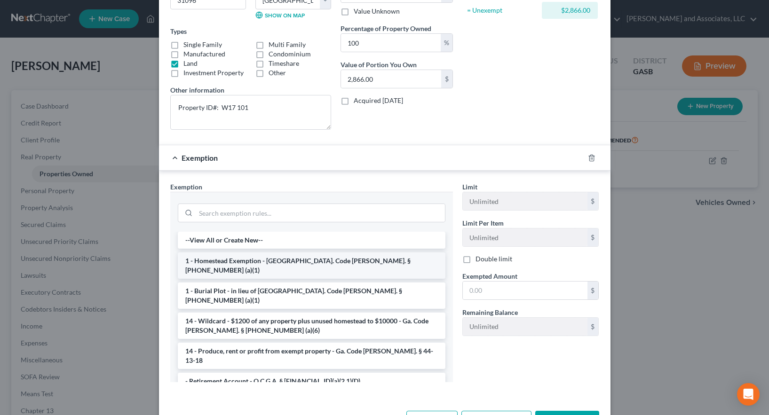
click at [268, 263] on li "1 - Homestead Exemption - [GEOGRAPHIC_DATA]. Code [PERSON_NAME]. § [PHONE_NUMBE…" at bounding box center [312, 265] width 268 height 26
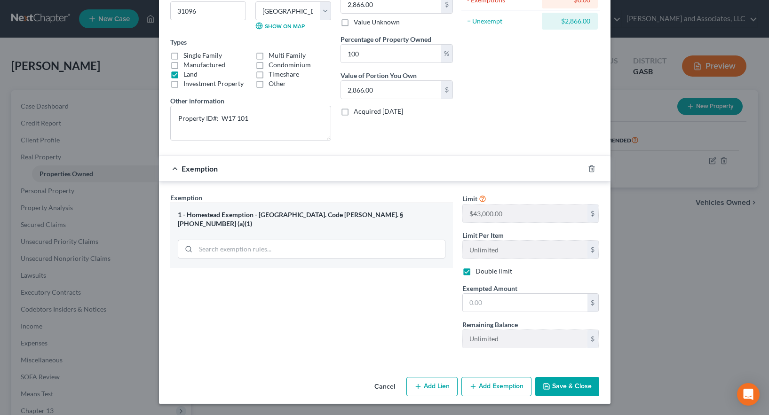
scroll to position [130, 0]
click at [475, 272] on label "Double limit" at bounding box center [493, 271] width 37 height 9
click at [479, 272] on input "Double limit" at bounding box center [482, 270] width 6 height 6
drag, startPoint x: 464, startPoint y: 267, endPoint x: 460, endPoint y: 278, distance: 11.9
click at [475, 270] on label "Double limit" at bounding box center [493, 271] width 37 height 9
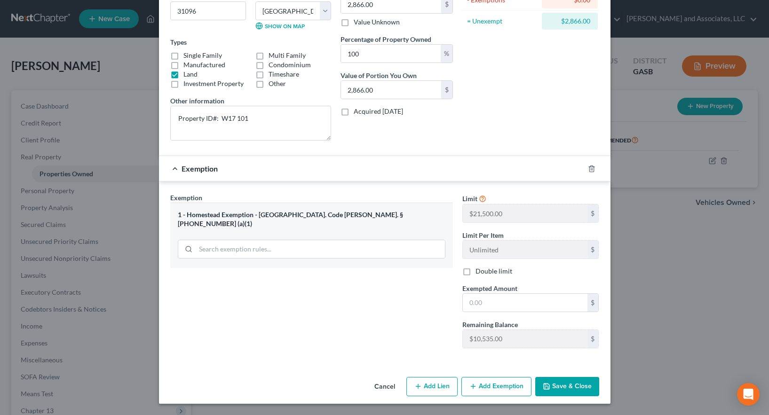
click at [479, 270] on input "Double limit" at bounding box center [482, 270] width 6 height 6
checkbox input "true"
click at [470, 304] on input "text" at bounding box center [525, 303] width 125 height 18
type input "2,866.00"
click at [424, 307] on div "Exemption Set must be selected for CA. Exemption * 1 - Homestead Exemption - [G…" at bounding box center [312, 274] width 292 height 163
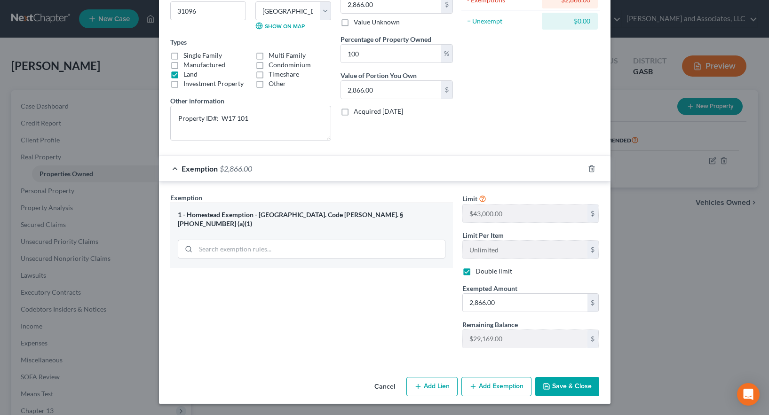
click at [564, 386] on button "Save & Close" at bounding box center [567, 387] width 64 height 20
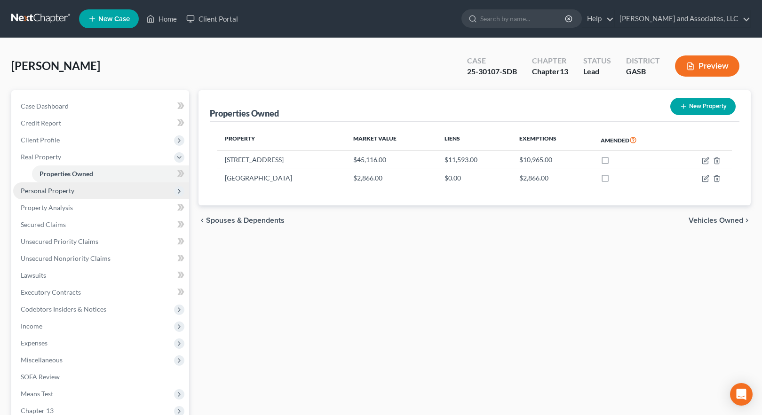
click at [51, 190] on span "Personal Property" at bounding box center [48, 191] width 54 height 8
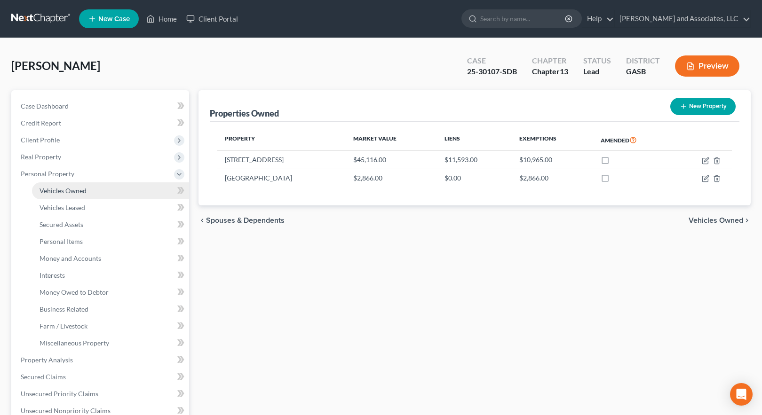
click at [71, 189] on span "Vehicles Owned" at bounding box center [62, 191] width 47 height 8
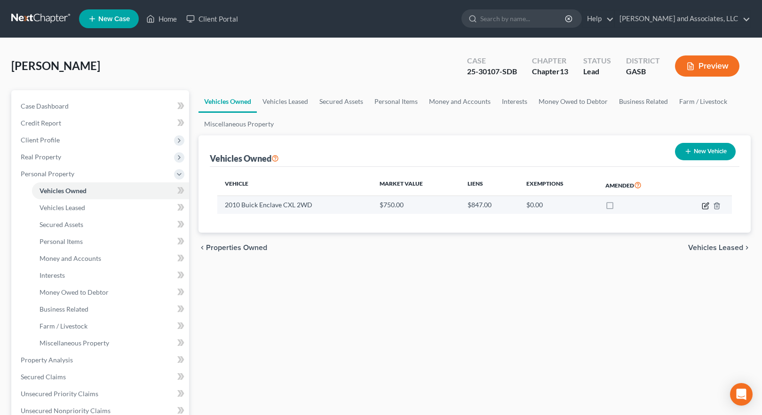
click at [705, 205] on icon "button" at bounding box center [706, 206] width 8 height 8
select select "0"
select select "16"
select select "3"
select select "0"
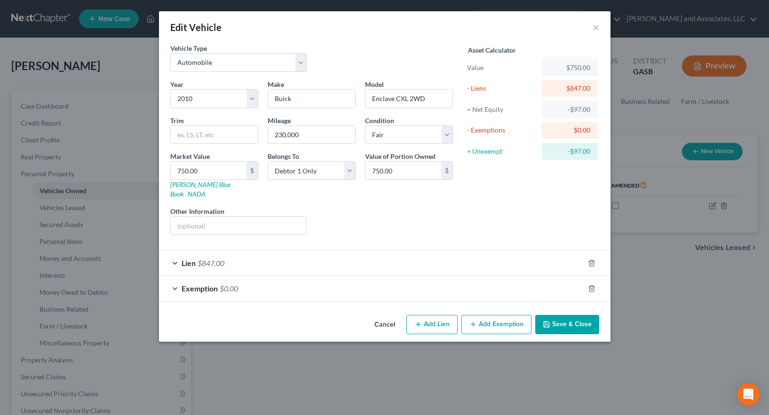
click at [263, 283] on div "Exemption $0.00" at bounding box center [371, 288] width 425 height 25
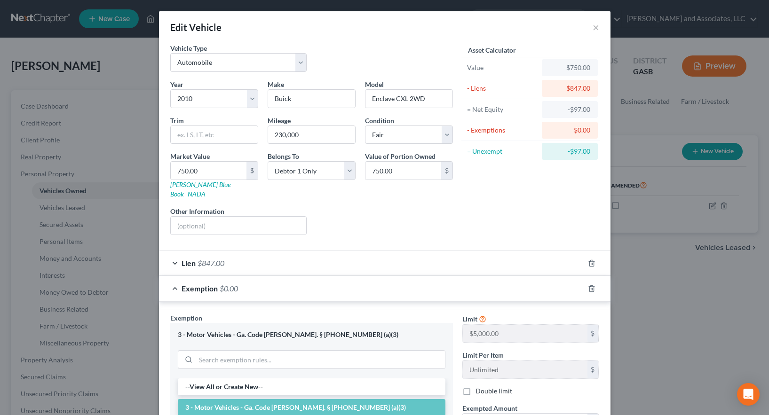
click at [265, 283] on div "Exemption $0.00" at bounding box center [371, 288] width 425 height 25
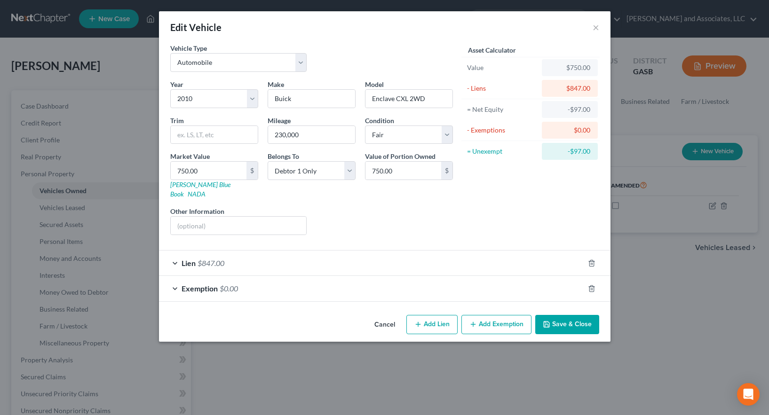
click at [568, 317] on button "Save & Close" at bounding box center [567, 325] width 64 height 20
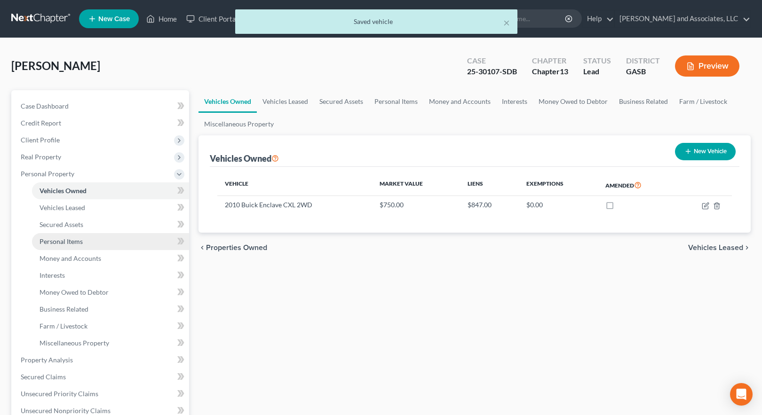
click at [70, 244] on span "Personal Items" at bounding box center [60, 241] width 43 height 8
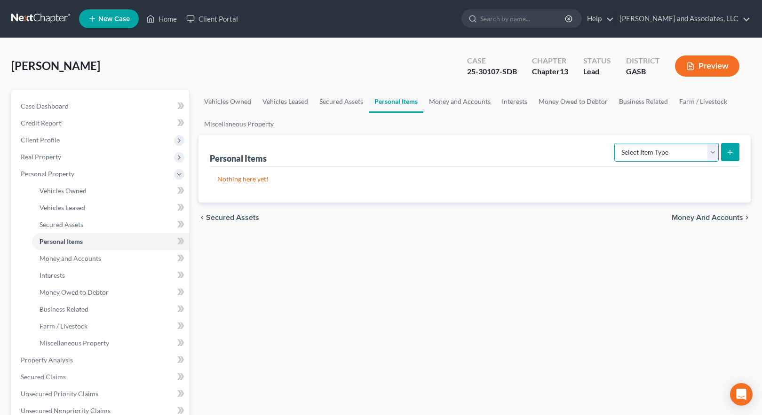
click at [645, 155] on select "Select Item Type Clothing Collectibles Of Value Electronics Firearms Household …" at bounding box center [666, 152] width 104 height 19
select select "household_goods"
click at [615, 143] on select "Select Item Type Clothing Collectibles Of Value Electronics Firearms Household …" at bounding box center [666, 152] width 104 height 19
click at [729, 153] on icon "submit" at bounding box center [730, 153] width 8 height 8
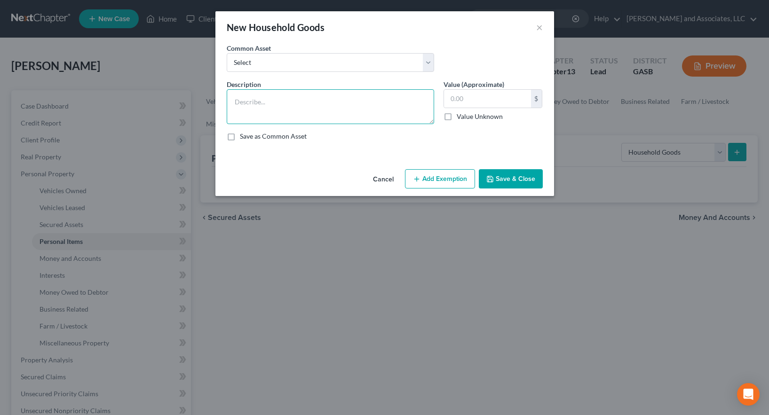
click at [252, 103] on textarea at bounding box center [330, 106] width 207 height 35
drag, startPoint x: 237, startPoint y: 90, endPoint x: 358, endPoint y: 102, distance: 122.3
click at [358, 102] on textarea at bounding box center [330, 106] width 207 height 35
click at [246, 102] on textarea at bounding box center [330, 106] width 207 height 35
type textarea "Major Applications; Household Furniture; Linens; Kitchenware"
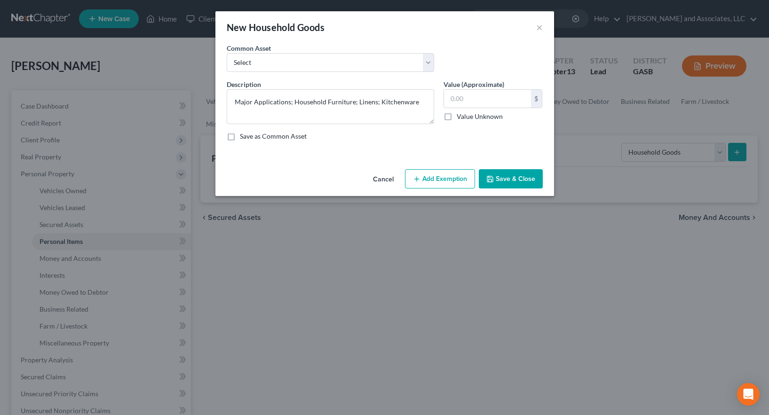
click at [723, 85] on div "New Household Goods × An exemption set must first be selected from the Filing I…" at bounding box center [384, 207] width 769 height 415
drag, startPoint x: 467, startPoint y: 98, endPoint x: 476, endPoint y: 97, distance: 9.5
click at [467, 98] on input "text" at bounding box center [487, 99] width 87 height 18
type input "0"
type input "1,000.00"
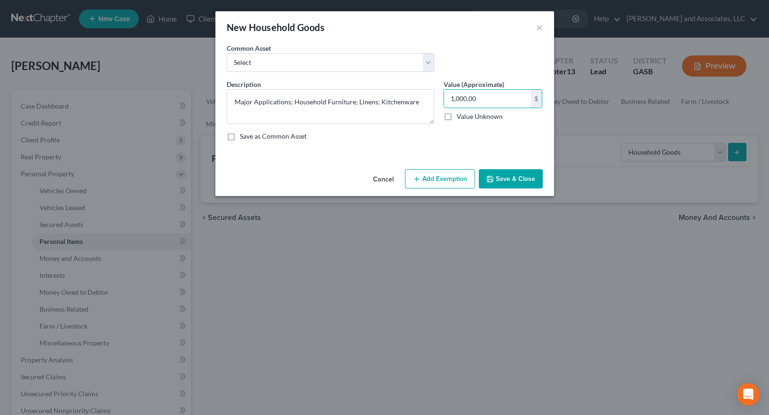
click at [440, 179] on button "Add Exemption" at bounding box center [440, 179] width 70 height 20
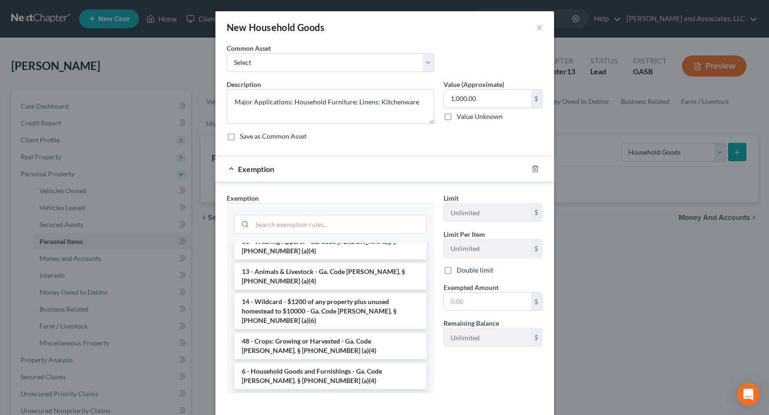
scroll to position [47, 0]
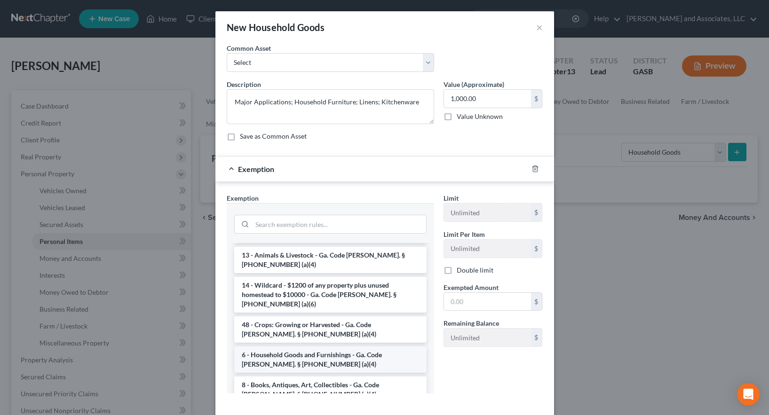
click at [321, 347] on li "6 - Household Goods and Furnishings - Ga. Code [PERSON_NAME]. § [PHONE_NUMBER] …" at bounding box center [330, 360] width 192 height 26
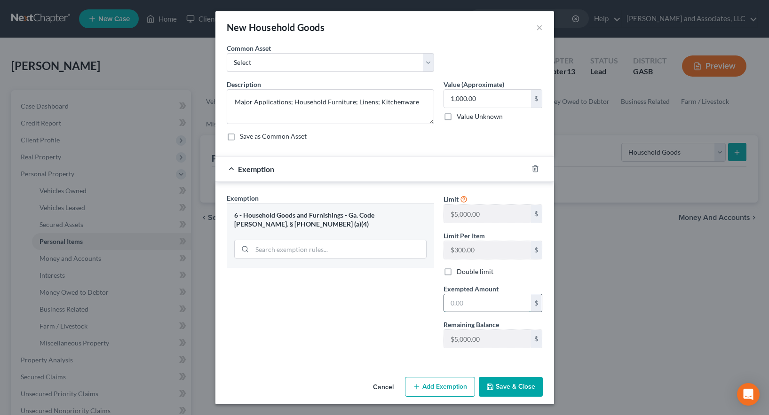
click at [469, 305] on input "text" at bounding box center [487, 303] width 87 height 18
type input "1,000.00"
click at [401, 332] on div "Exemption Set must be selected for CA. Exemption * 6 - Household Goods and Furn…" at bounding box center [330, 274] width 217 height 163
click at [516, 384] on button "Save & Close" at bounding box center [511, 387] width 64 height 20
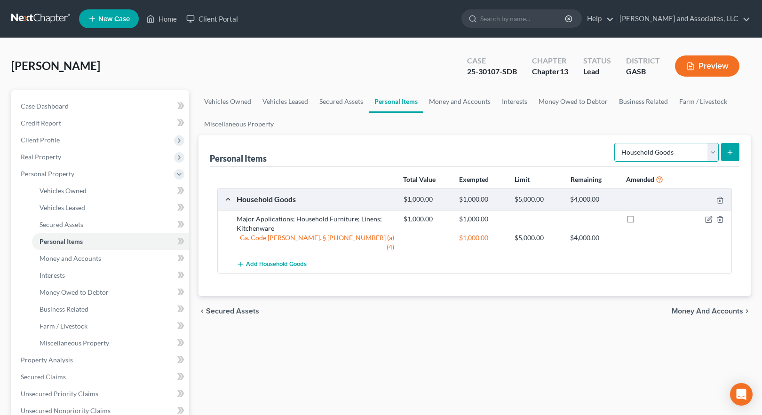
click at [713, 154] on select "Select Item Type Clothing Collectibles Of Value Electronics Firearms Household …" at bounding box center [666, 152] width 104 height 19
select select "electronics"
click at [615, 143] on select "Select Item Type Clothing Collectibles Of Value Electronics Firearms Household …" at bounding box center [666, 152] width 104 height 19
click at [730, 153] on line "submit" at bounding box center [730, 152] width 0 height 4
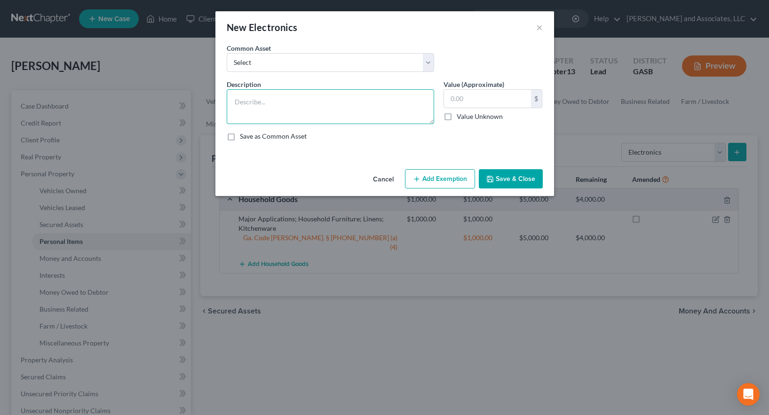
click at [244, 111] on textarea at bounding box center [330, 106] width 207 height 35
type textarea "Televisions; Cell phone"
click at [470, 99] on input "text" at bounding box center [487, 99] width 87 height 18
type input "350.00"
click at [447, 181] on button "Add Exemption" at bounding box center [440, 179] width 70 height 20
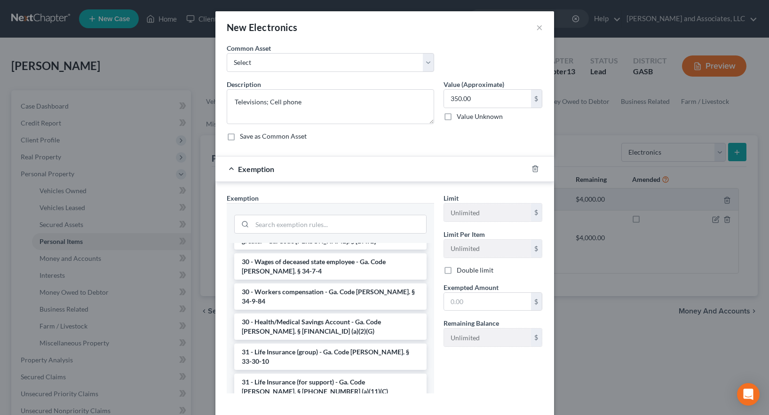
scroll to position [1222, 0]
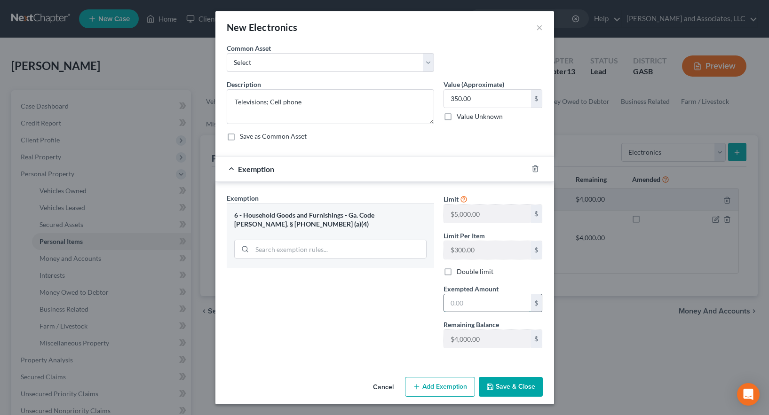
click at [453, 305] on input "text" at bounding box center [487, 303] width 87 height 18
type input "350.00"
click at [402, 317] on div "Exemption Set must be selected for CA. Exemption * 6 - Household Goods and Furn…" at bounding box center [330, 274] width 217 height 163
click at [507, 390] on button "Save & Close" at bounding box center [511, 387] width 64 height 20
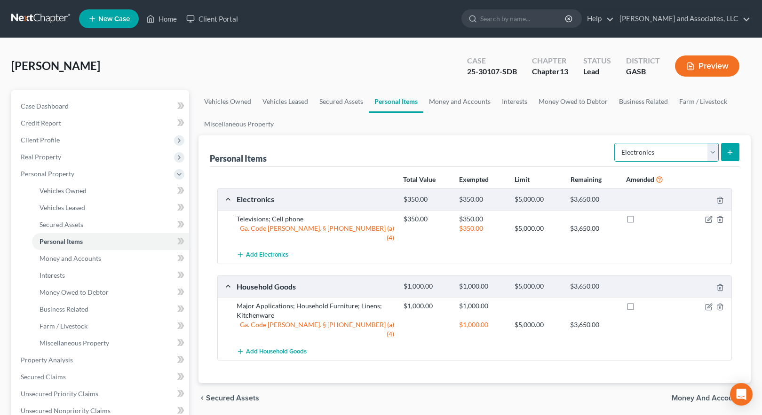
click at [713, 154] on select "Select Item Type Clothing Collectibles Of Value Electronics Firearms Household …" at bounding box center [666, 152] width 104 height 19
select select "firearms"
click at [615, 143] on select "Select Item Type Clothing Collectibles Of Value Electronics Firearms Household …" at bounding box center [666, 152] width 104 height 19
click at [731, 151] on icon "submit" at bounding box center [730, 153] width 8 height 8
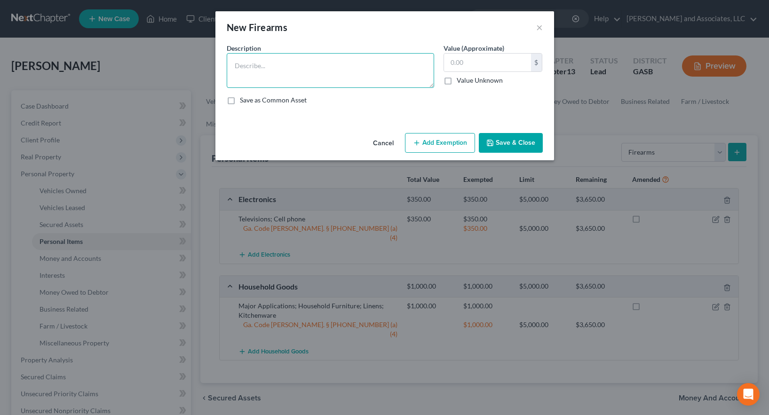
click at [284, 69] on textarea at bounding box center [330, 70] width 207 height 35
type textarea "Shotgun; Pistol; Amm"
